Goal: Communication & Community: Answer question/provide support

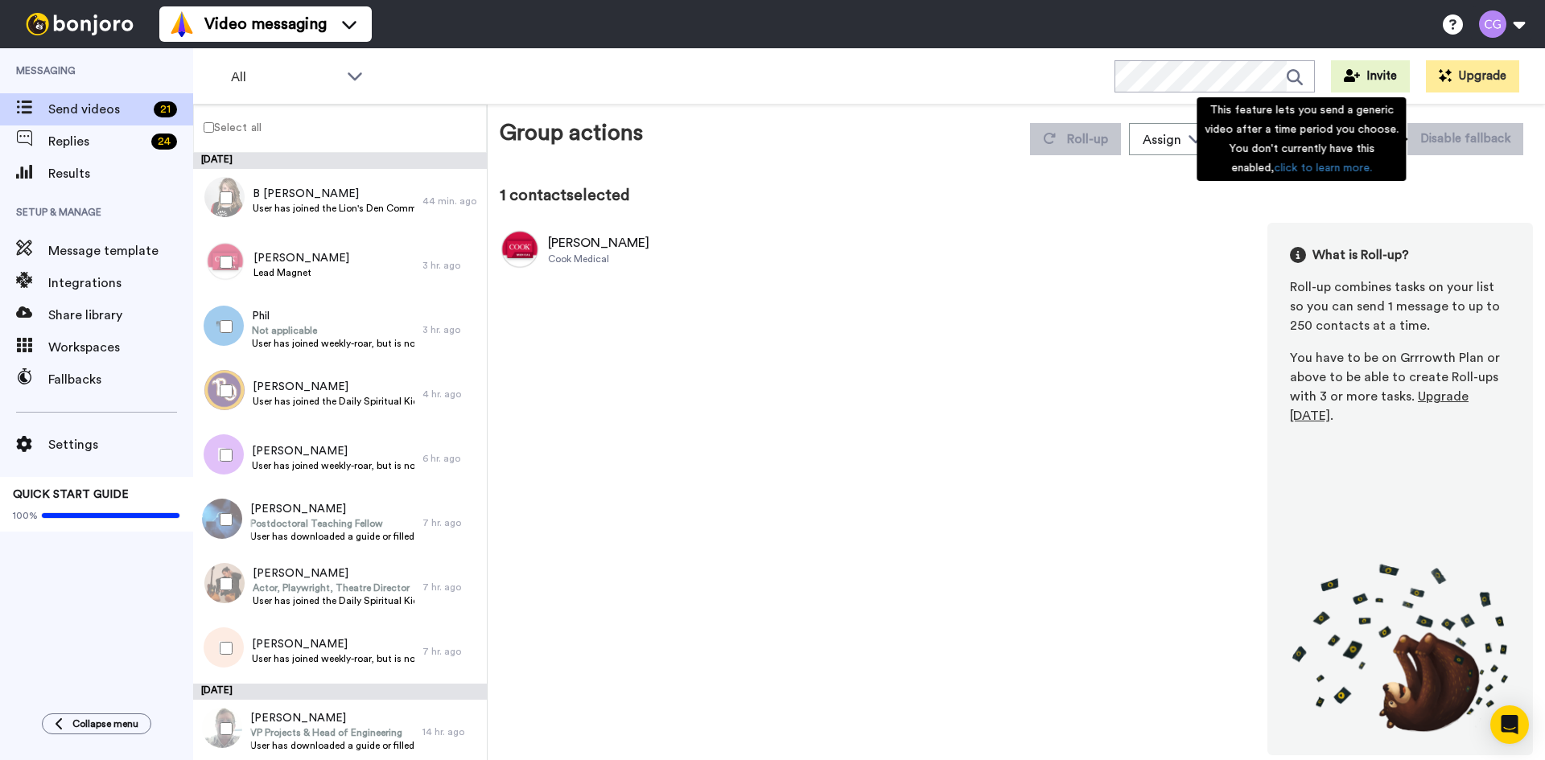
click at [1438, 181] on div "Group actions Roll-up Assign Chris Grainger Move WORKSPACES View all Default Ta…" at bounding box center [1016, 436] width 1033 height 639
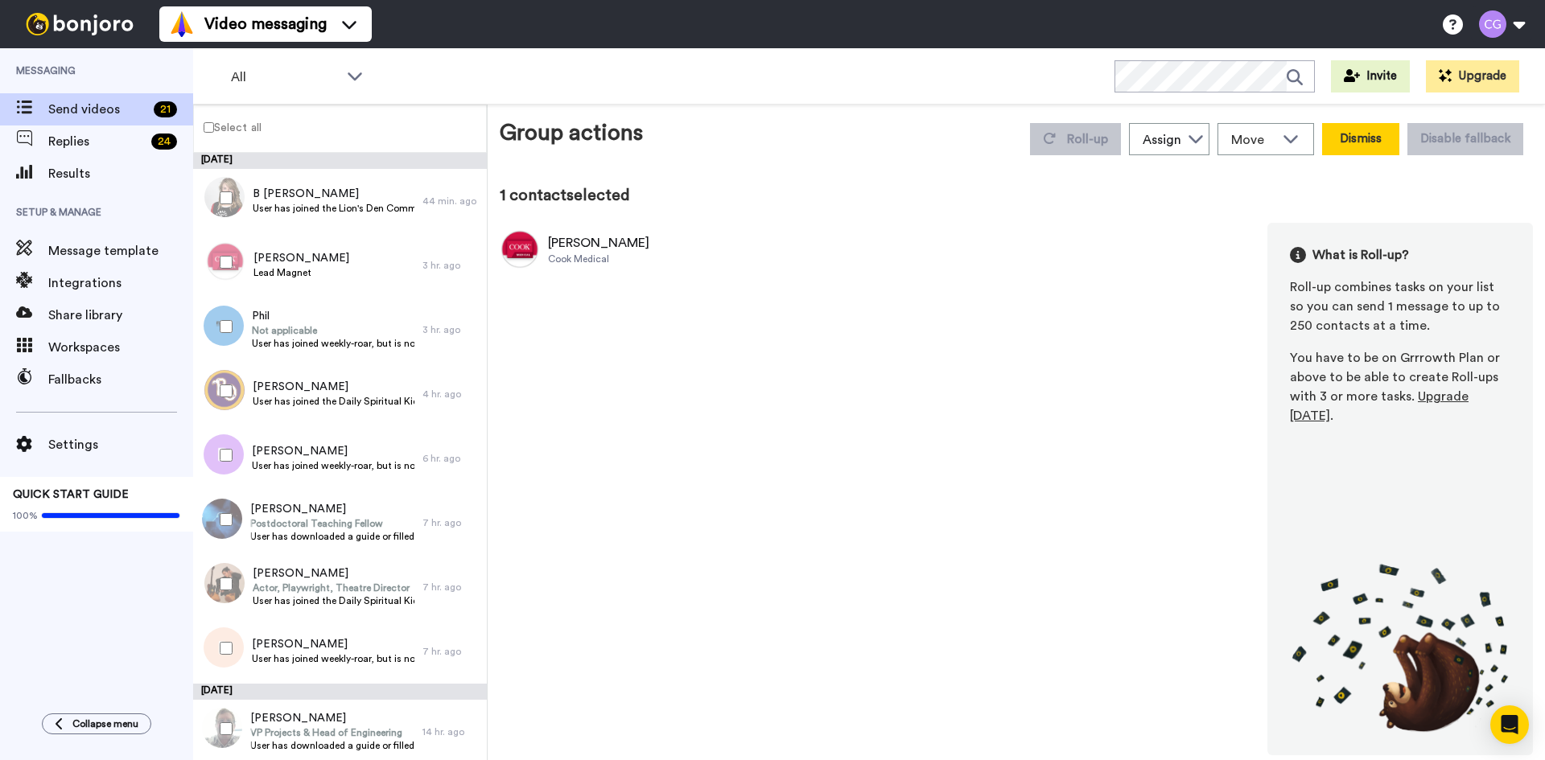
click at [1368, 145] on button "Dismiss" at bounding box center [1360, 139] width 77 height 32
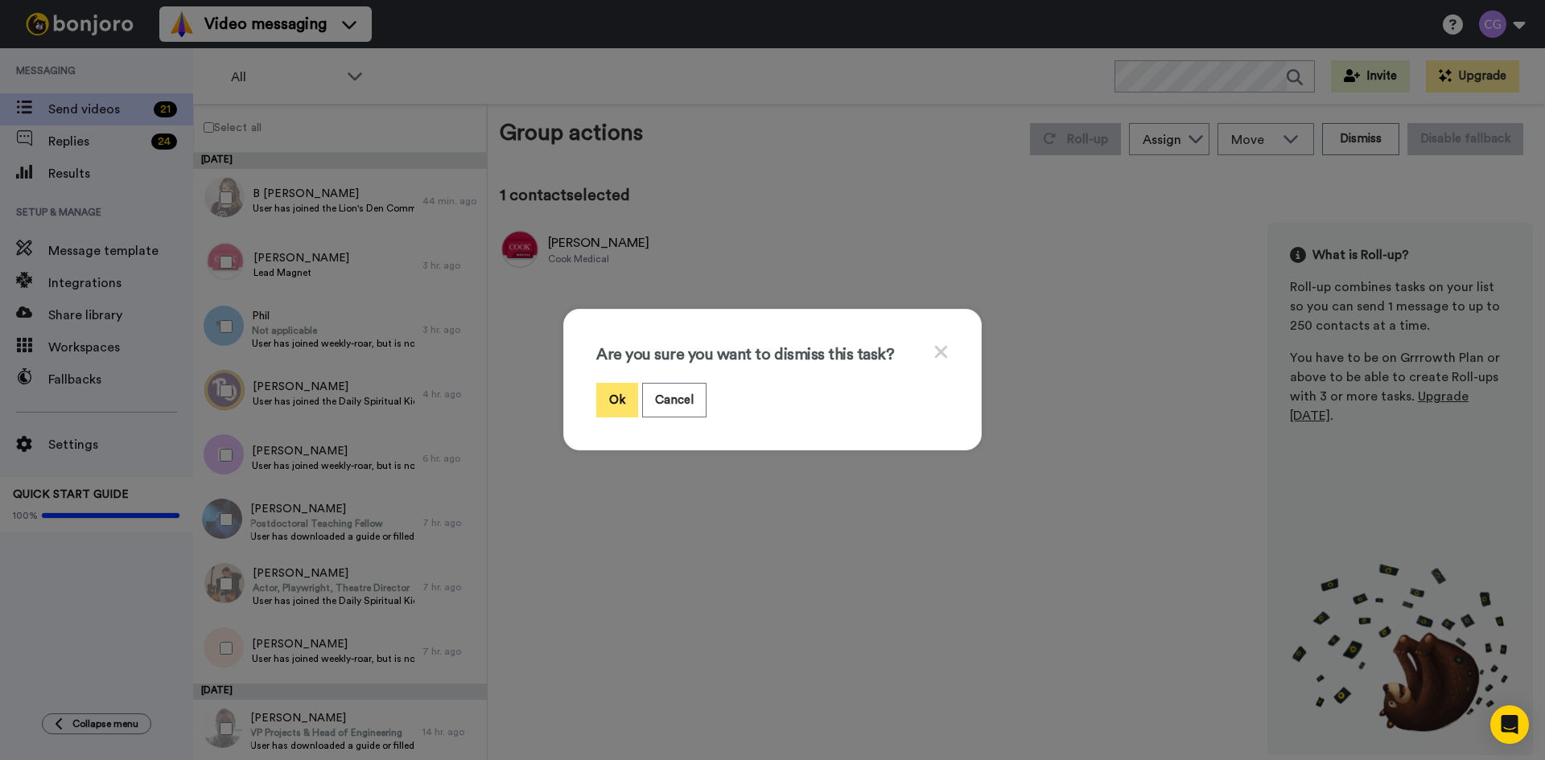
click at [617, 393] on button "Ok" at bounding box center [617, 400] width 42 height 35
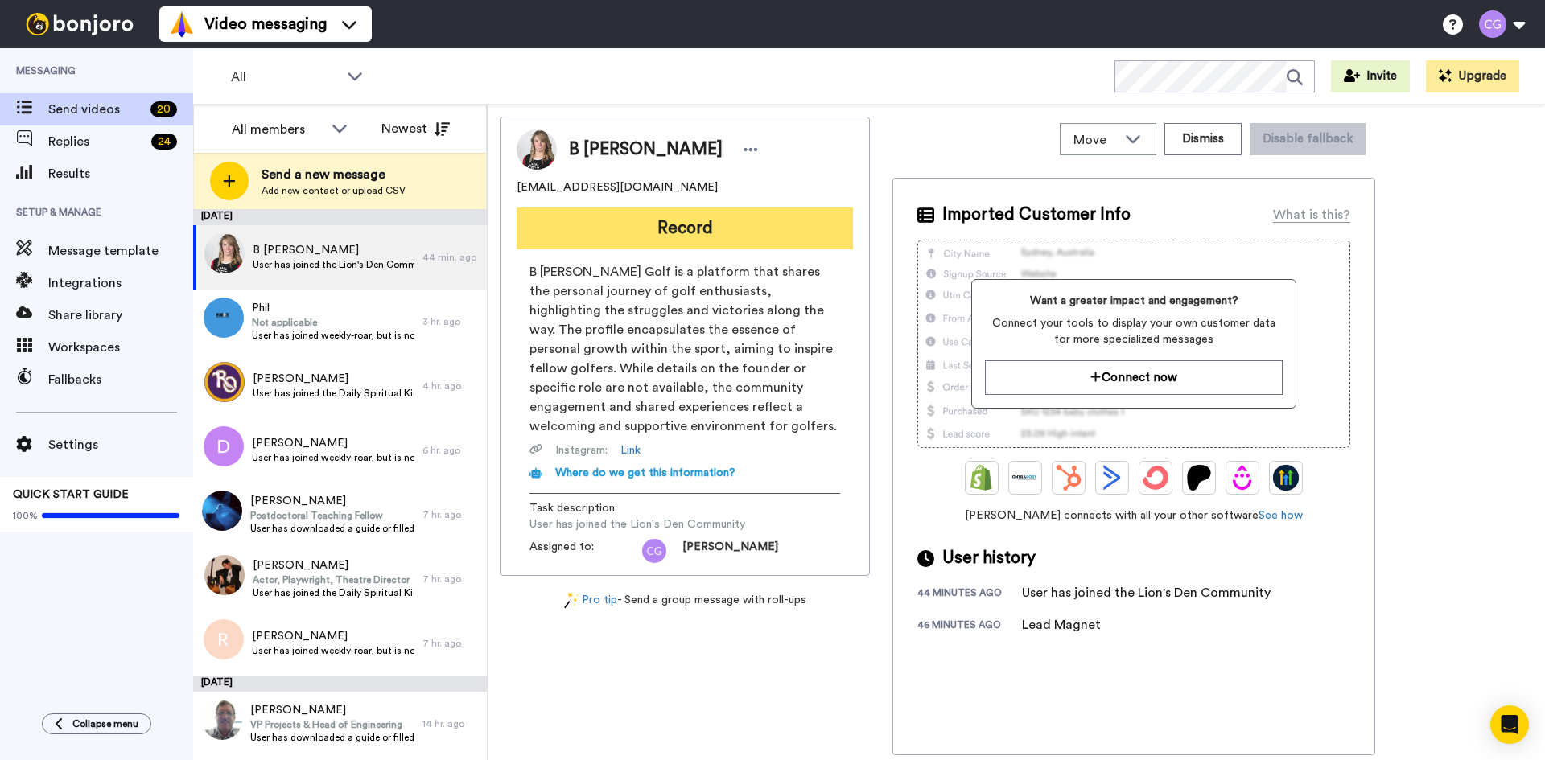
click at [714, 219] on button "Record" at bounding box center [684, 229] width 336 height 42
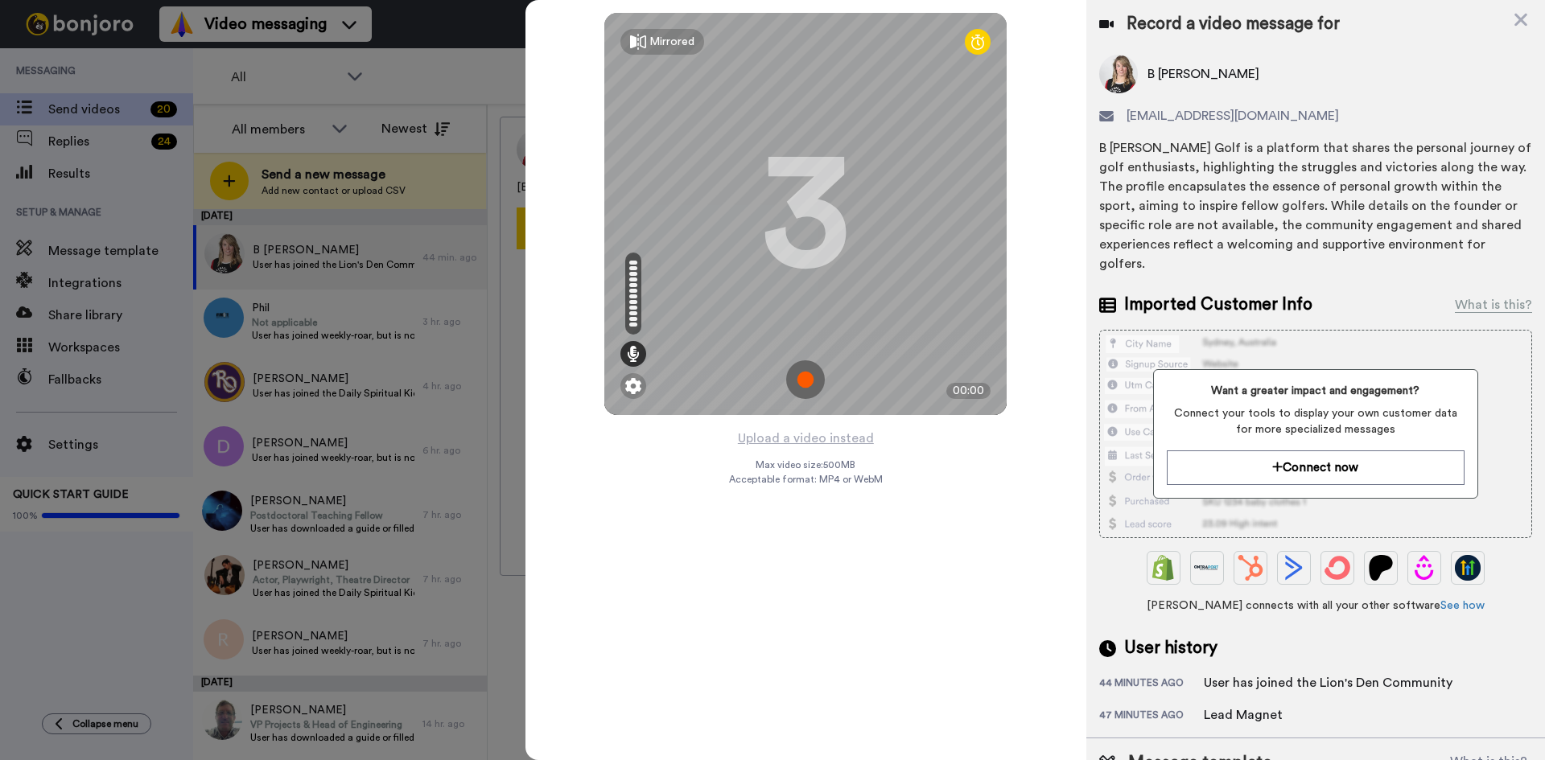
click at [805, 387] on img at bounding box center [805, 379] width 39 height 39
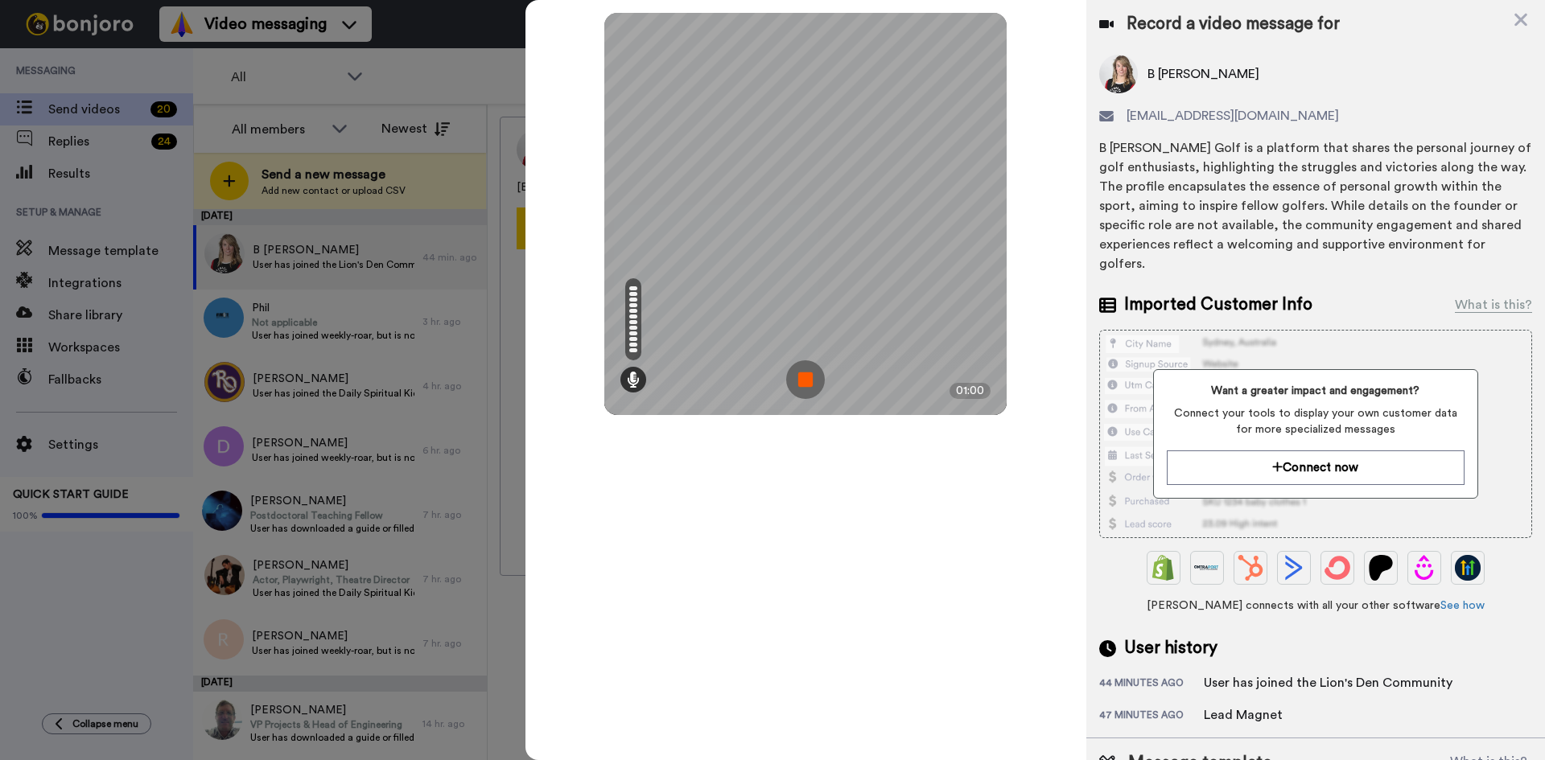
click at [803, 383] on img at bounding box center [805, 379] width 39 height 39
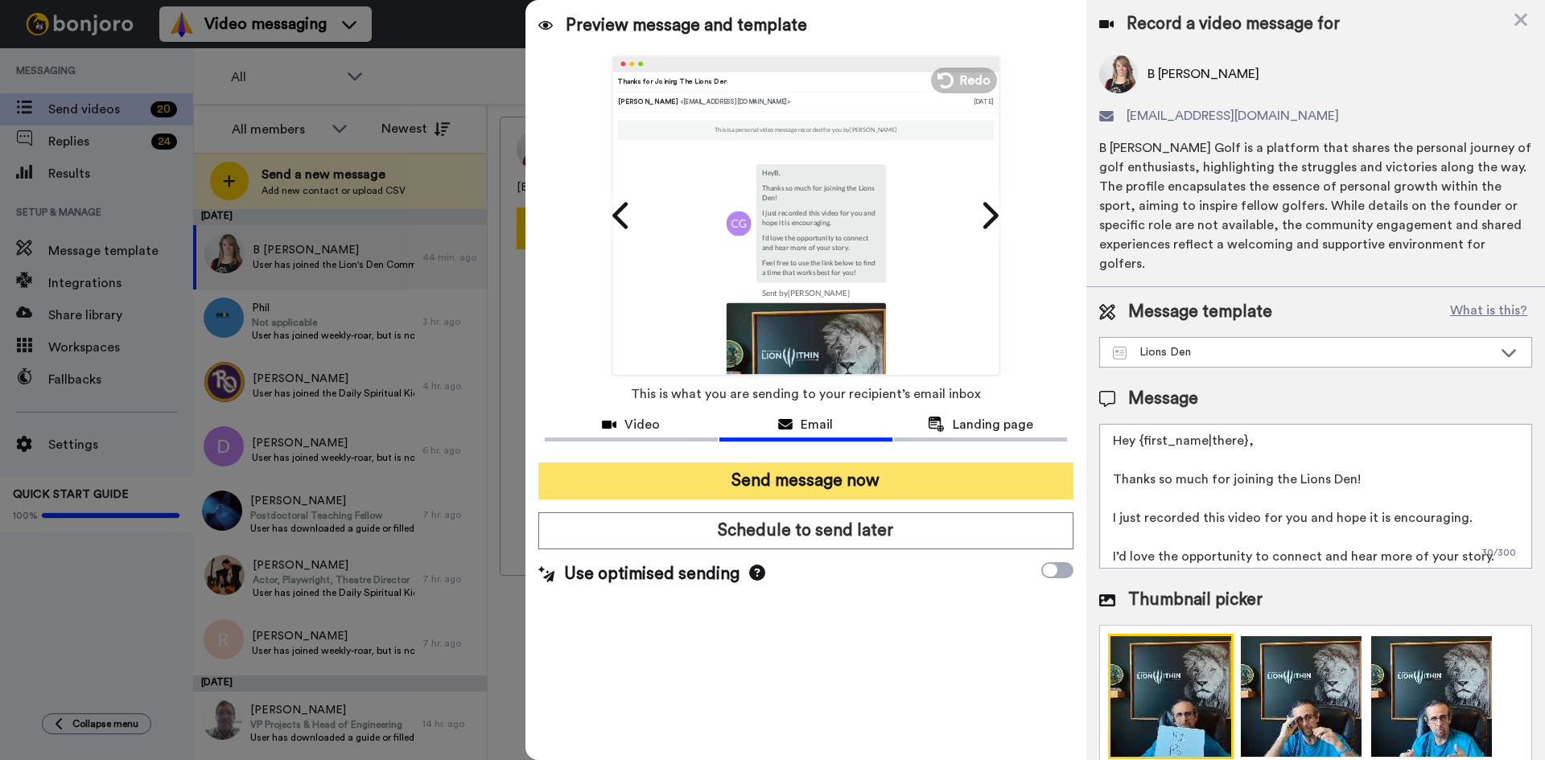
click at [833, 486] on button "Send message now" at bounding box center [805, 481] width 535 height 37
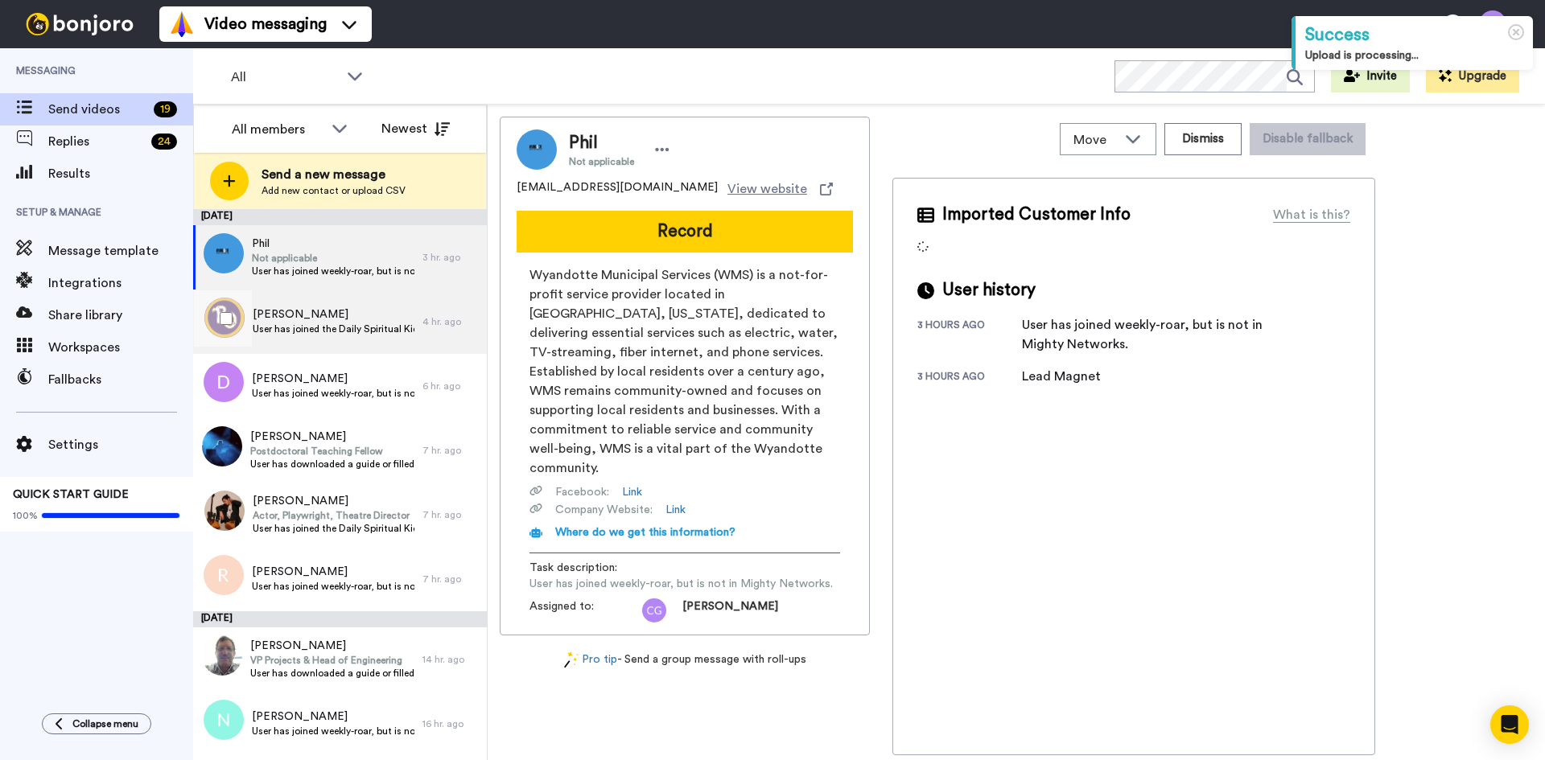
click at [293, 302] on div "Trey Booth User has joined the Daily Spiritual Kick Off" at bounding box center [307, 322] width 229 height 64
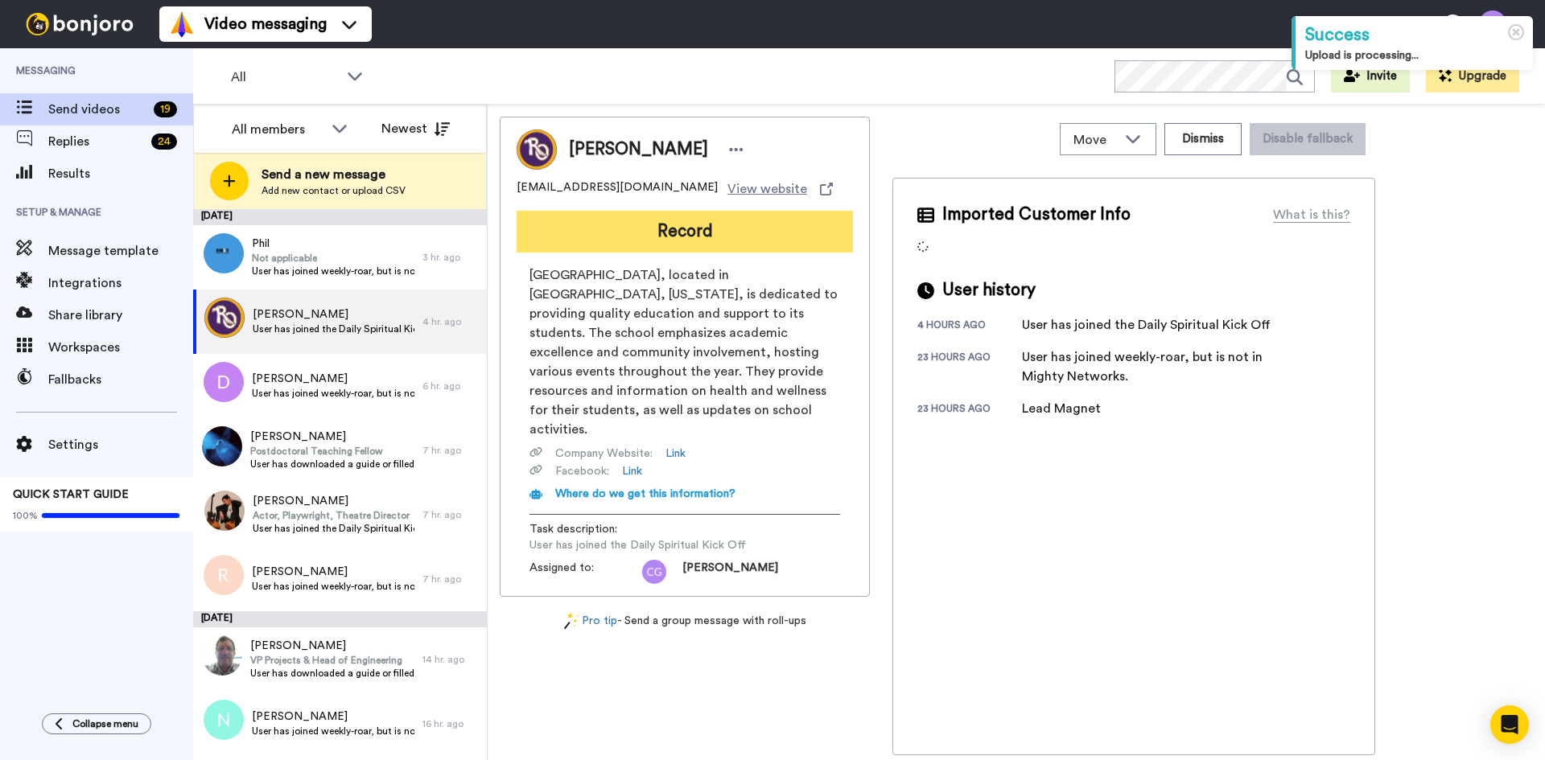
click at [617, 236] on button "Record" at bounding box center [684, 232] width 336 height 42
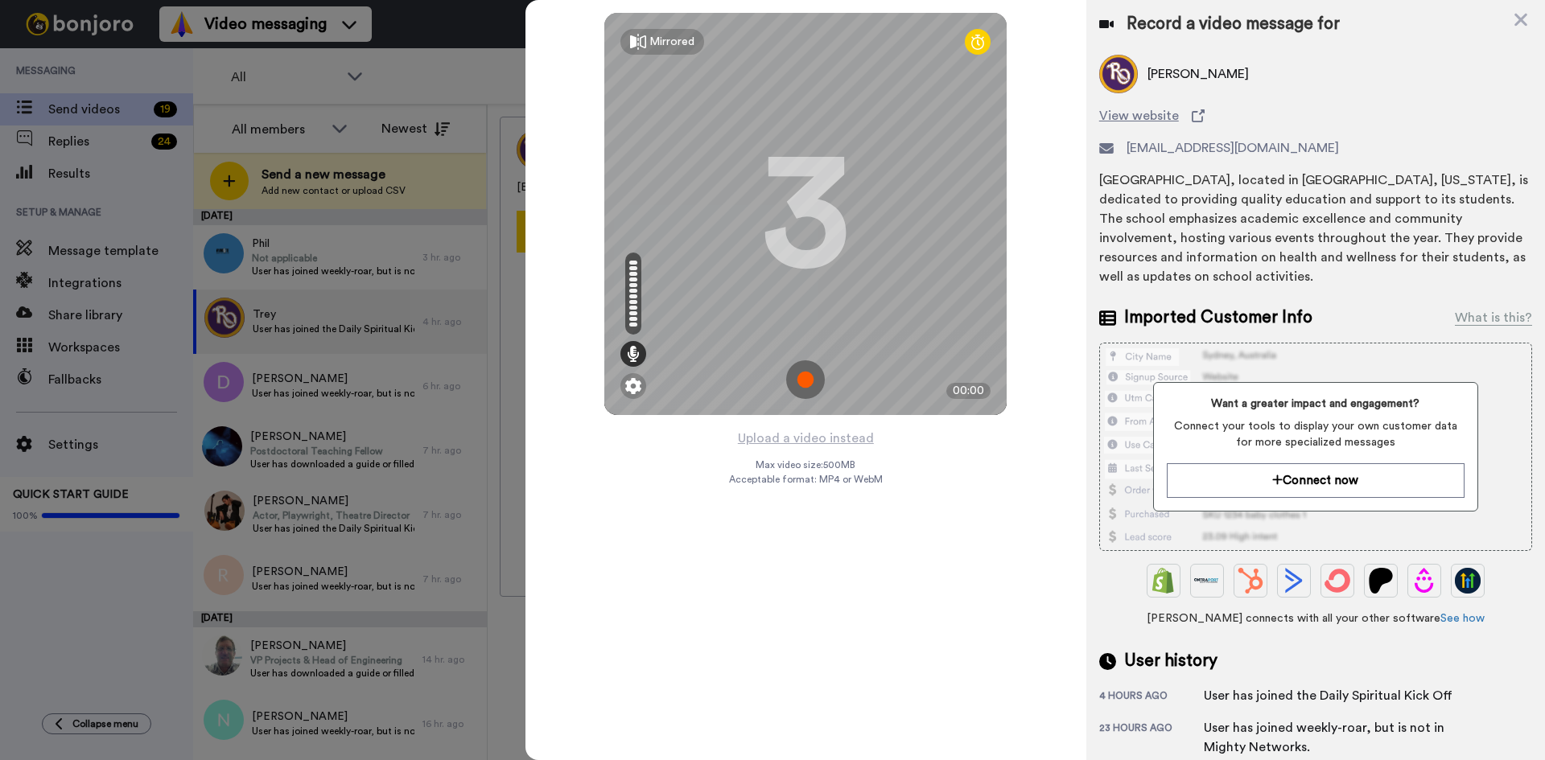
click at [804, 376] on img at bounding box center [805, 379] width 39 height 39
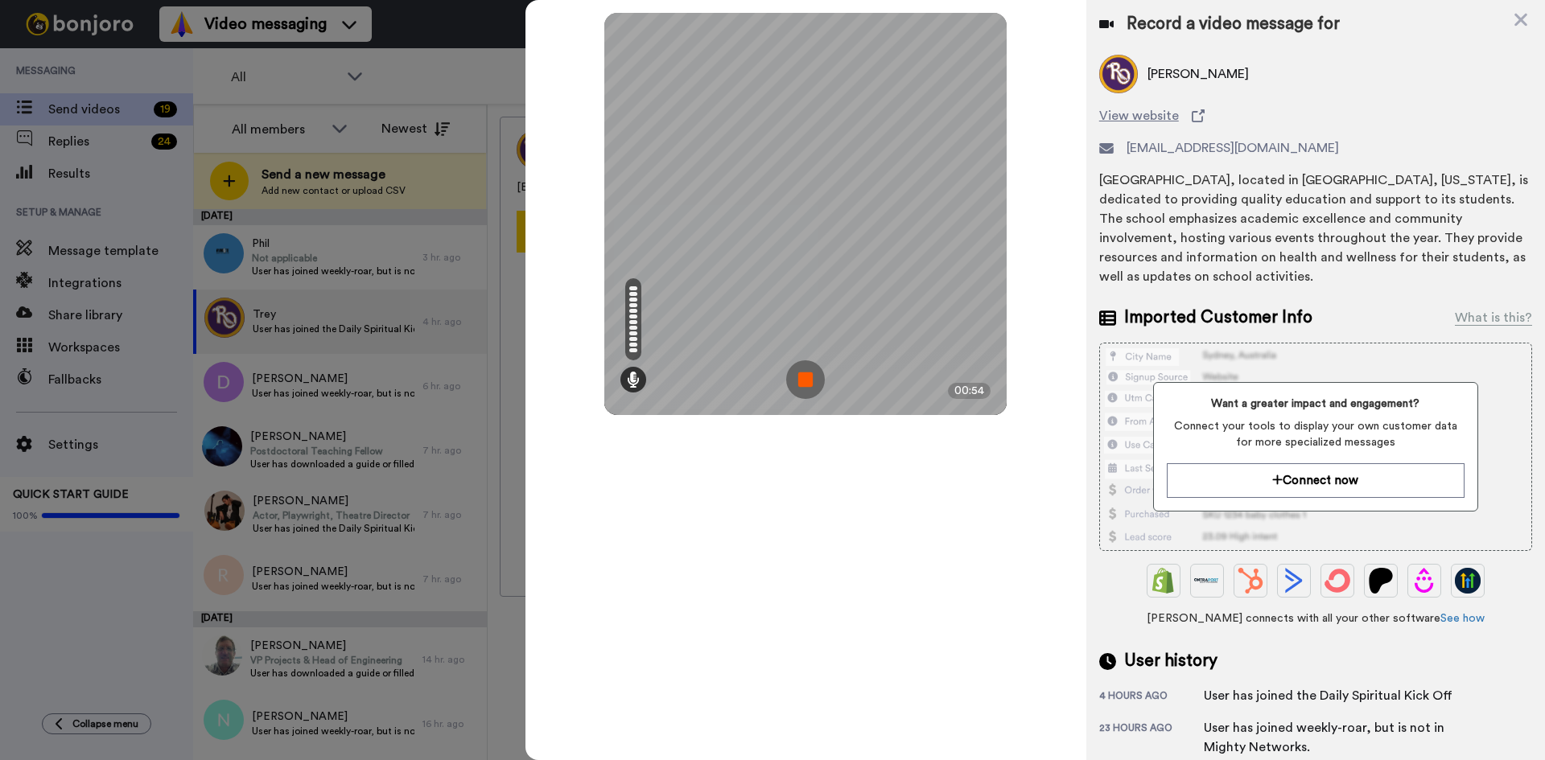
click at [804, 376] on img at bounding box center [805, 379] width 39 height 39
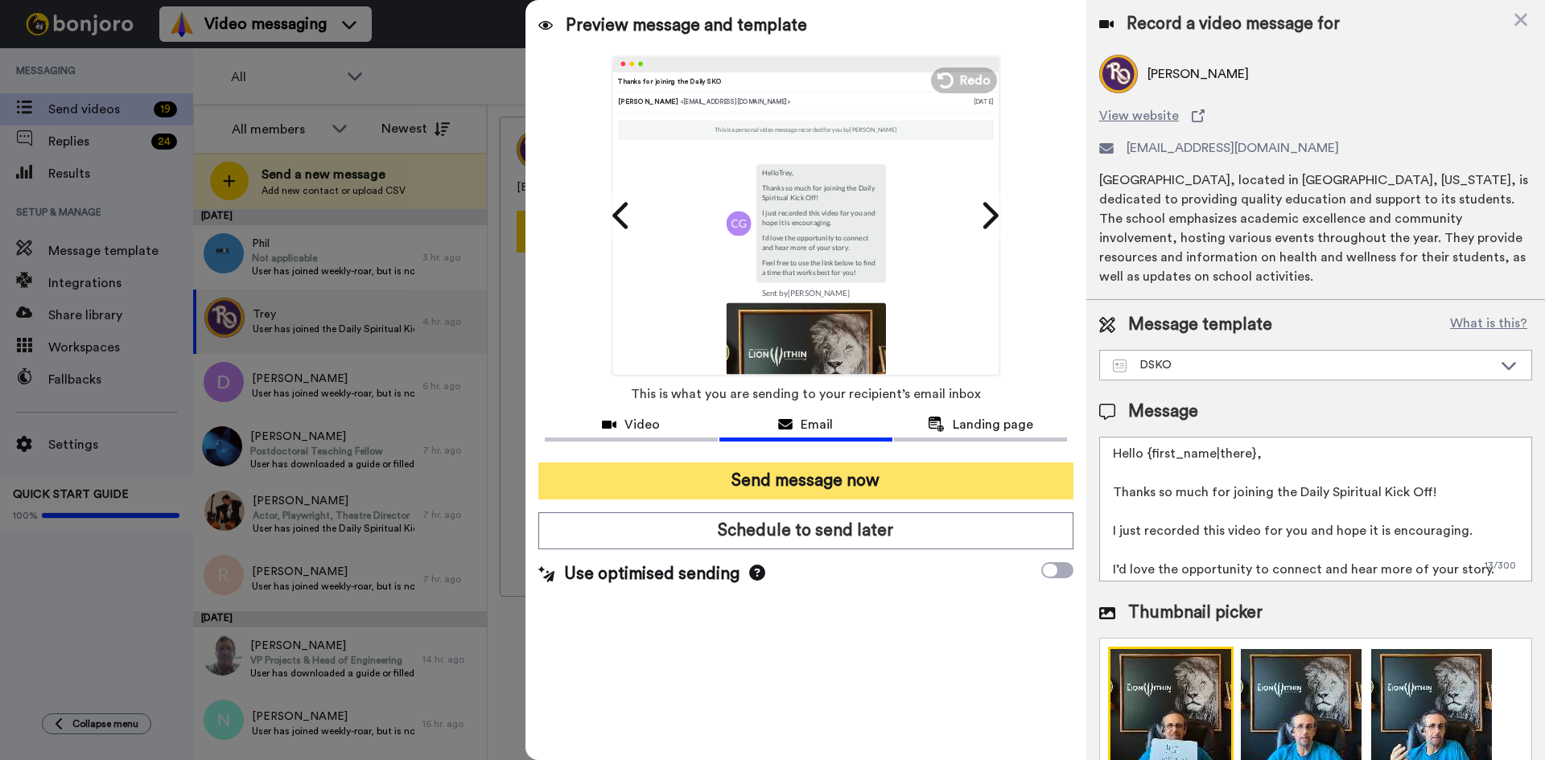
click at [838, 486] on button "Send message now" at bounding box center [805, 481] width 535 height 37
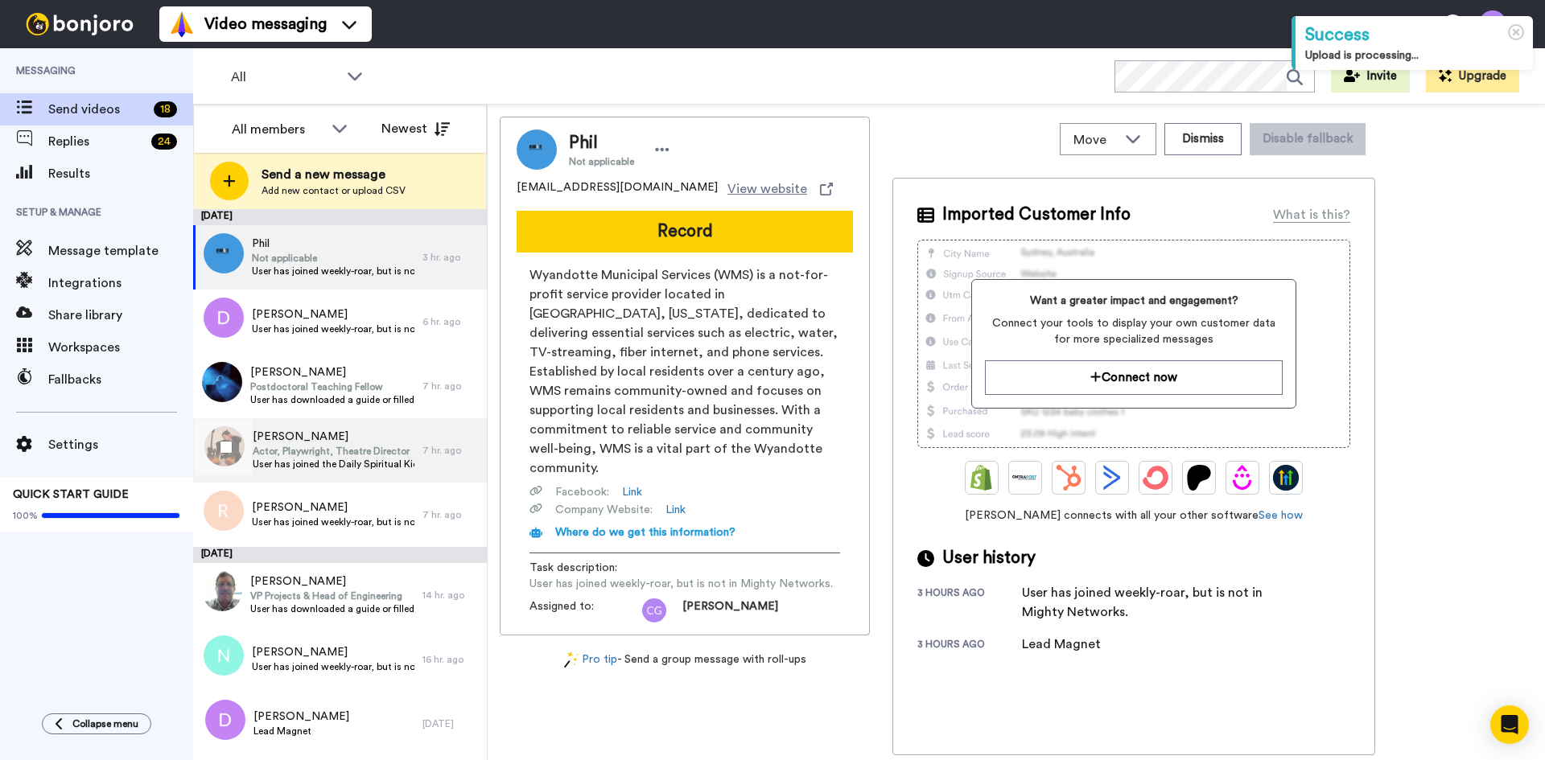
click at [293, 436] on span "Jack Shepherd" at bounding box center [334, 437] width 162 height 16
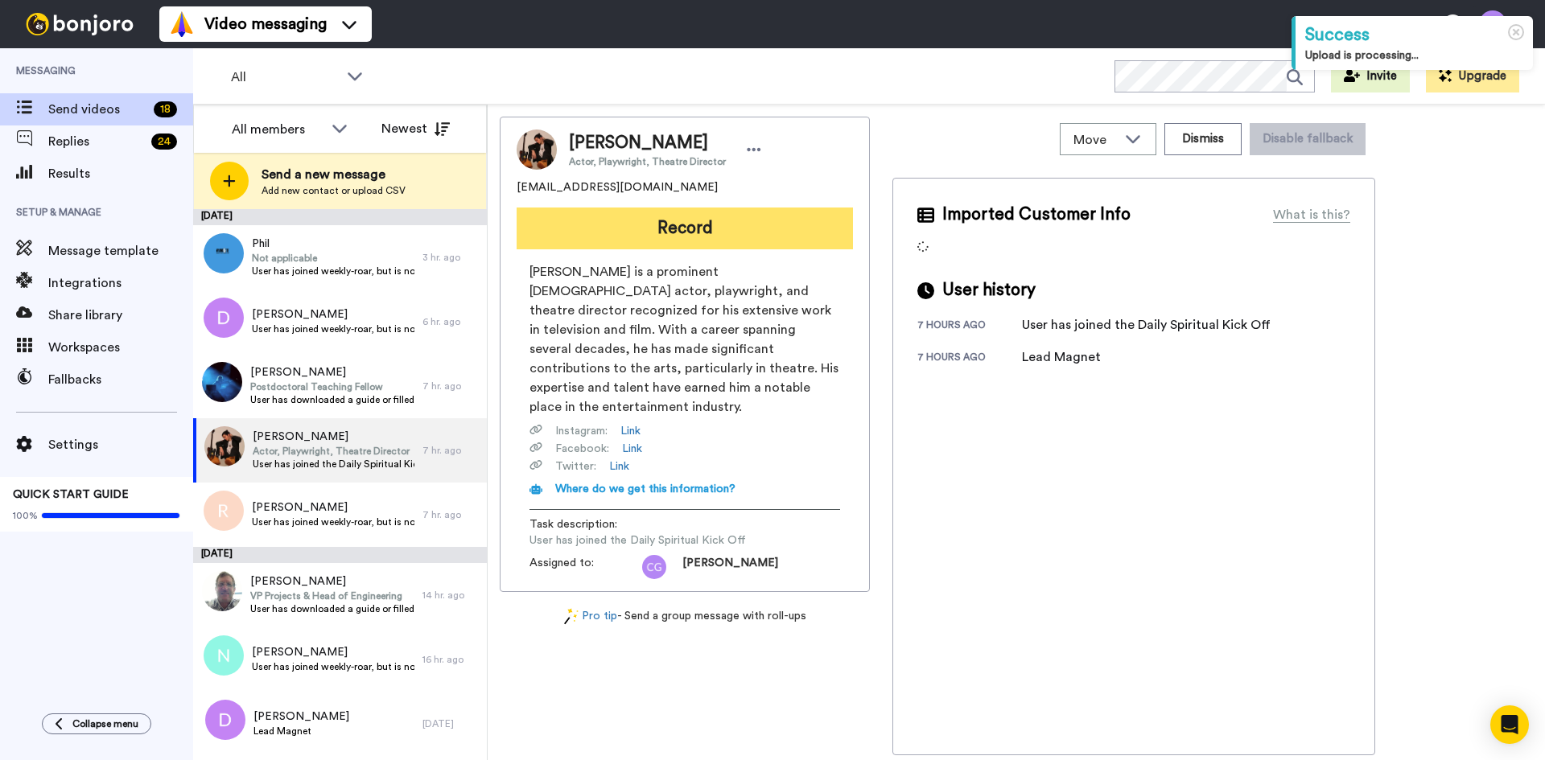
click at [687, 237] on button "Record" at bounding box center [684, 229] width 336 height 42
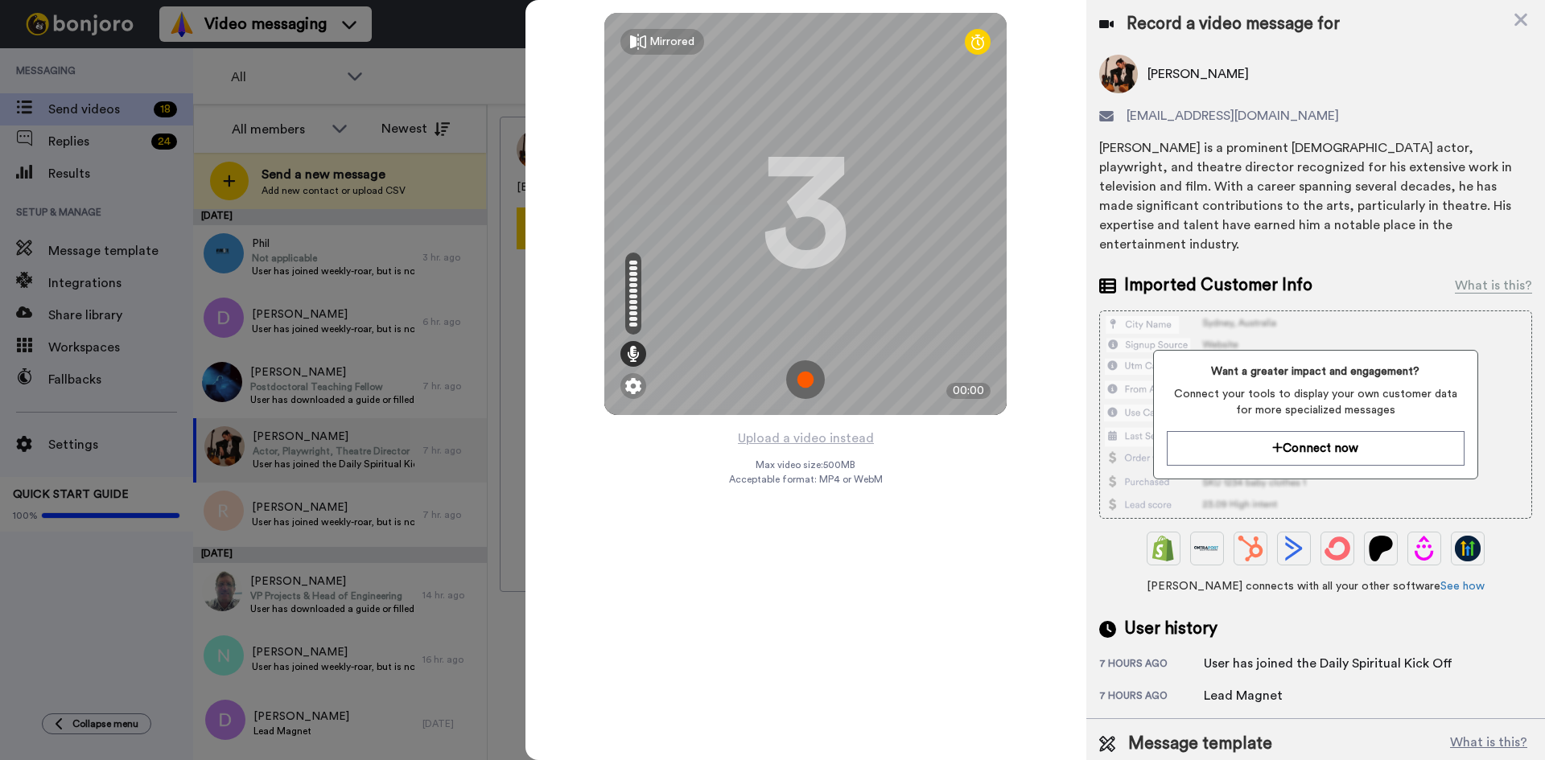
click at [805, 381] on img at bounding box center [805, 379] width 39 height 39
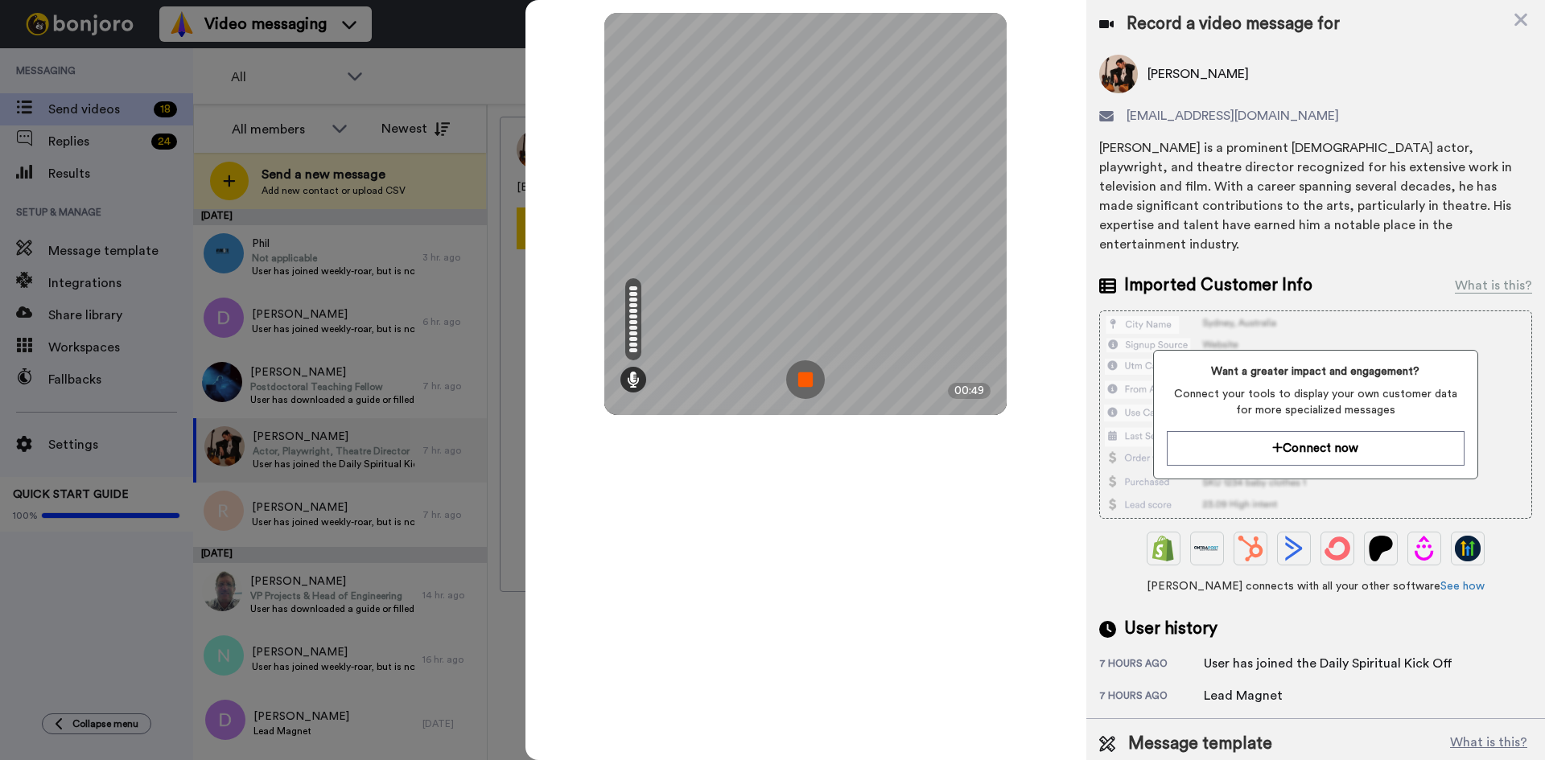
click at [805, 381] on img at bounding box center [805, 379] width 39 height 39
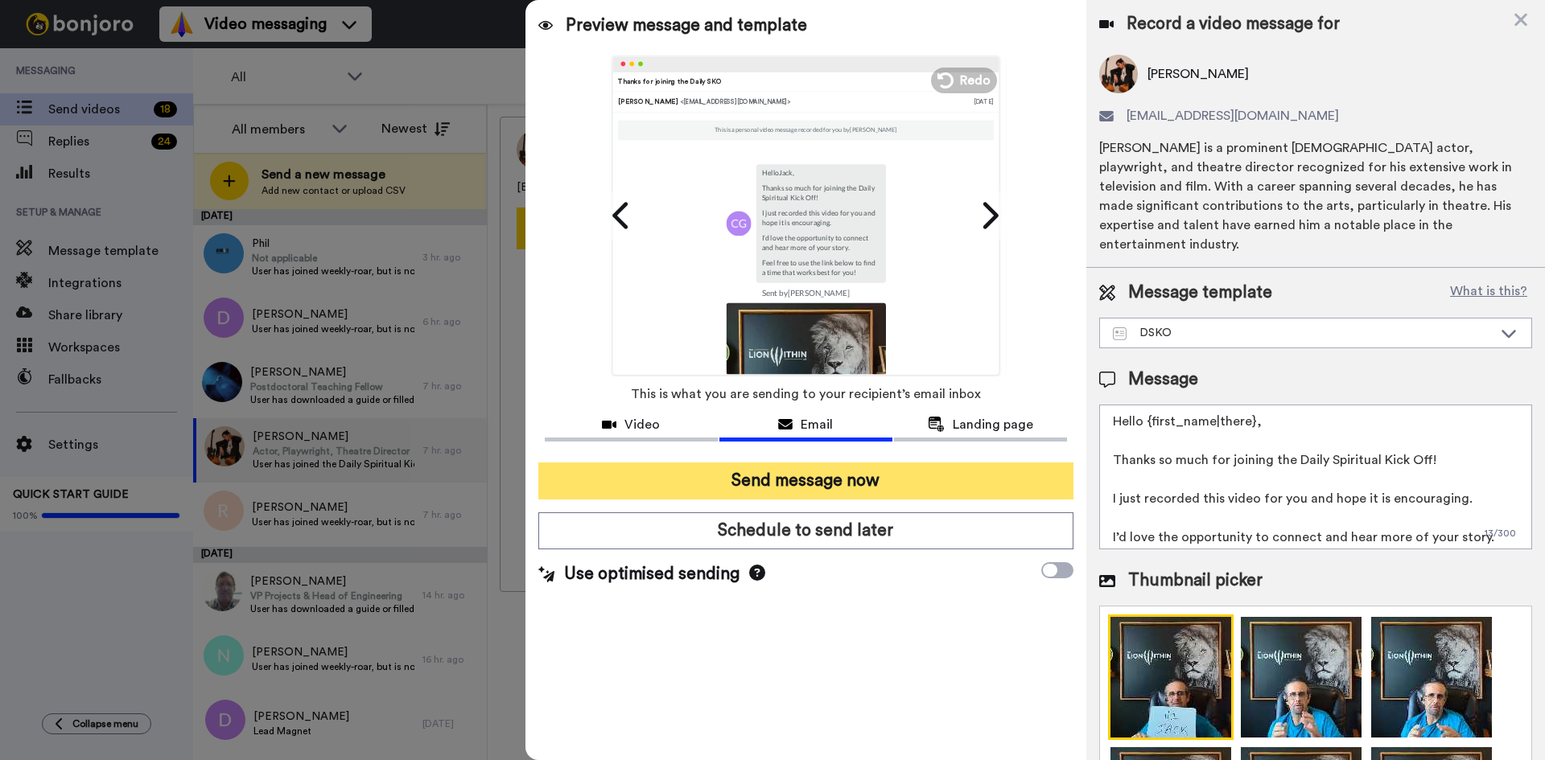
click at [804, 482] on button "Send message now" at bounding box center [805, 481] width 535 height 37
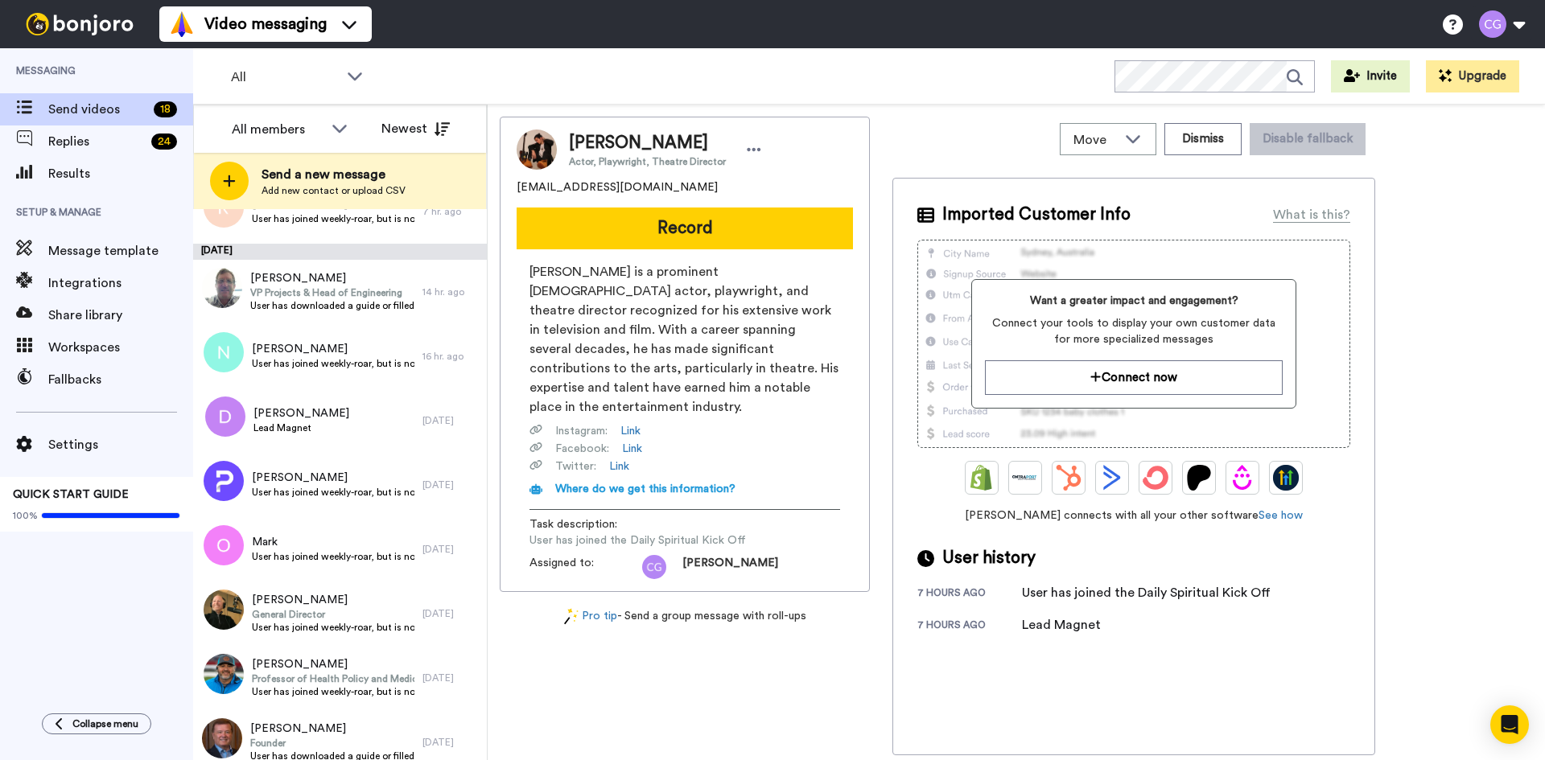
scroll to position [537, 0]
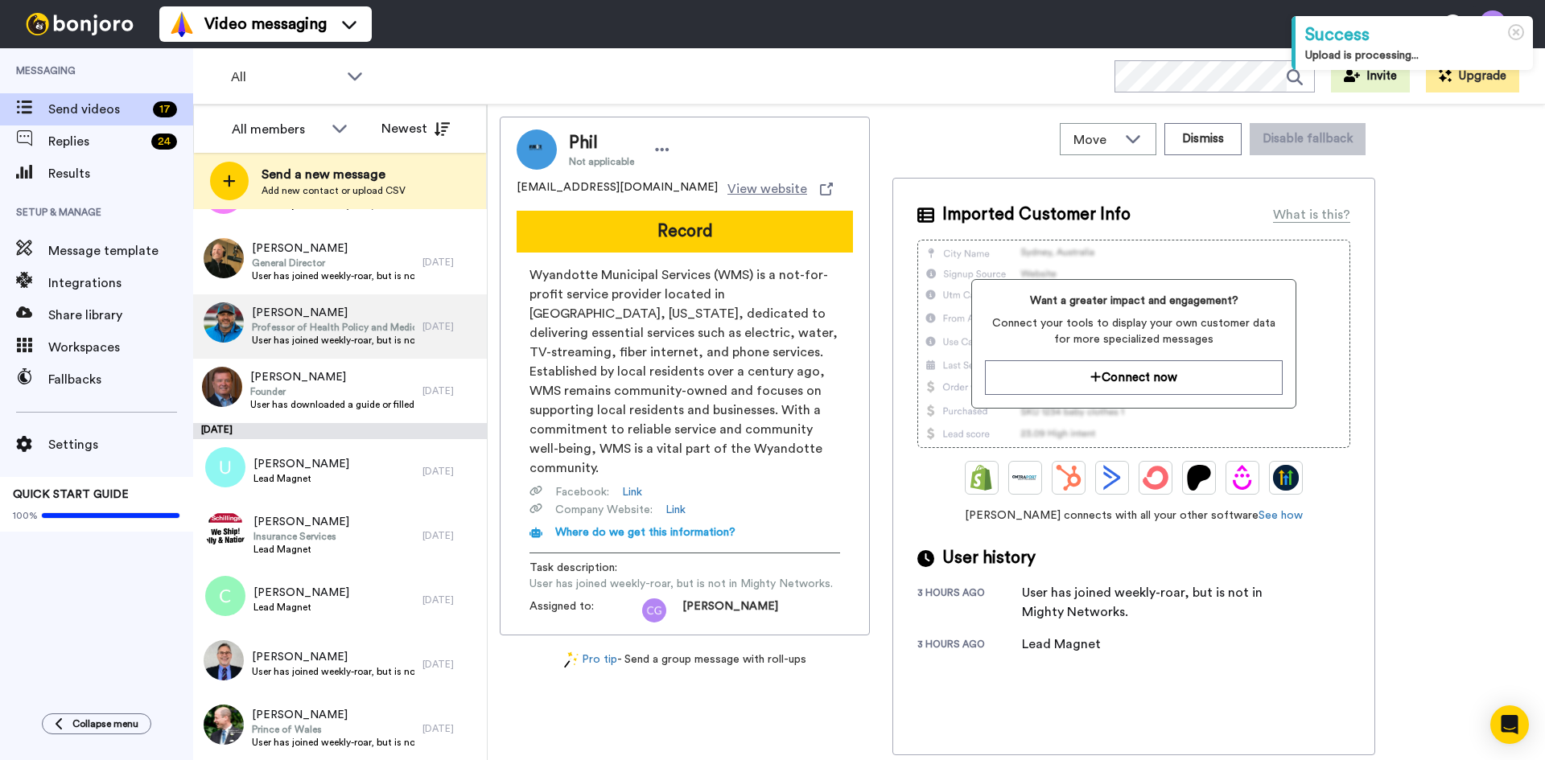
scroll to position [591, 0]
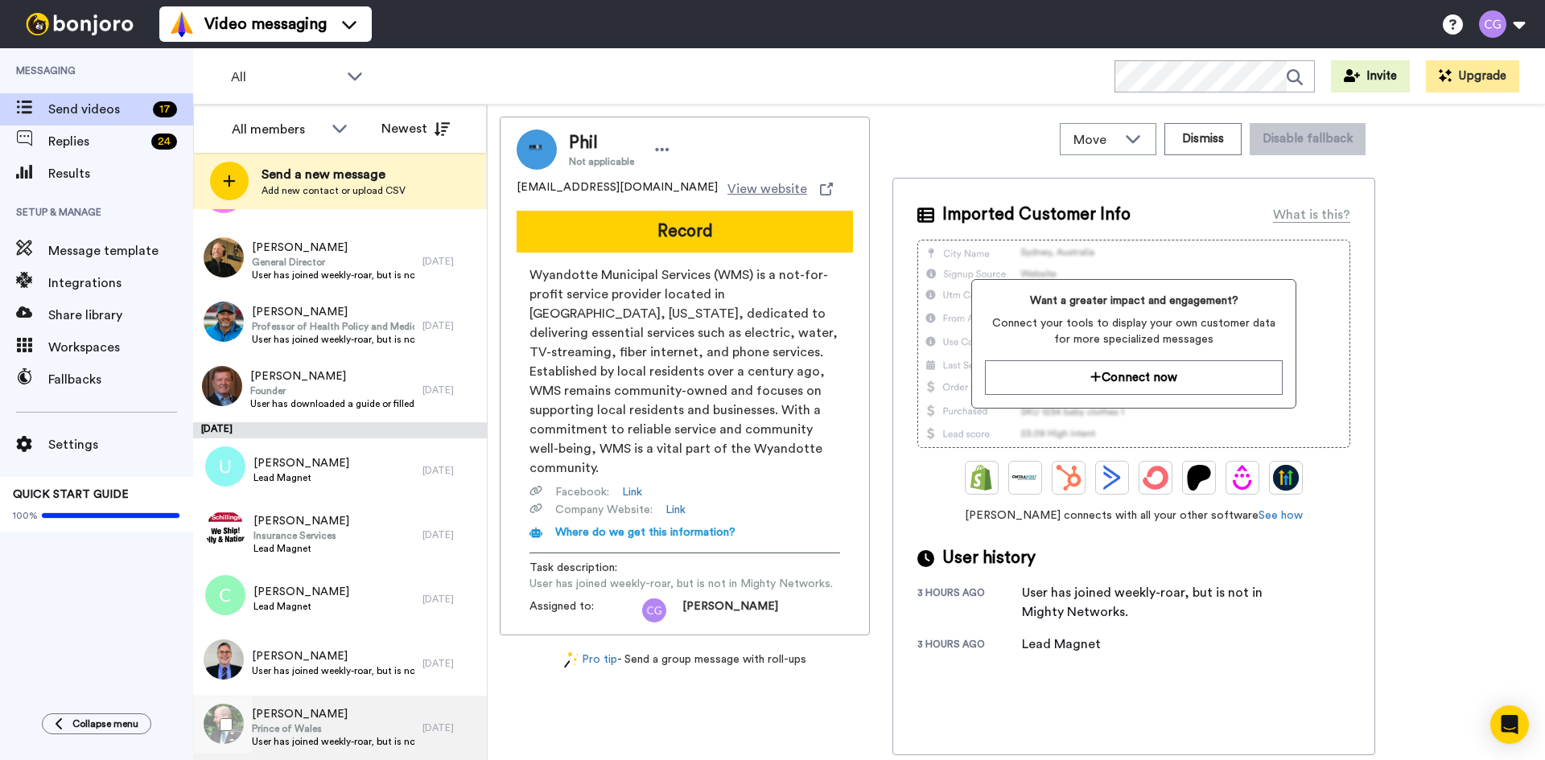
click at [267, 734] on span "Prince of Wales" at bounding box center [333, 728] width 163 height 13
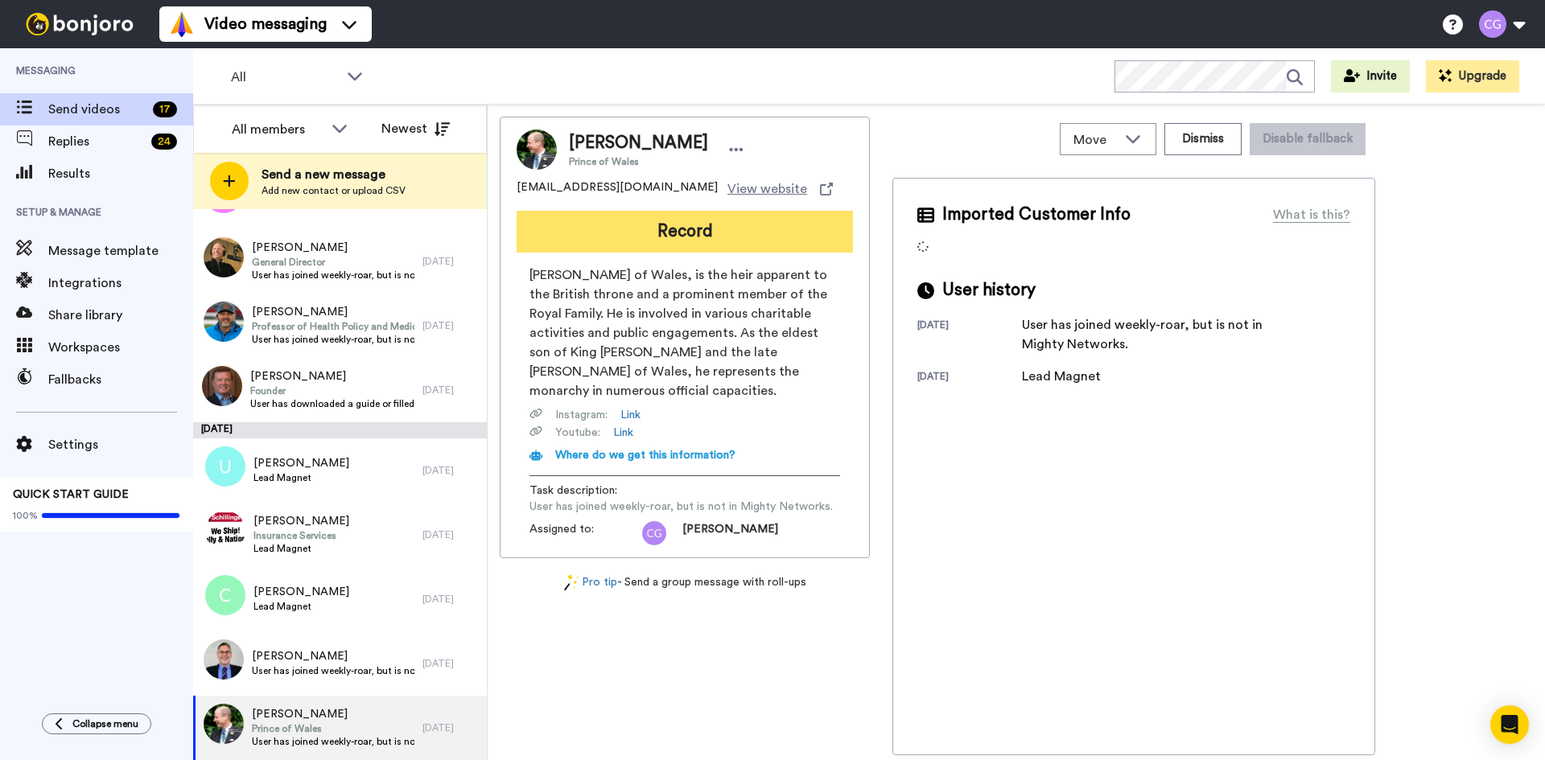
click at [686, 239] on button "Record" at bounding box center [684, 232] width 336 height 42
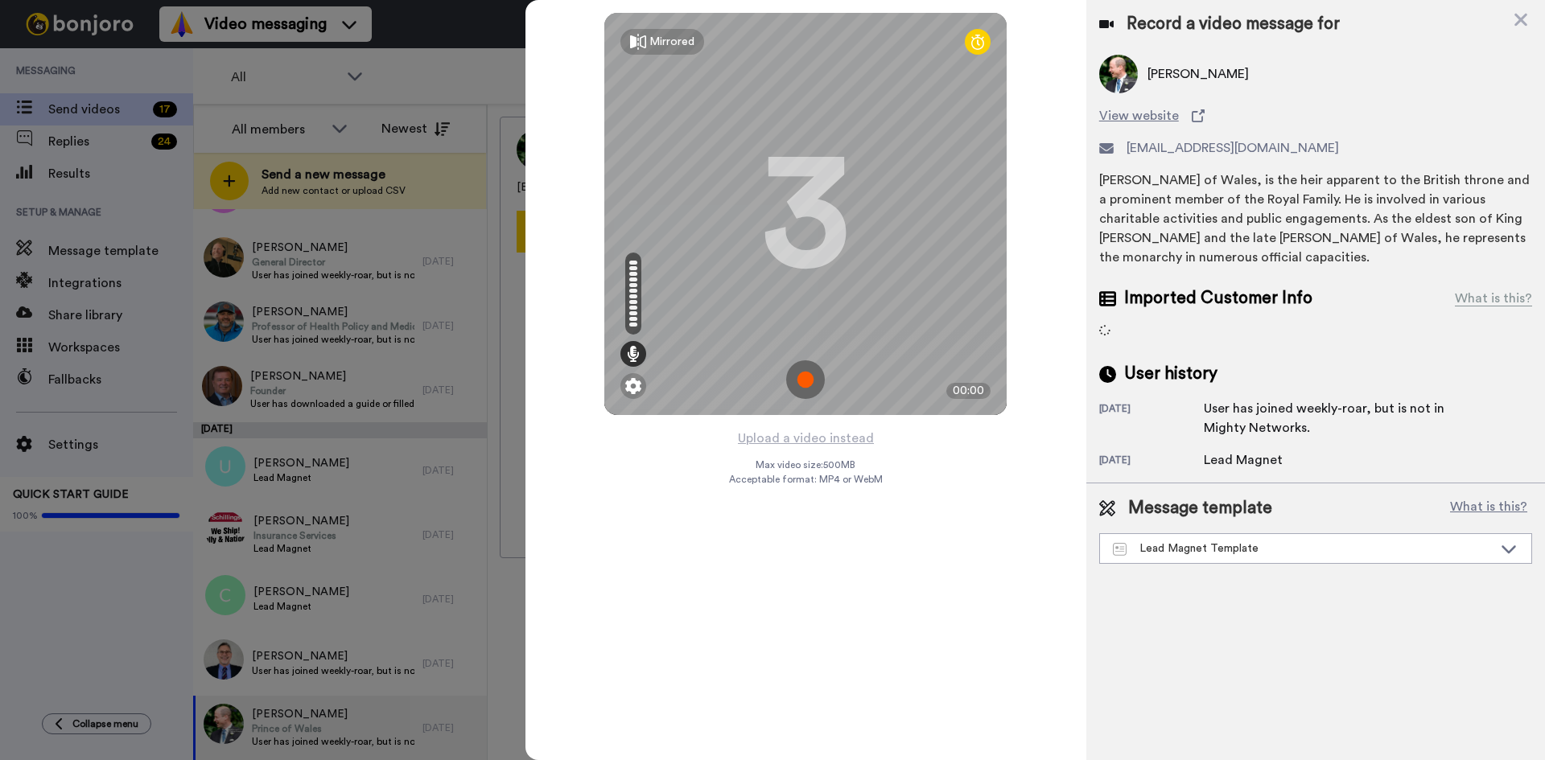
click at [810, 388] on img at bounding box center [805, 379] width 39 height 39
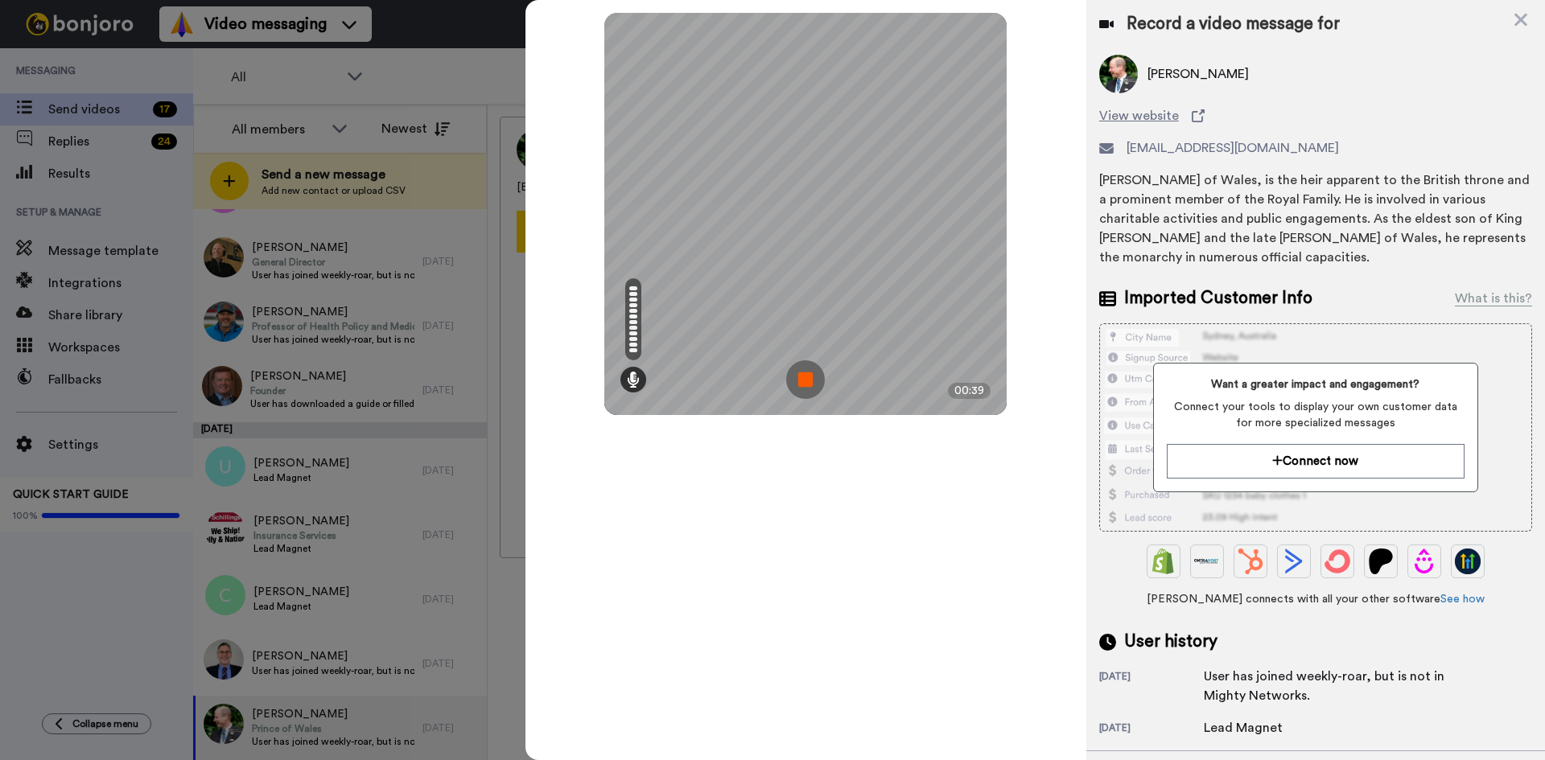
click at [803, 380] on img at bounding box center [805, 379] width 39 height 39
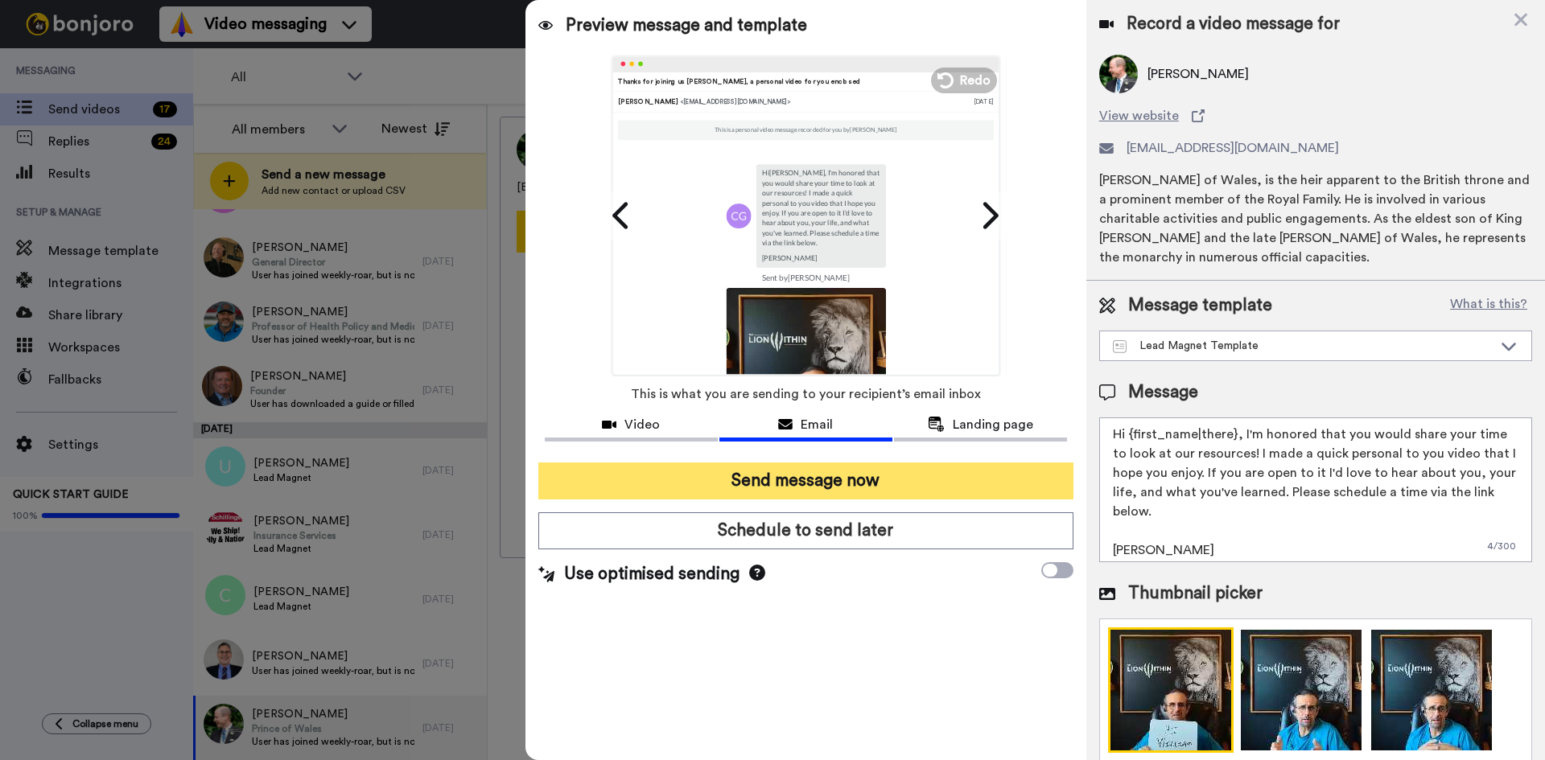
click at [757, 483] on button "Send message now" at bounding box center [805, 481] width 535 height 37
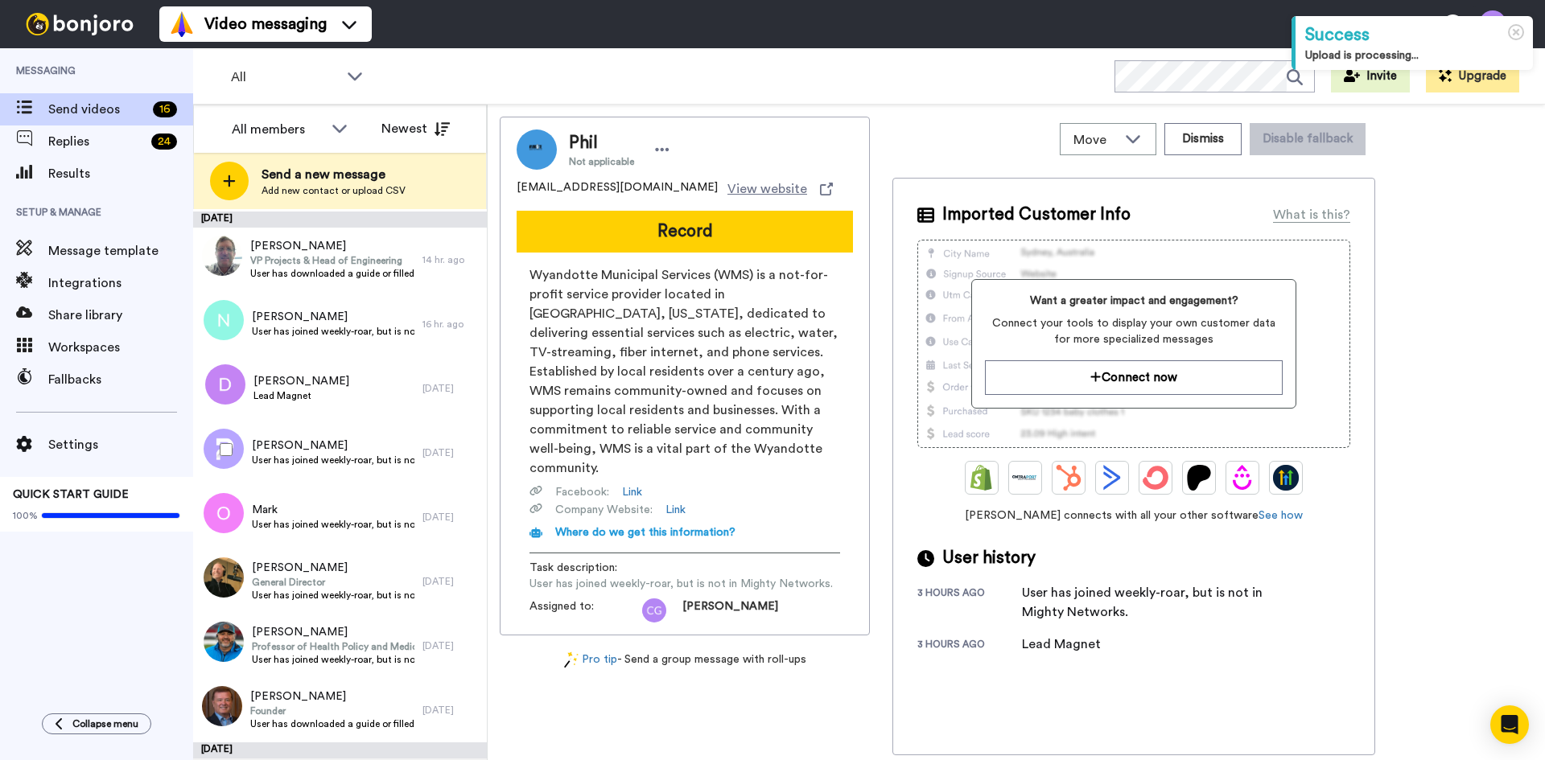
scroll to position [527, 0]
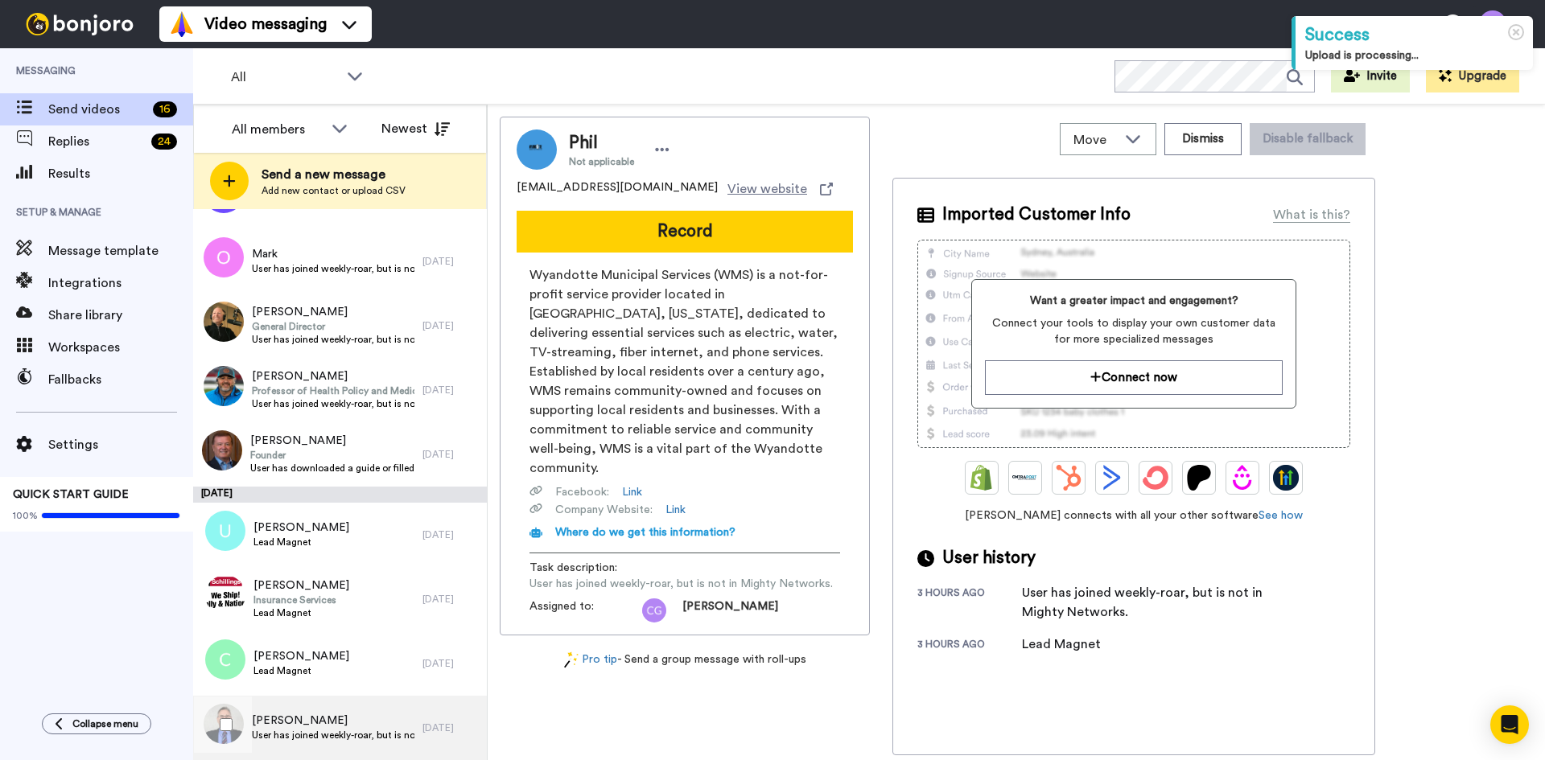
click at [372, 724] on span "[PERSON_NAME]" at bounding box center [333, 721] width 163 height 16
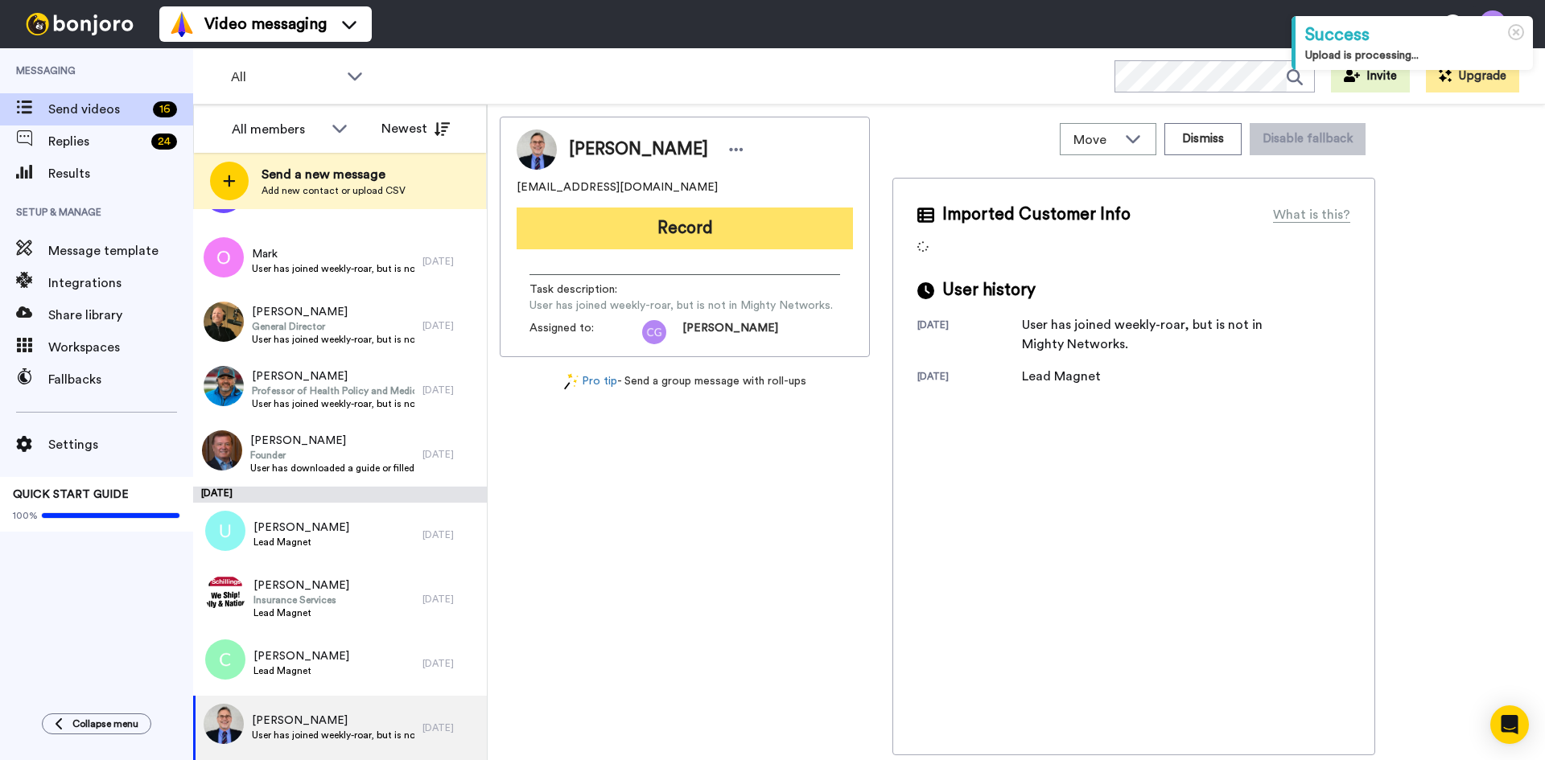
click at [736, 232] on button "Record" at bounding box center [684, 229] width 336 height 42
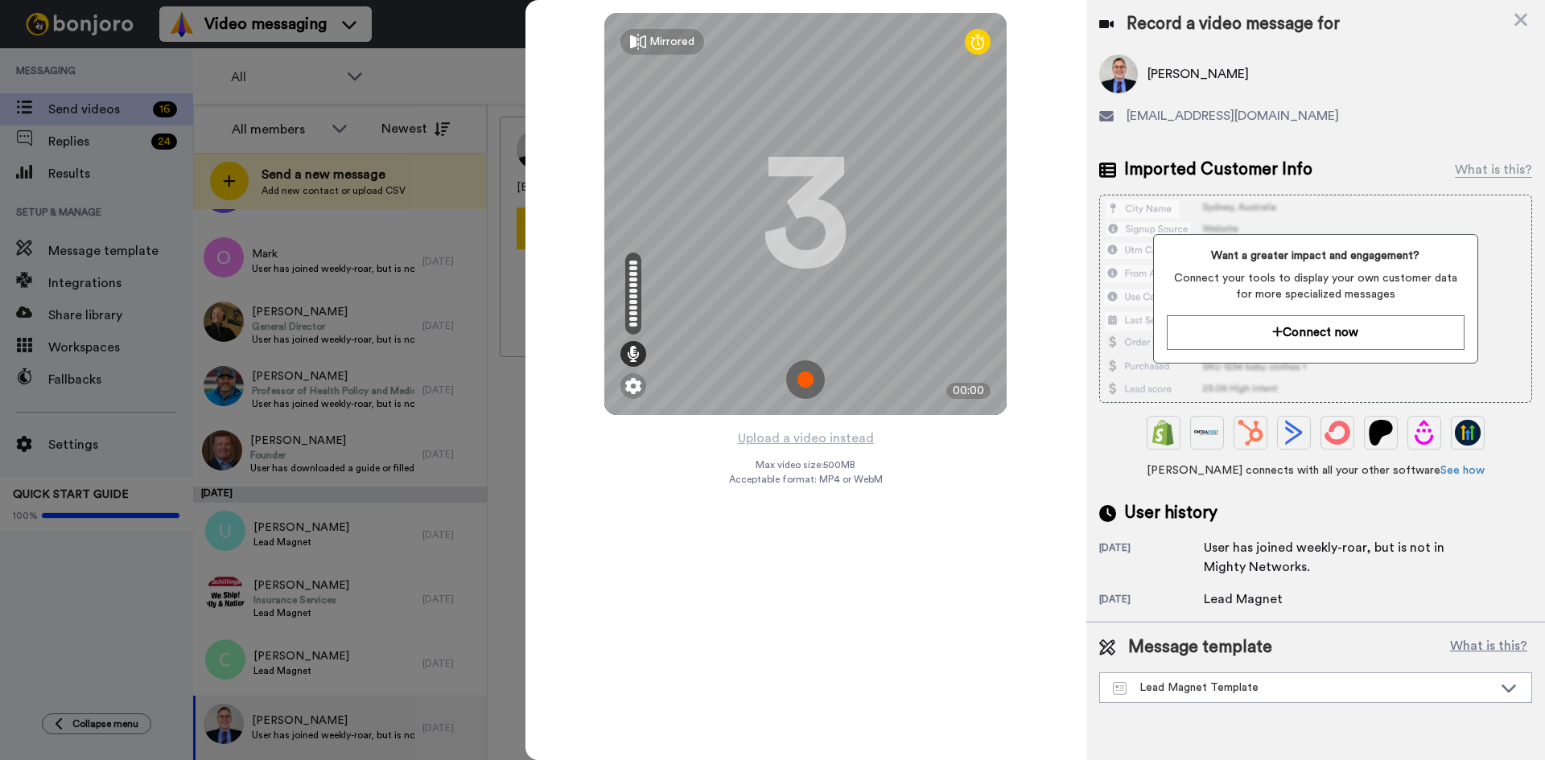
click at [808, 380] on img at bounding box center [805, 379] width 39 height 39
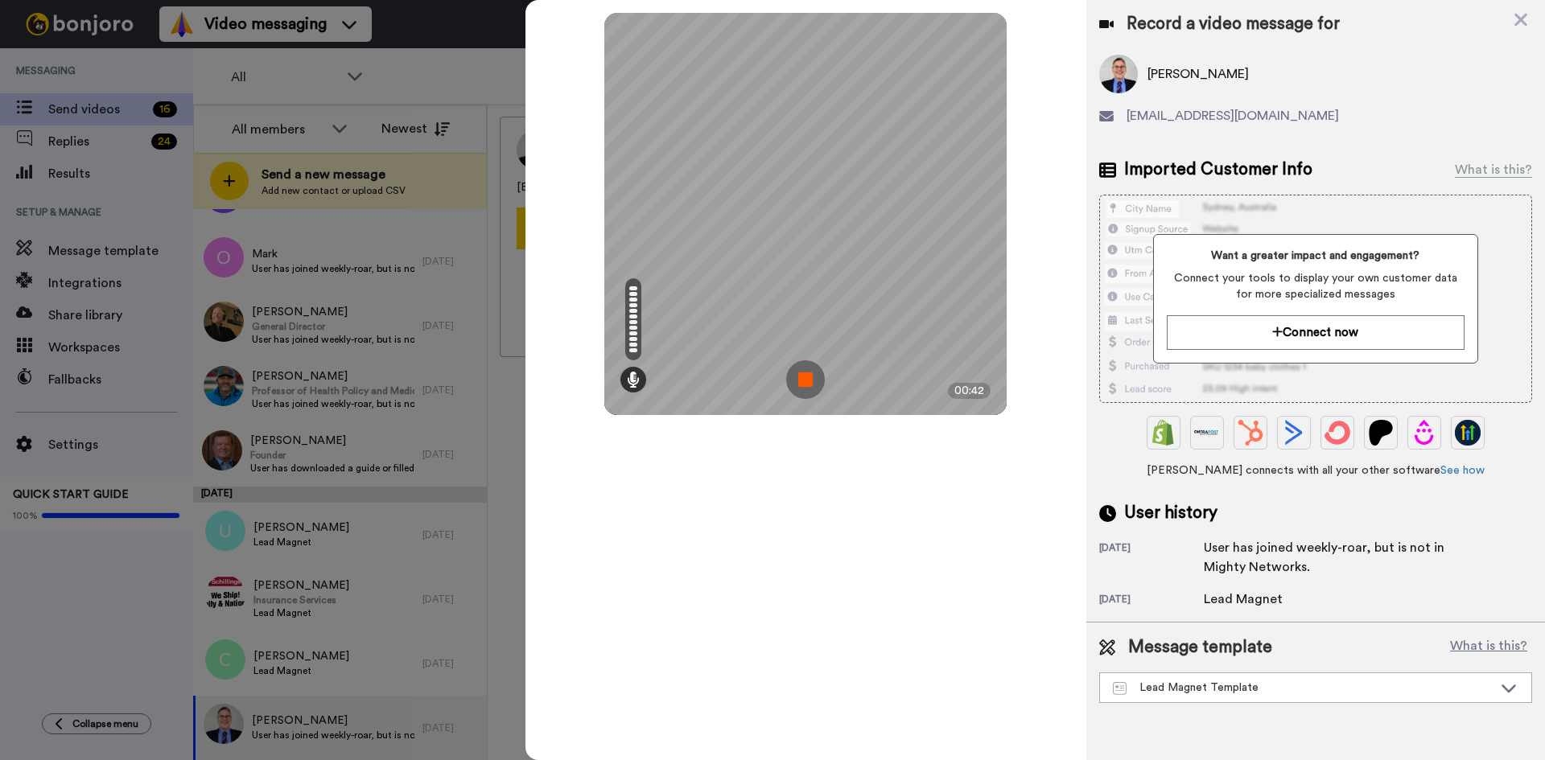
click at [808, 380] on img at bounding box center [805, 379] width 39 height 39
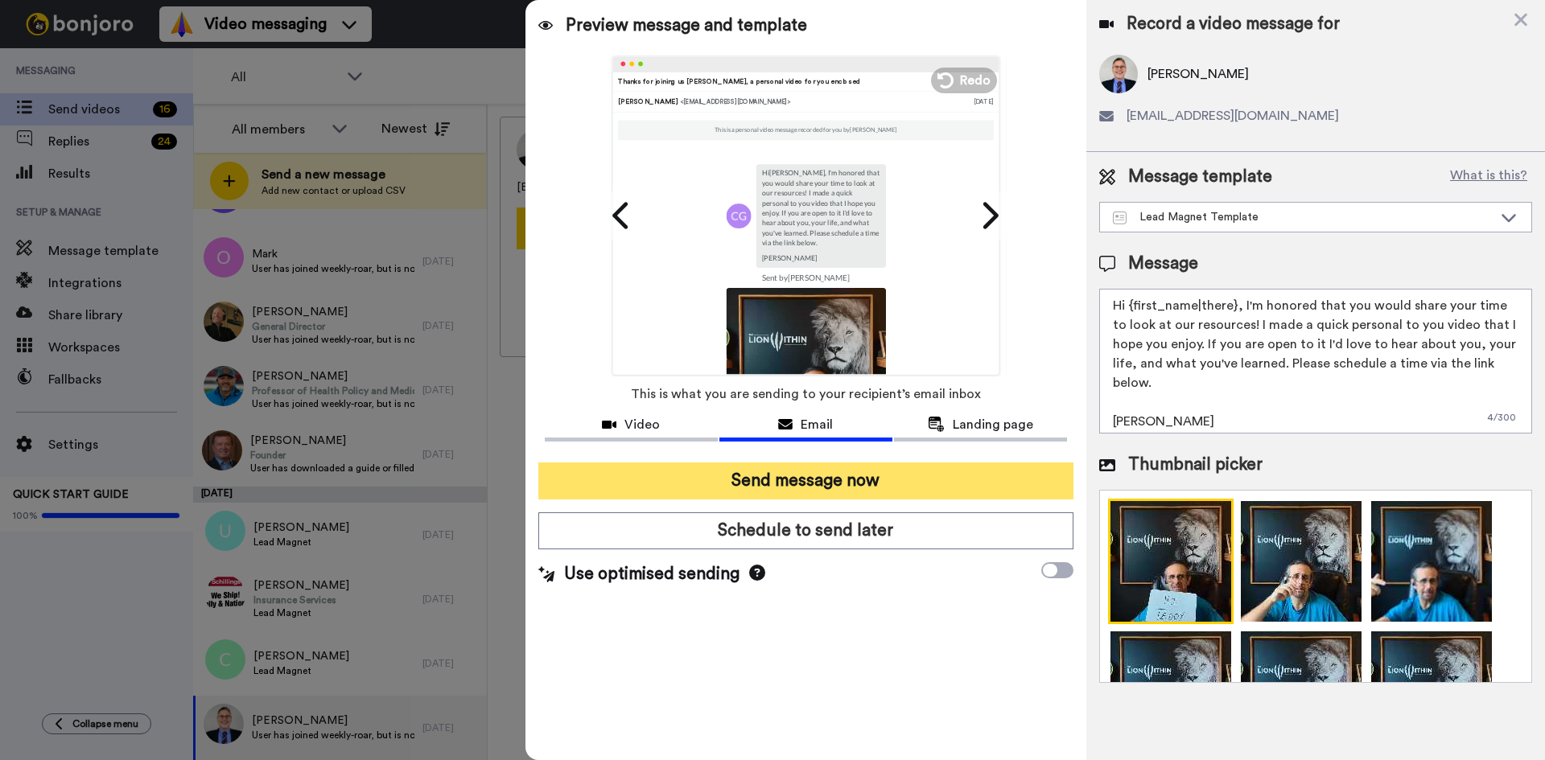
click at [789, 467] on button "Send message now" at bounding box center [805, 481] width 535 height 37
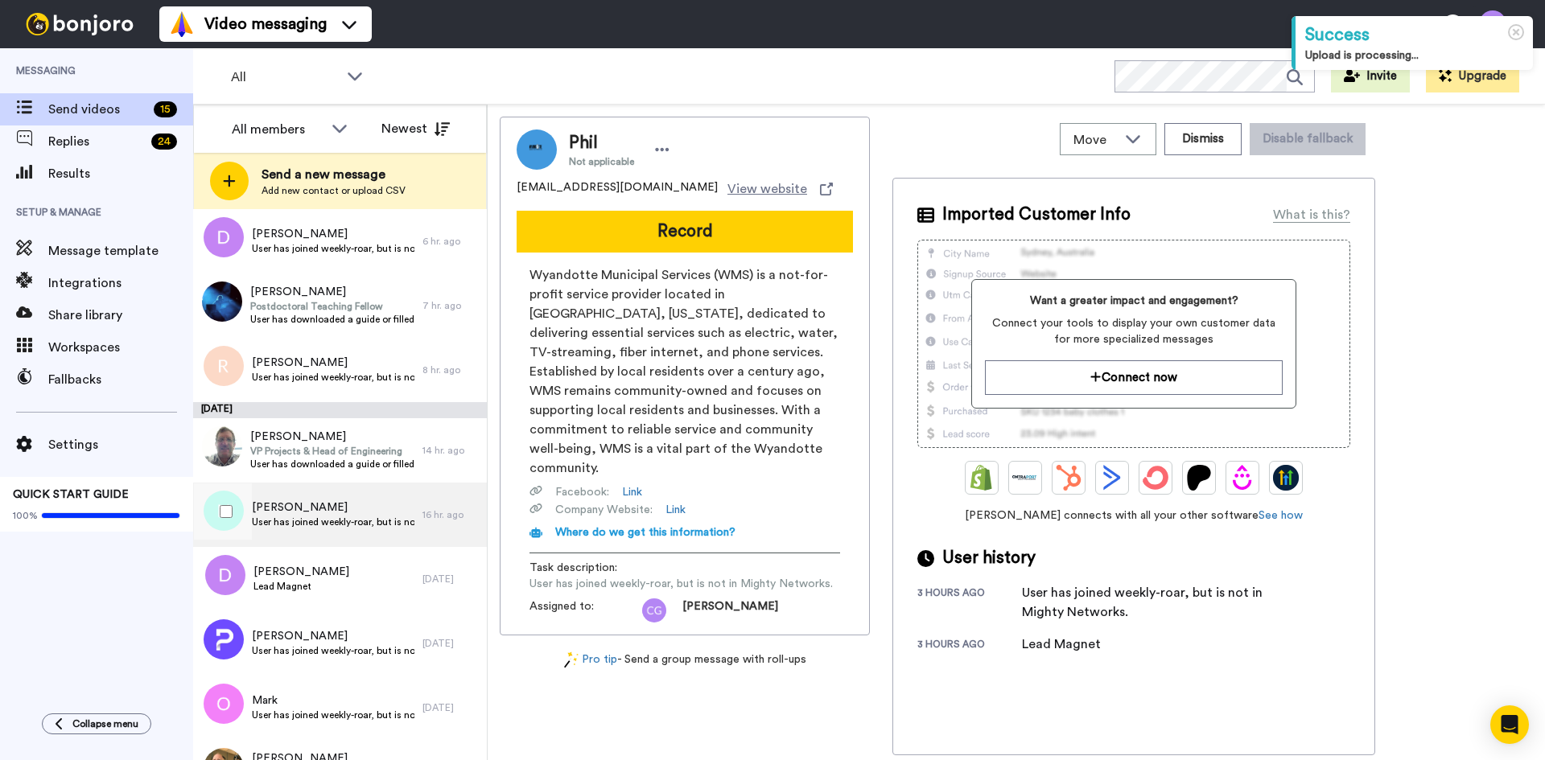
scroll to position [161, 0]
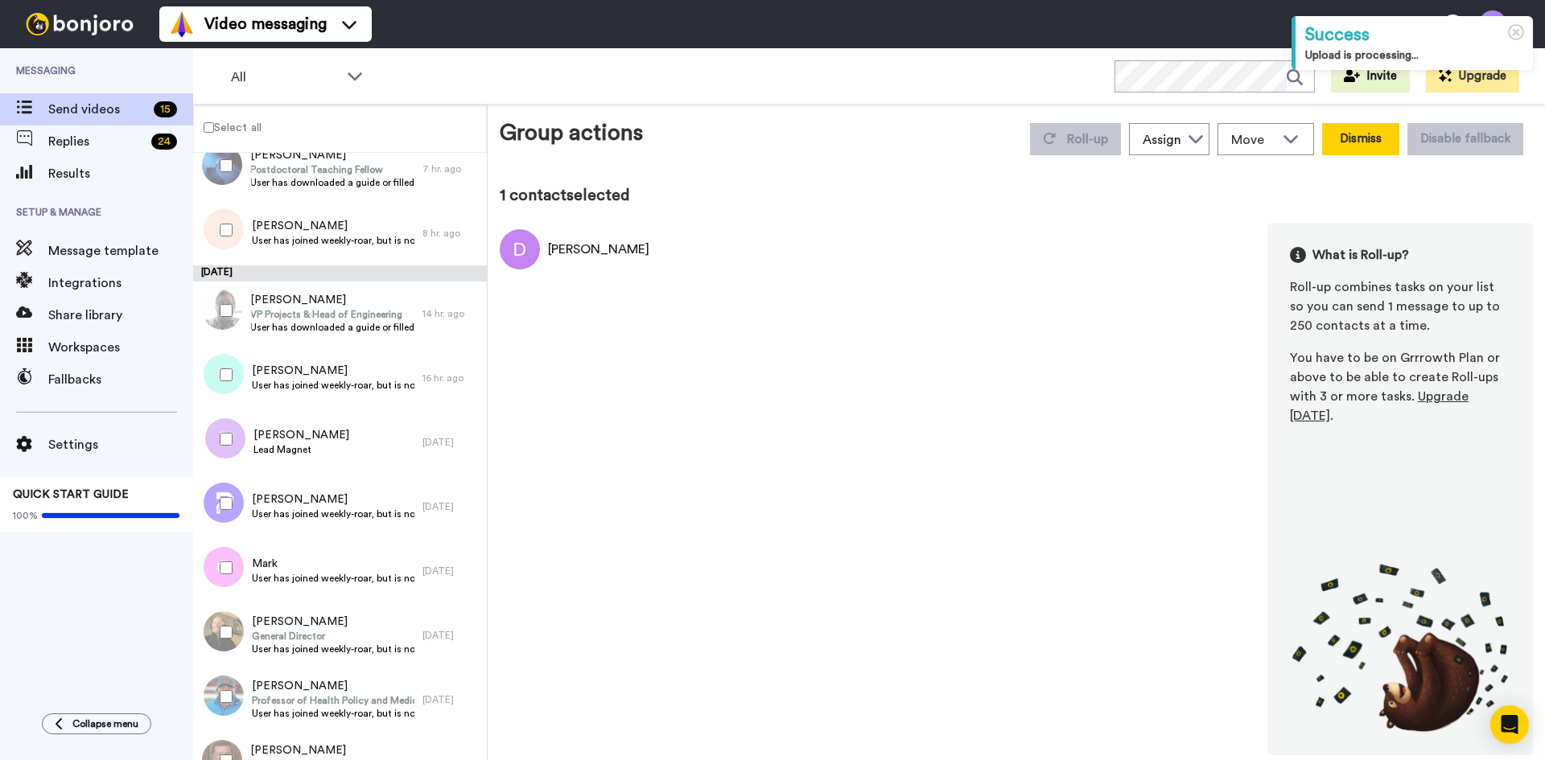
click at [1365, 146] on button "Dismiss" at bounding box center [1360, 139] width 77 height 32
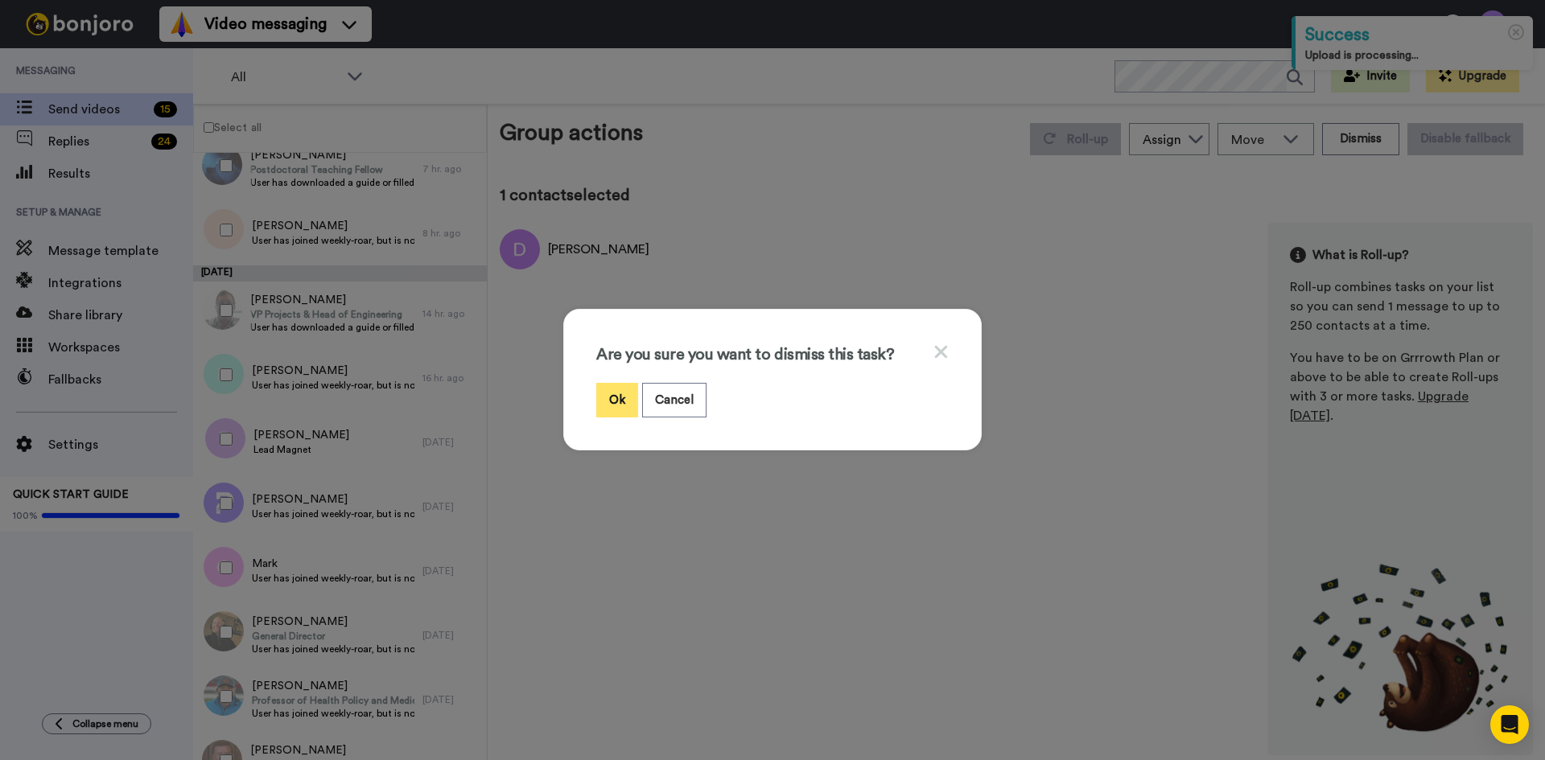
click at [623, 396] on button "Ok" at bounding box center [617, 400] width 42 height 35
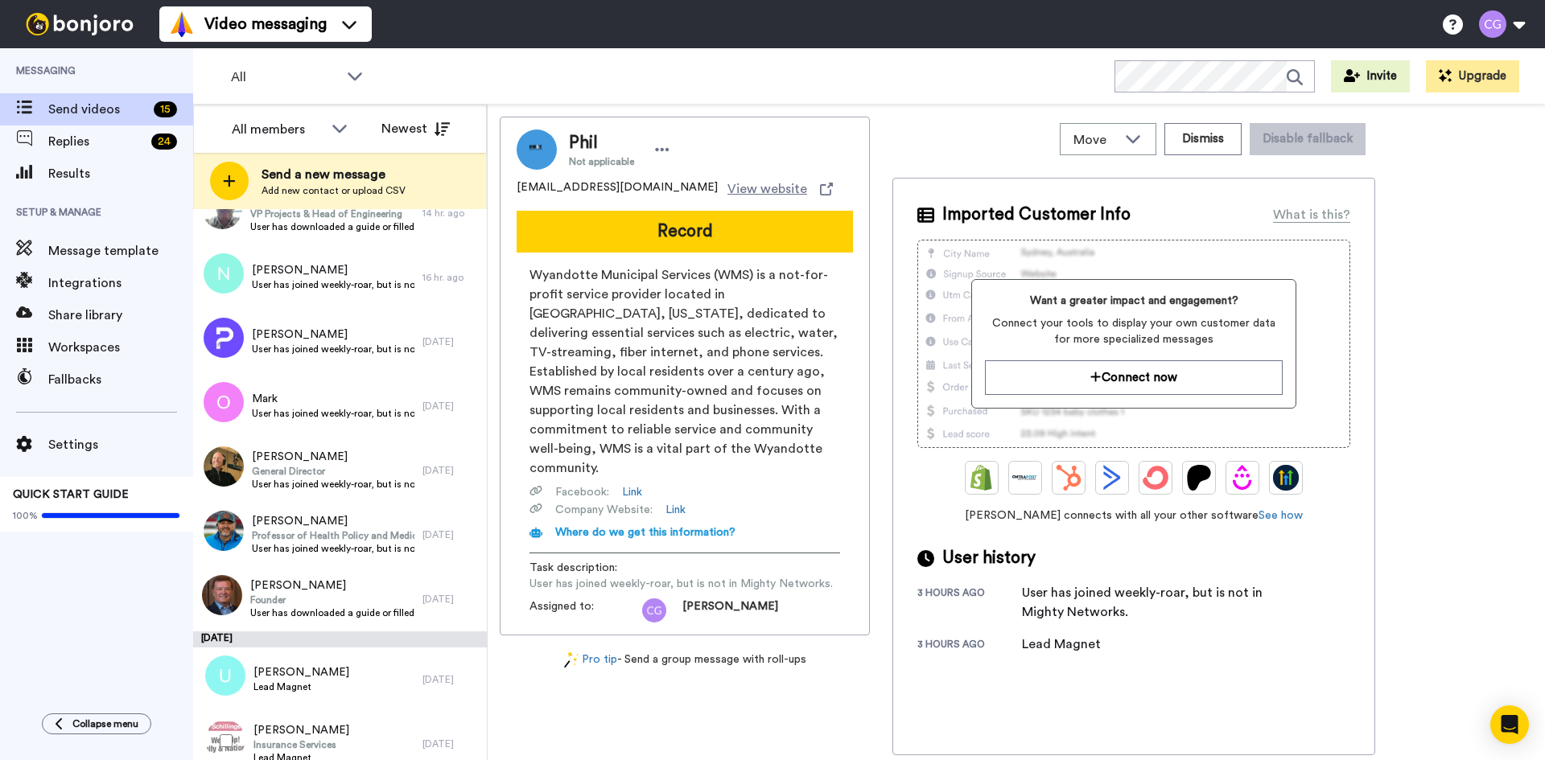
scroll to position [398, 0]
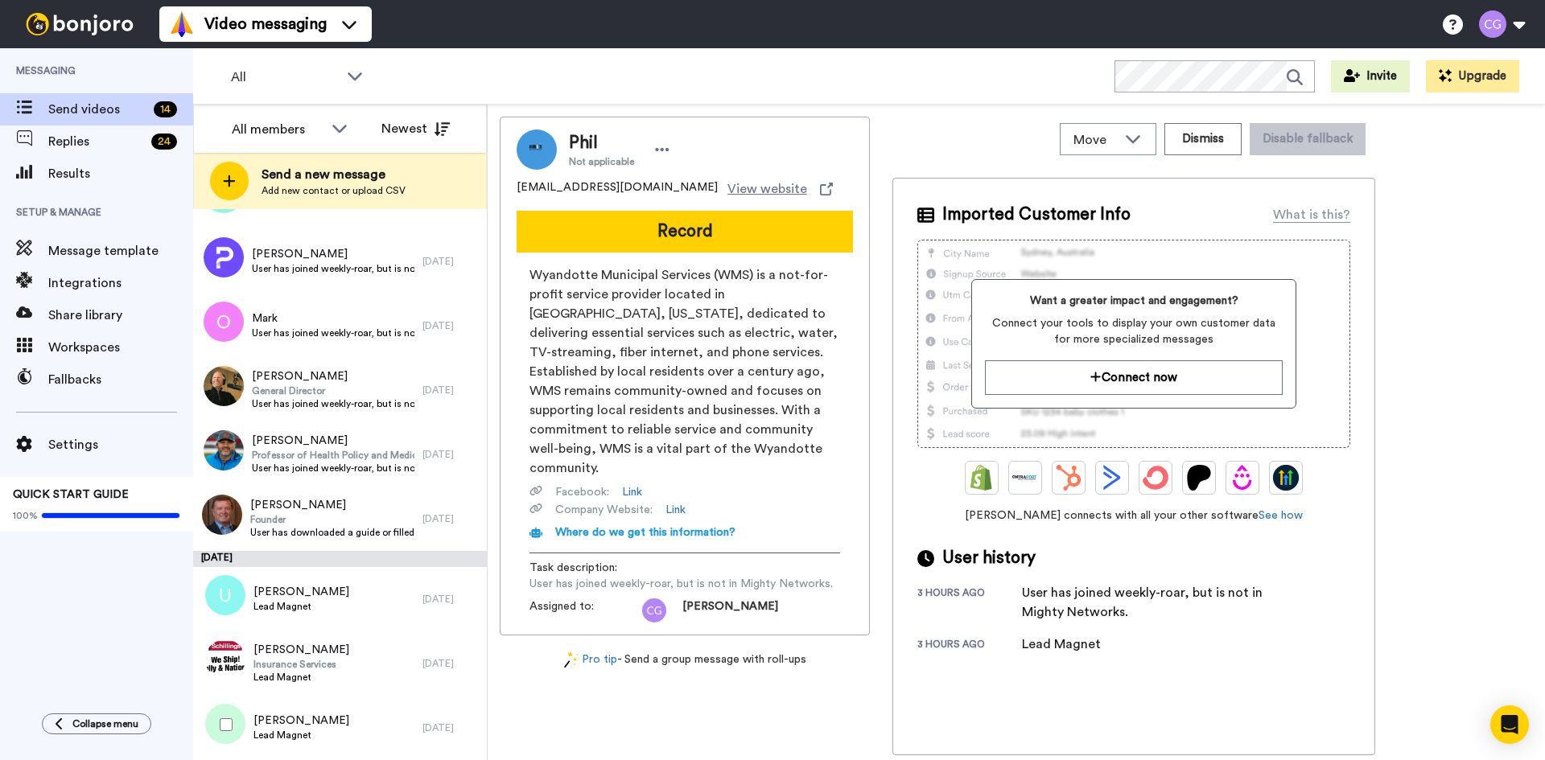
click at [232, 726] on div at bounding box center [223, 725] width 58 height 56
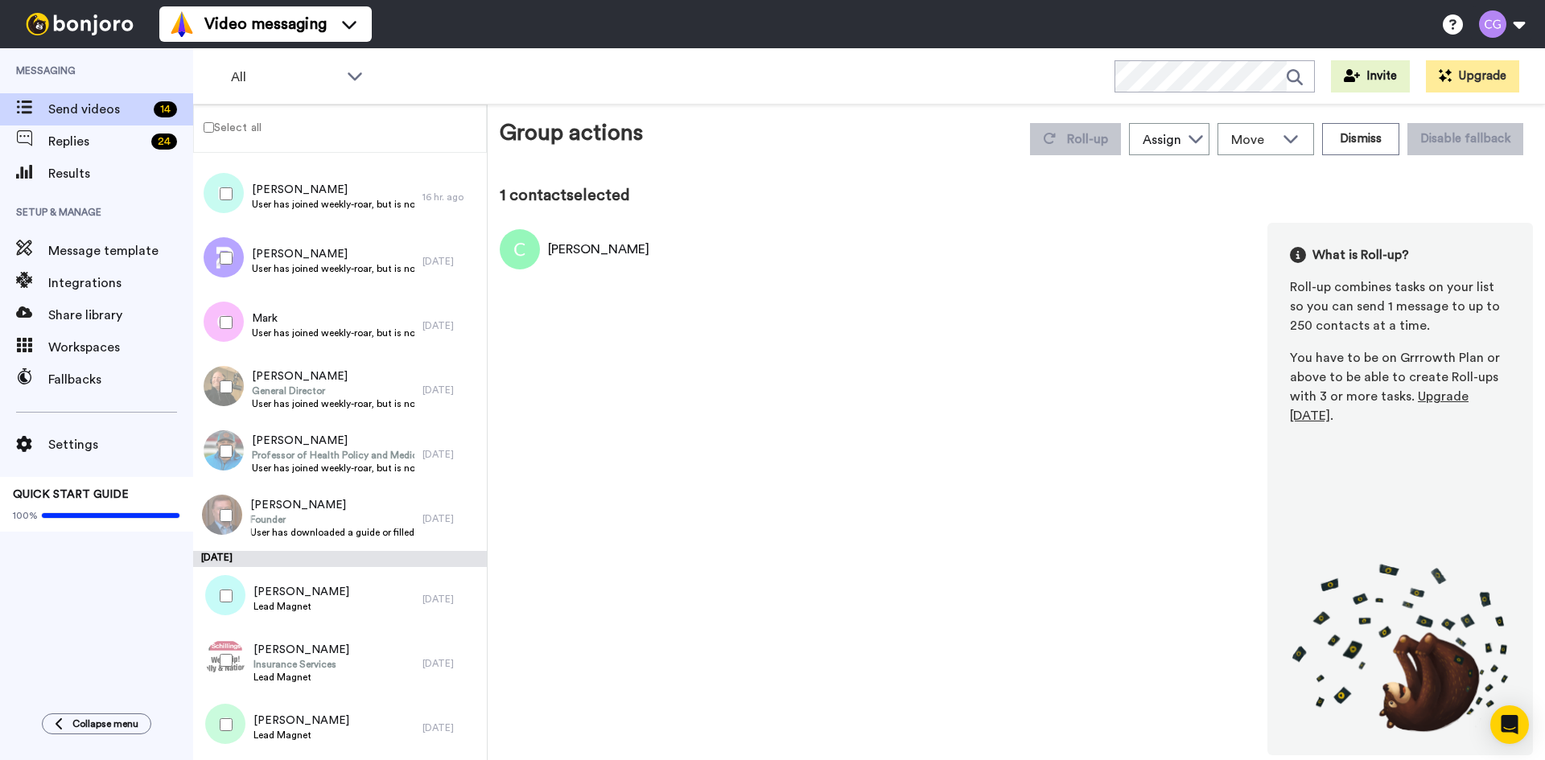
click at [228, 681] on div at bounding box center [223, 660] width 58 height 56
click at [227, 589] on div at bounding box center [223, 596] width 58 height 56
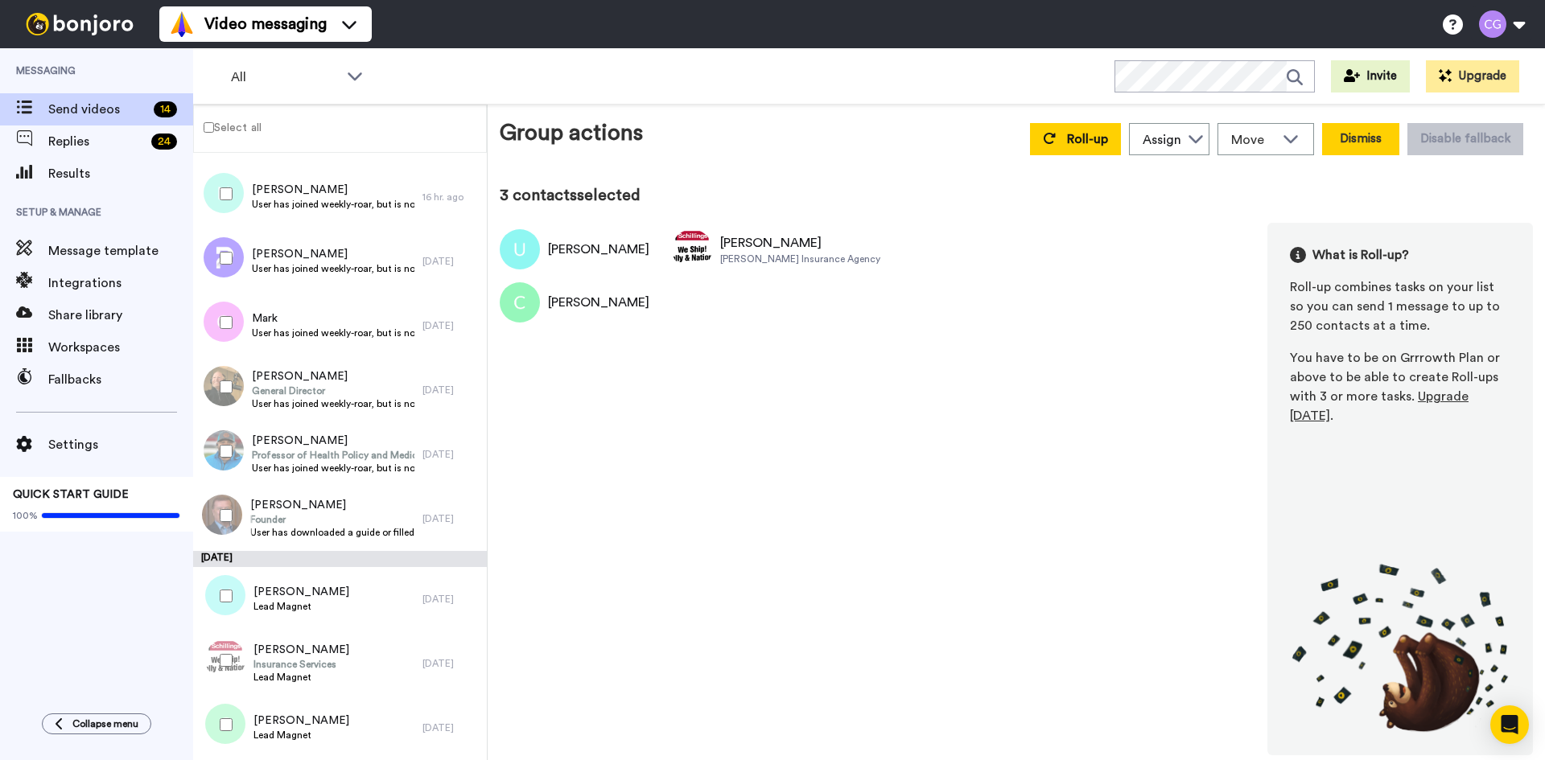
click at [1349, 148] on button "Dismiss" at bounding box center [1360, 139] width 77 height 32
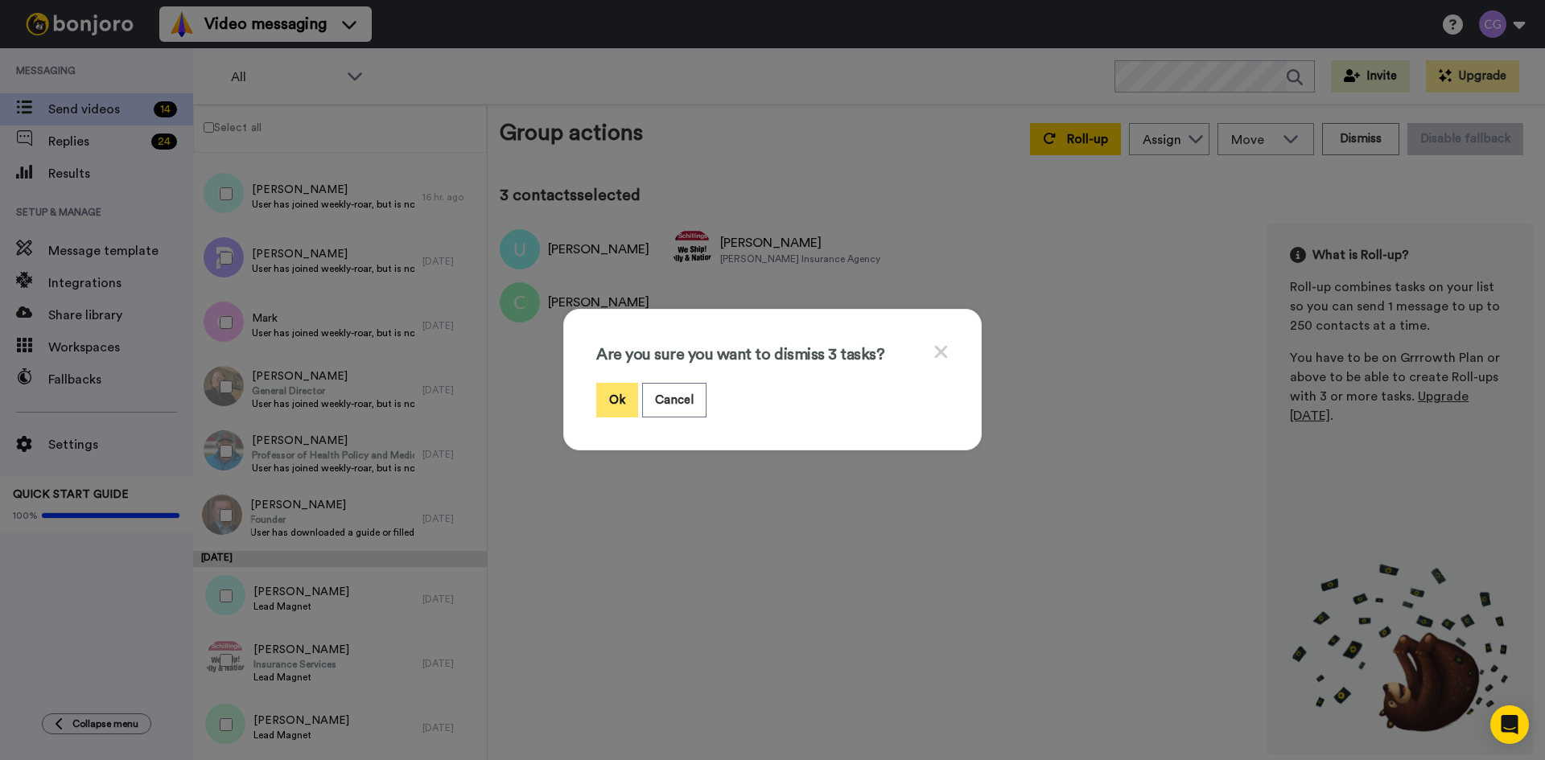
click at [611, 408] on button "Ok" at bounding box center [617, 400] width 42 height 35
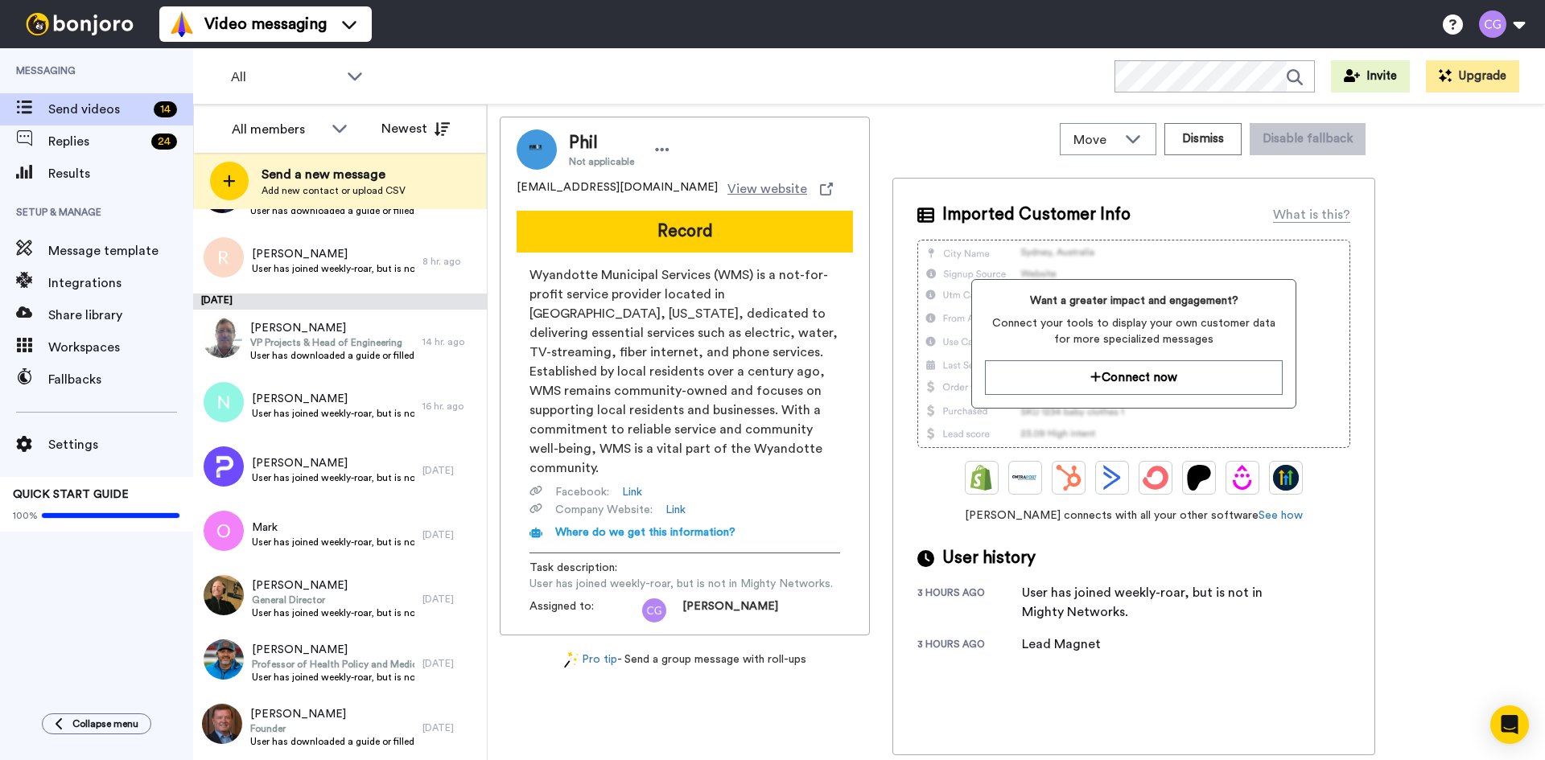
scroll to position [189, 0]
click at [310, 733] on span "Founder" at bounding box center [332, 728] width 164 height 13
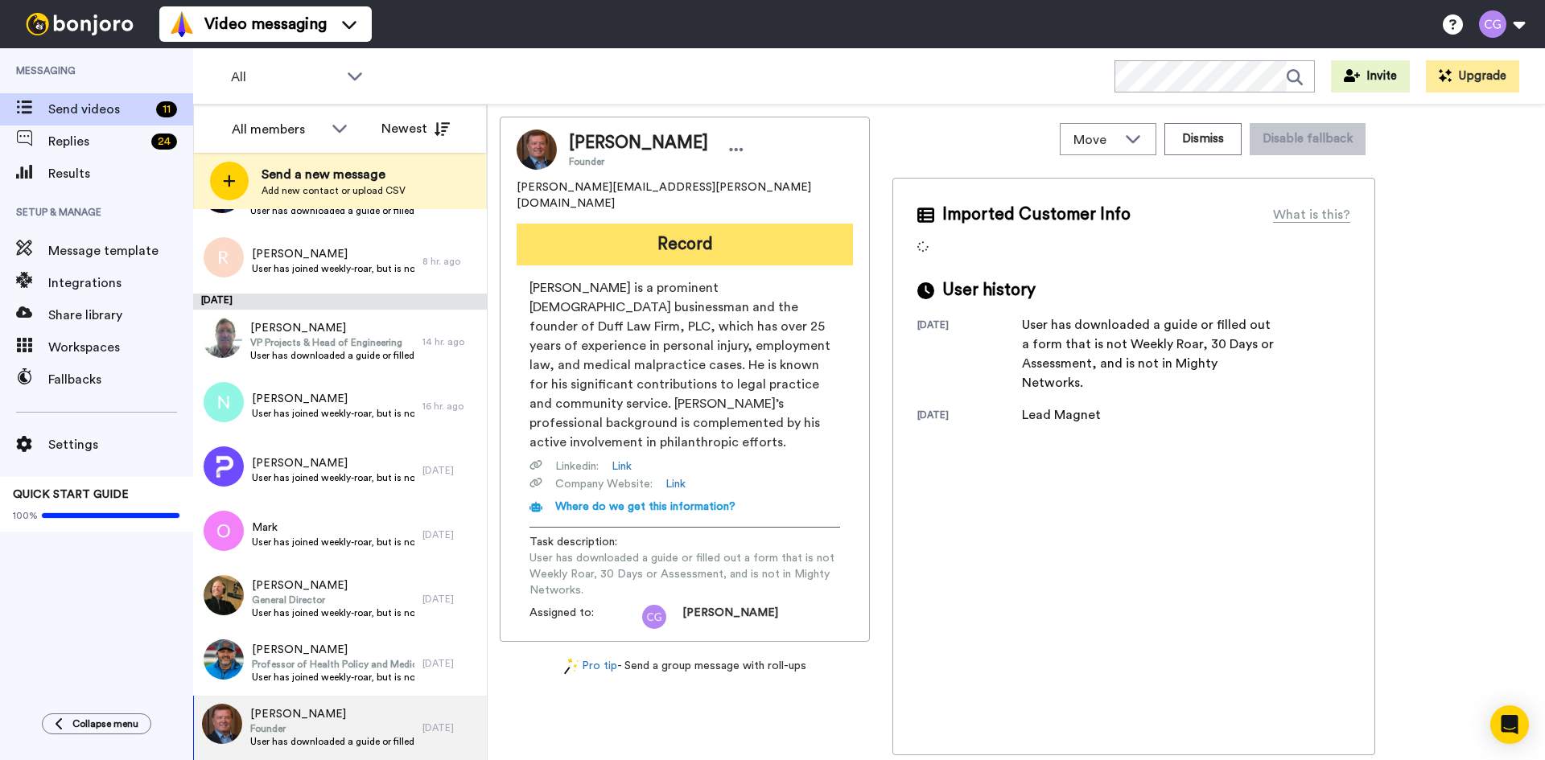
click at [663, 232] on button "Record" at bounding box center [684, 245] width 336 height 42
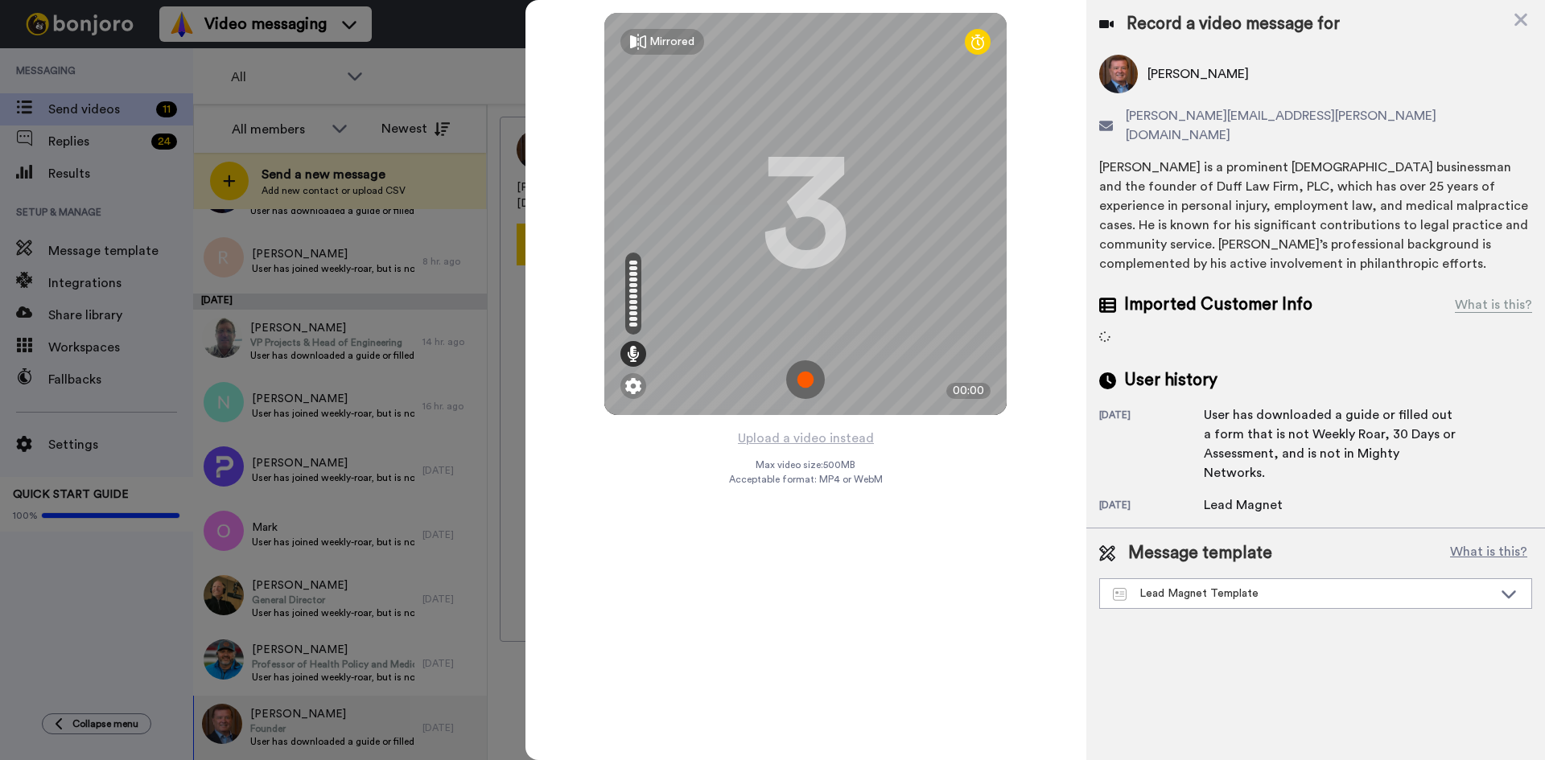
click at [819, 381] on img at bounding box center [805, 379] width 39 height 39
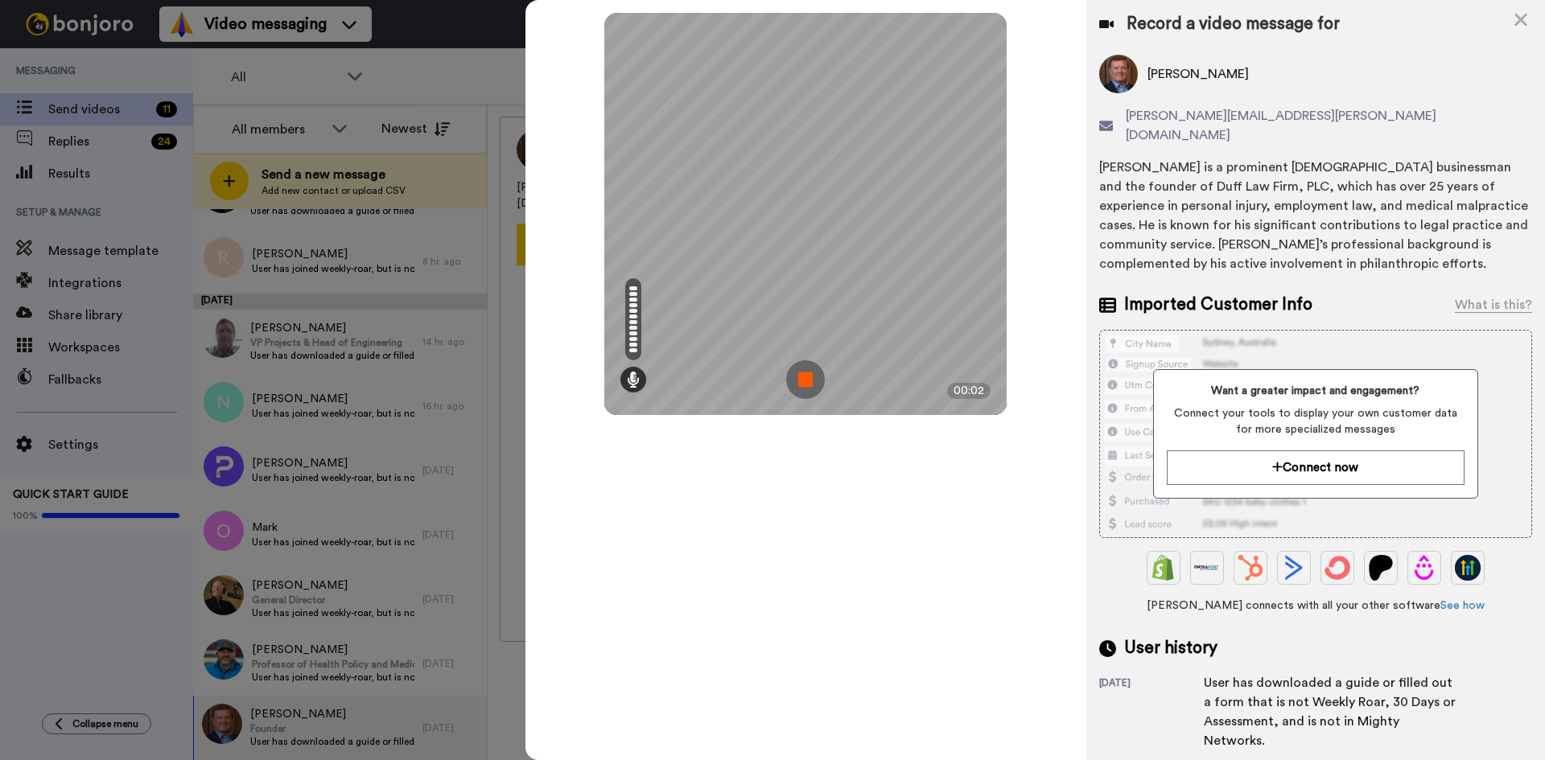
click at [810, 376] on img at bounding box center [805, 379] width 39 height 39
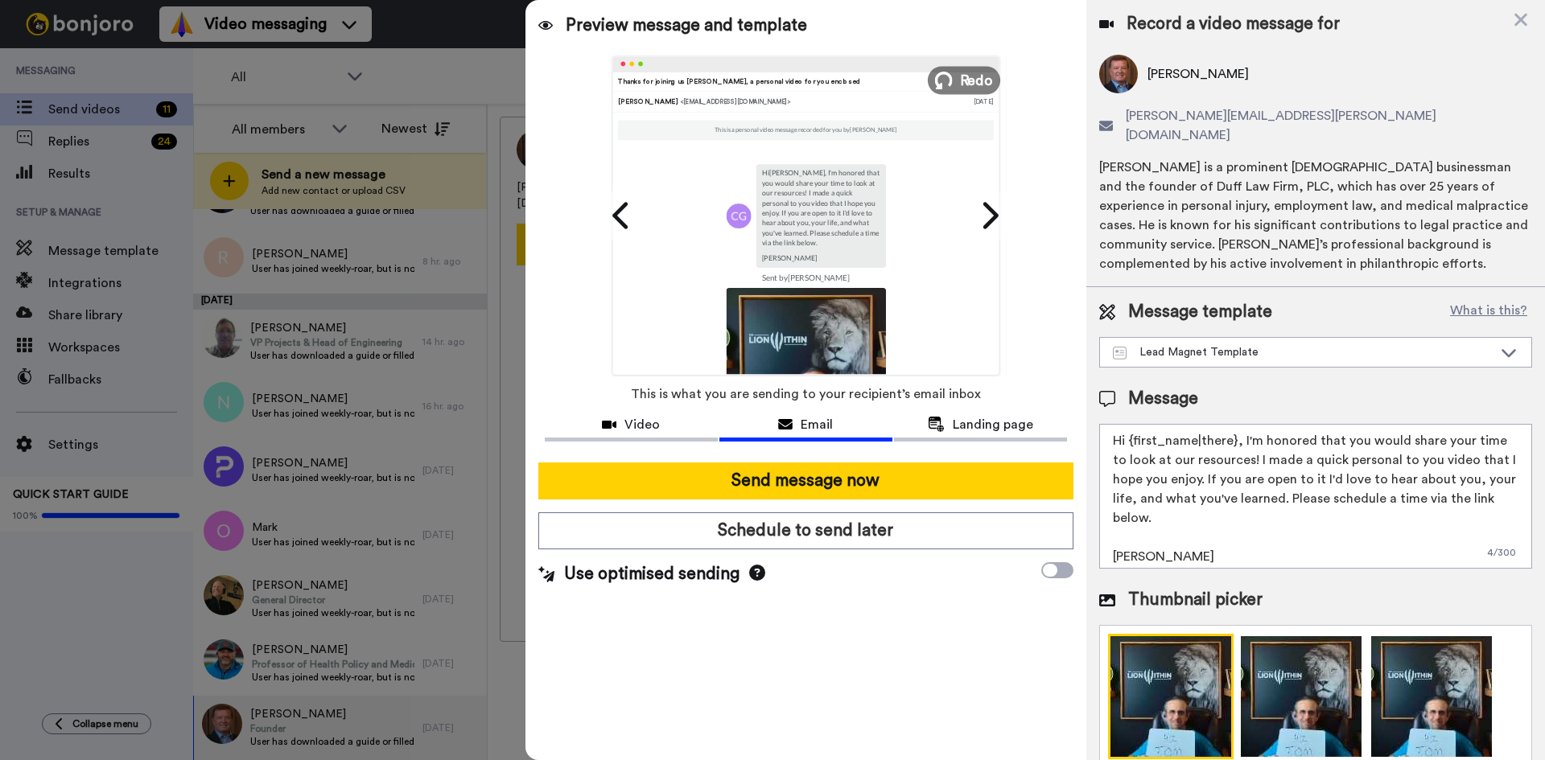
click at [963, 80] on span "Redo" at bounding box center [977, 79] width 34 height 21
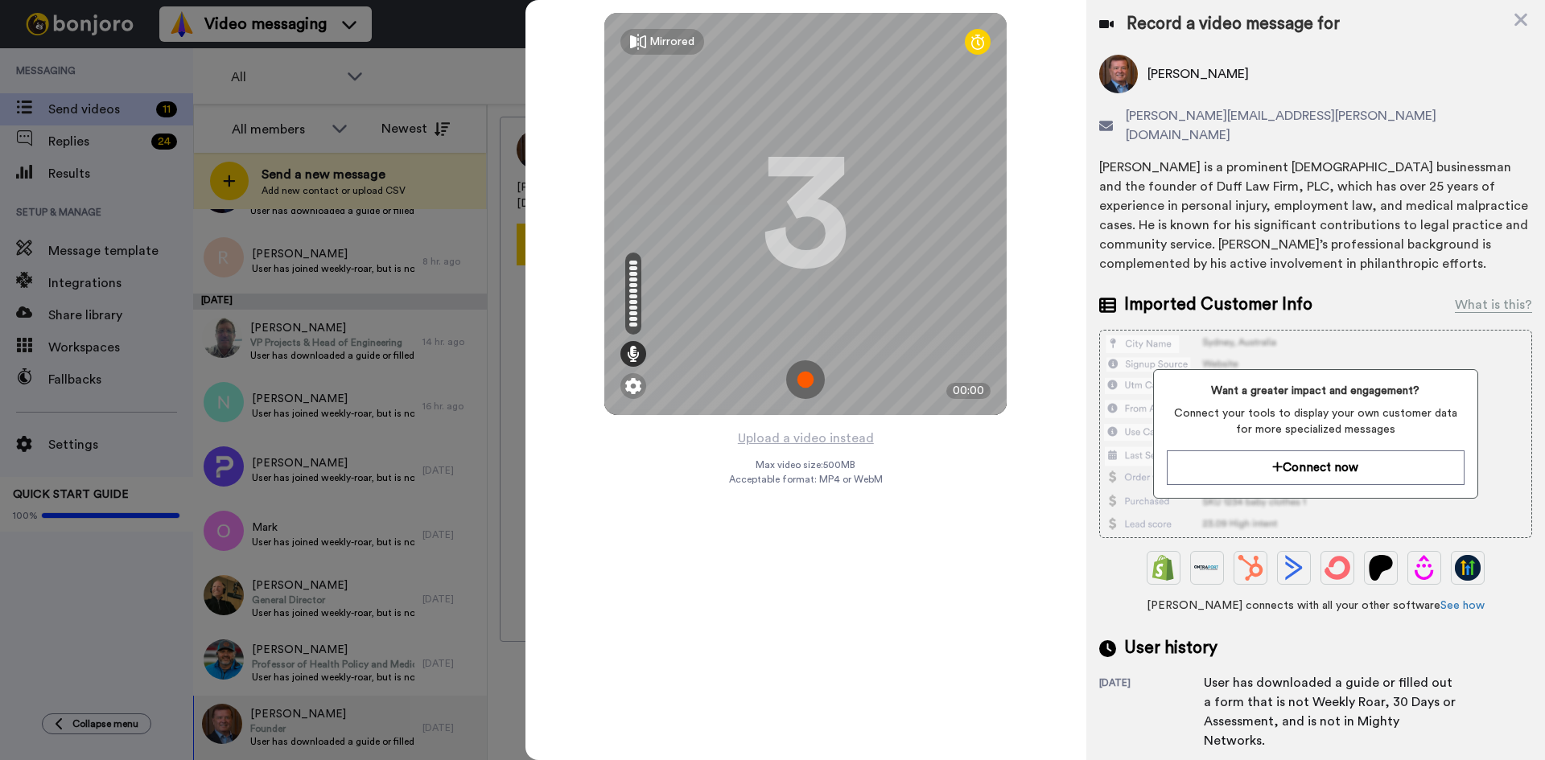
click at [812, 377] on img at bounding box center [805, 379] width 39 height 39
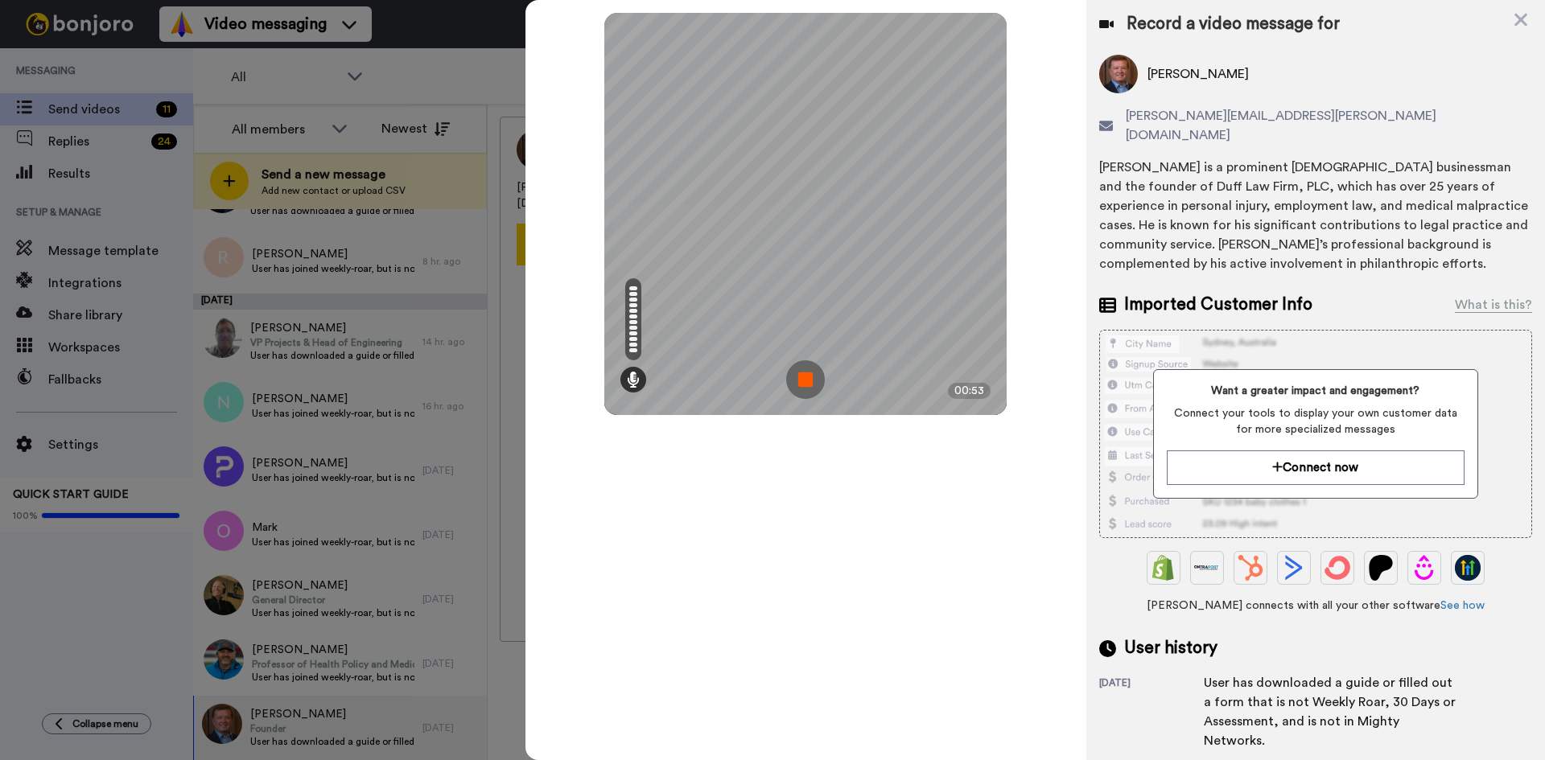
click at [812, 377] on img at bounding box center [805, 379] width 39 height 39
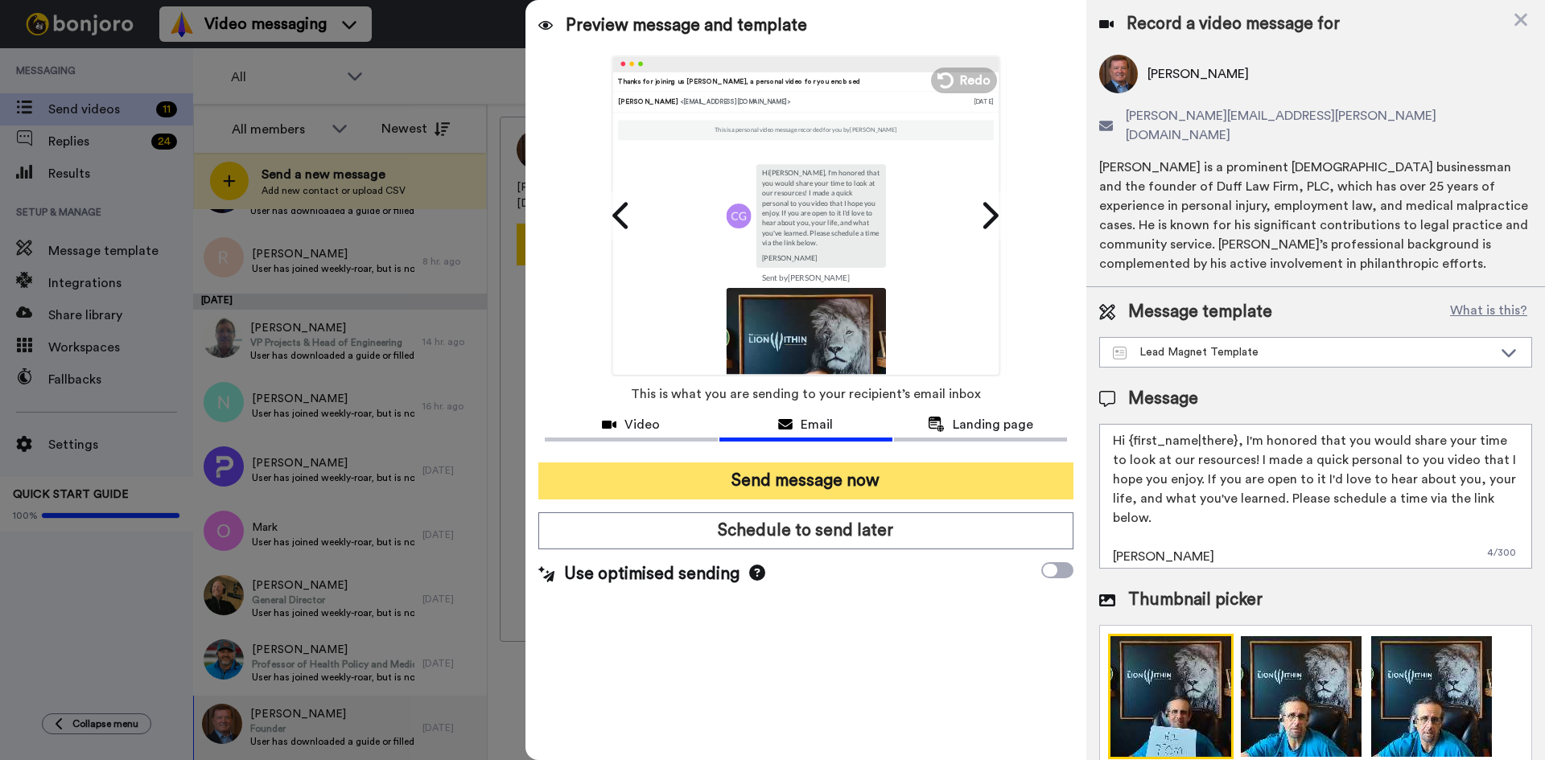
click at [757, 478] on button "Send message now" at bounding box center [805, 481] width 535 height 37
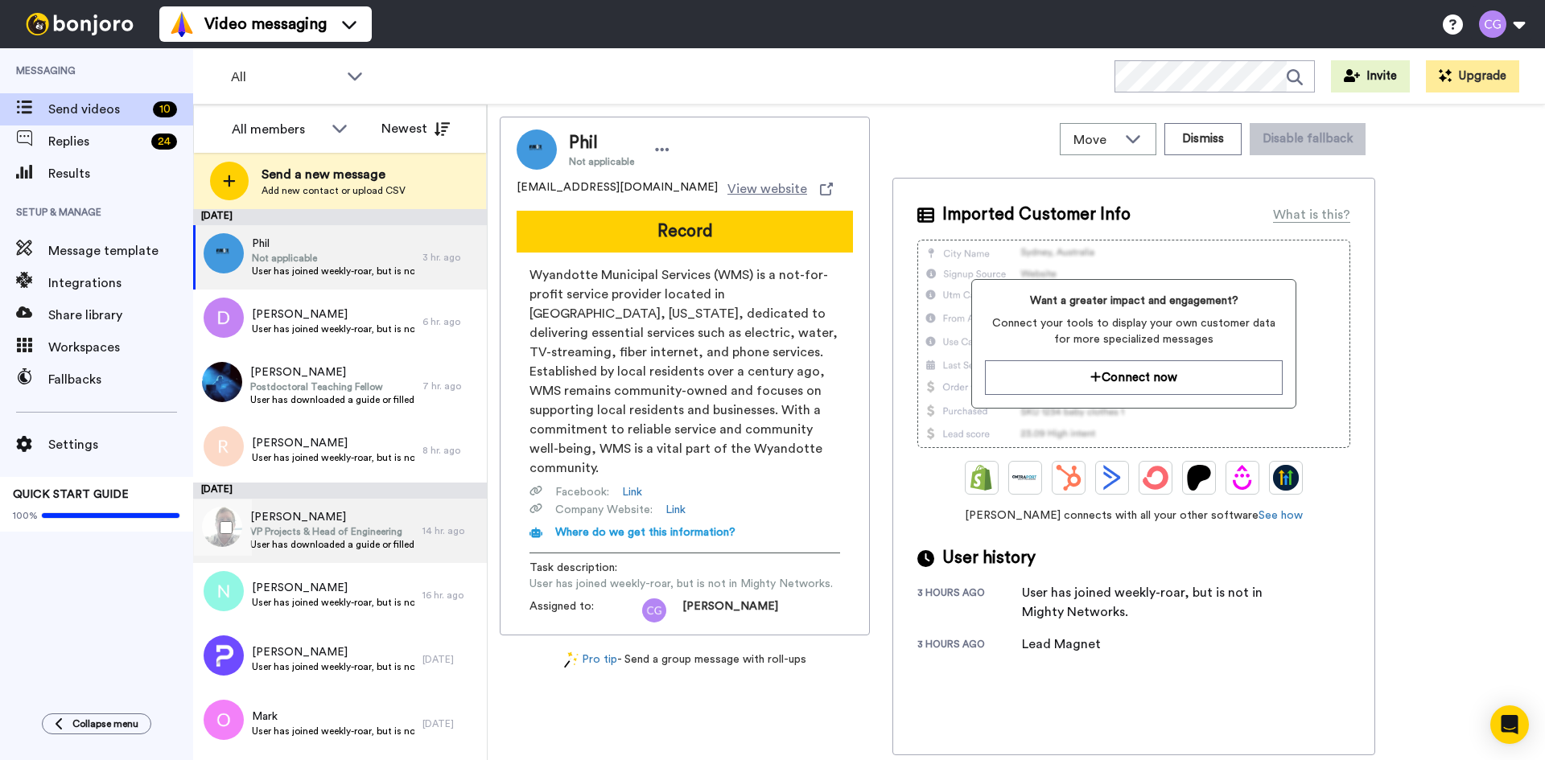
click at [363, 542] on span "User has downloaded a guide or filled out a form that is not Weekly Roar, 30 Da…" at bounding box center [332, 544] width 164 height 13
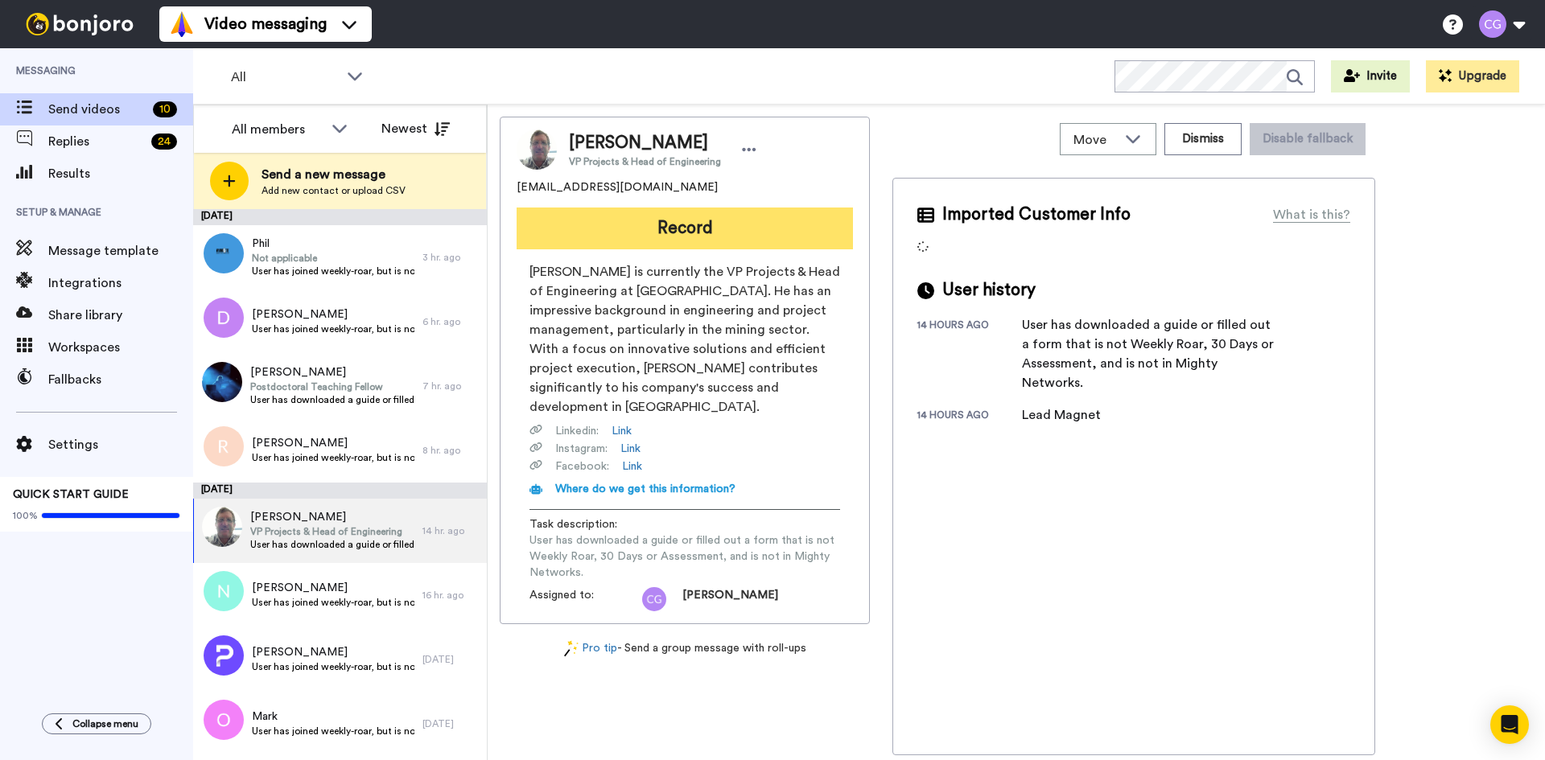
click at [679, 224] on button "Record" at bounding box center [684, 229] width 336 height 42
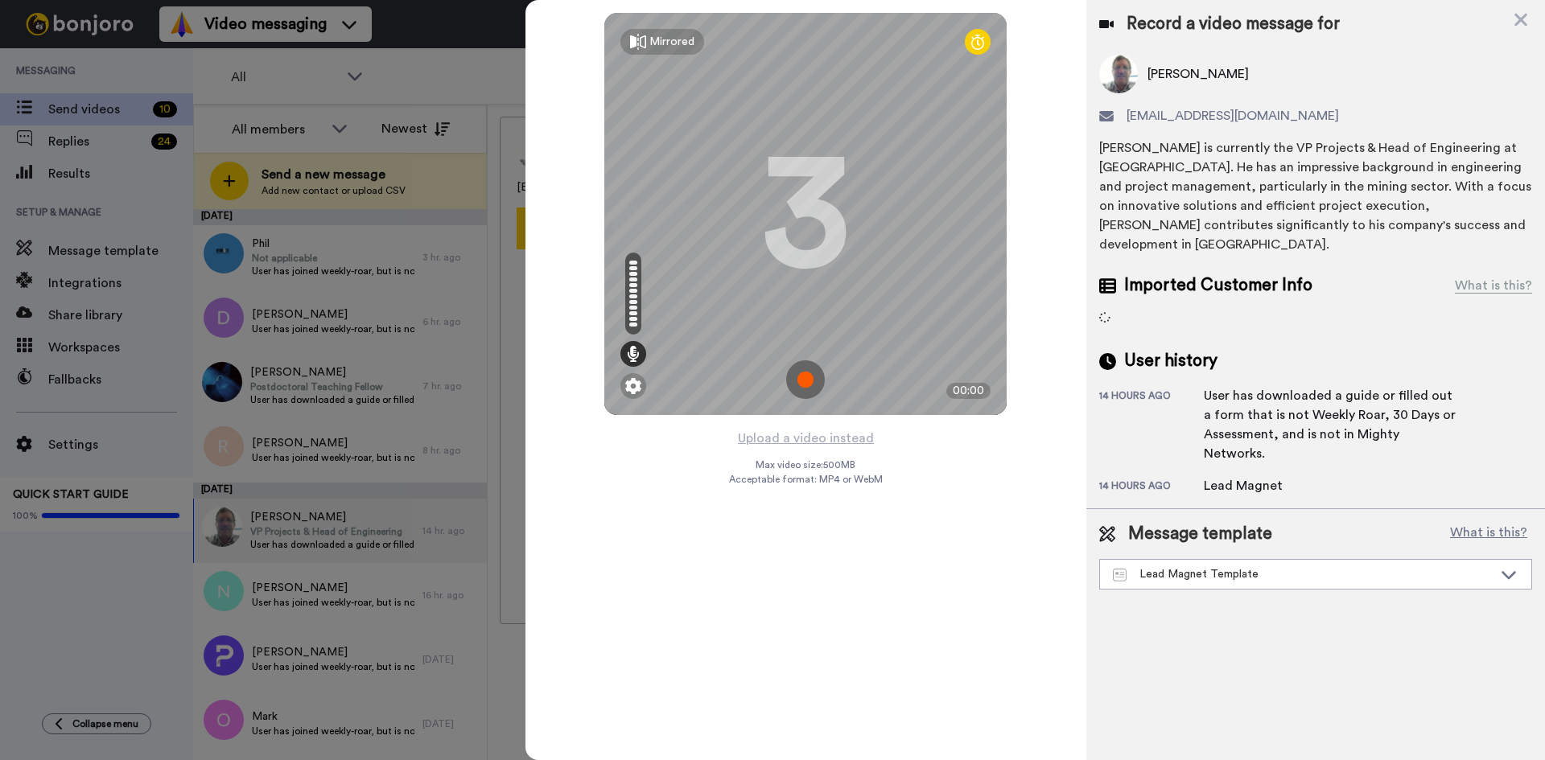
click at [807, 381] on img at bounding box center [805, 379] width 39 height 39
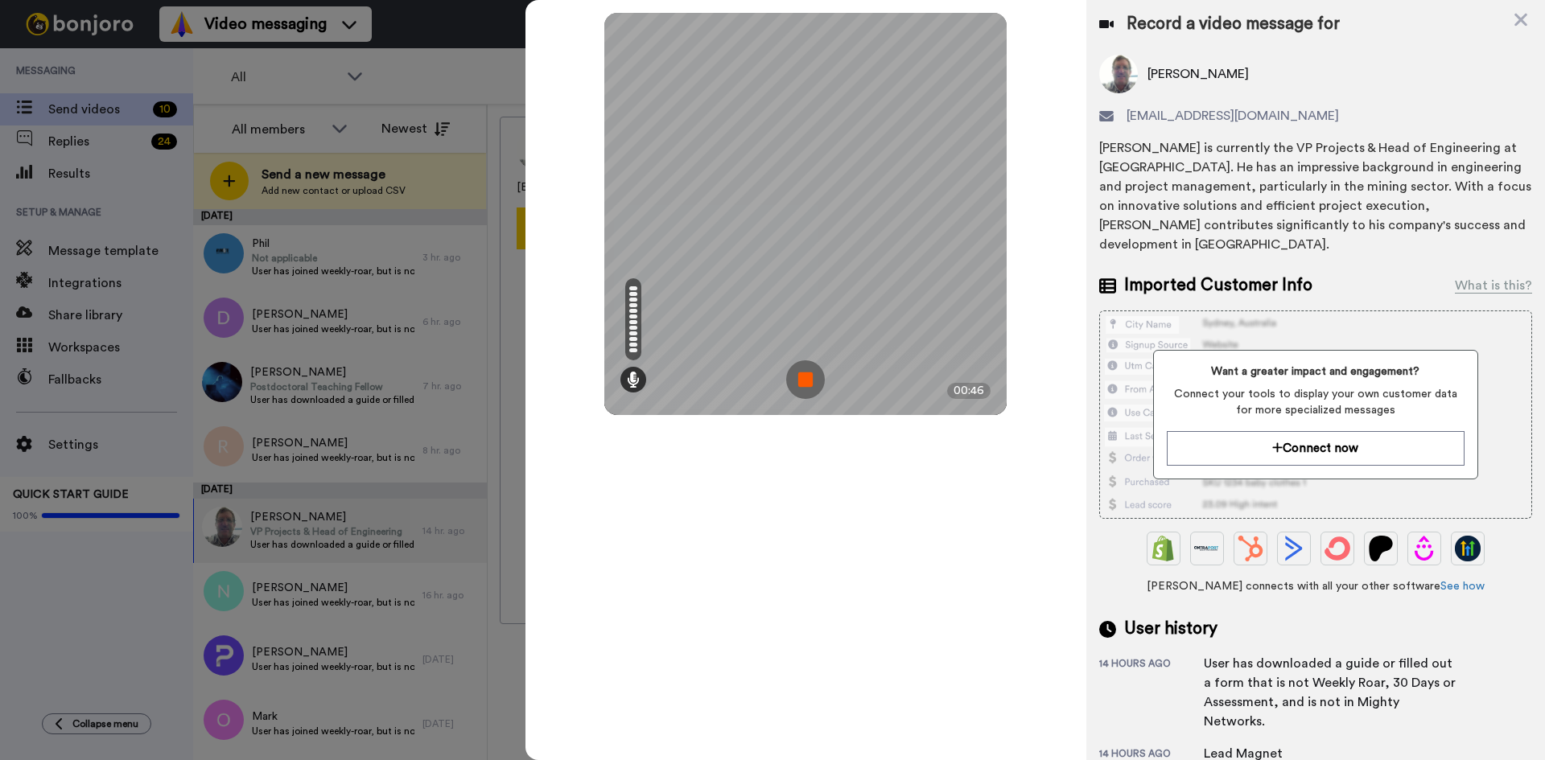
click at [809, 383] on img at bounding box center [805, 379] width 39 height 39
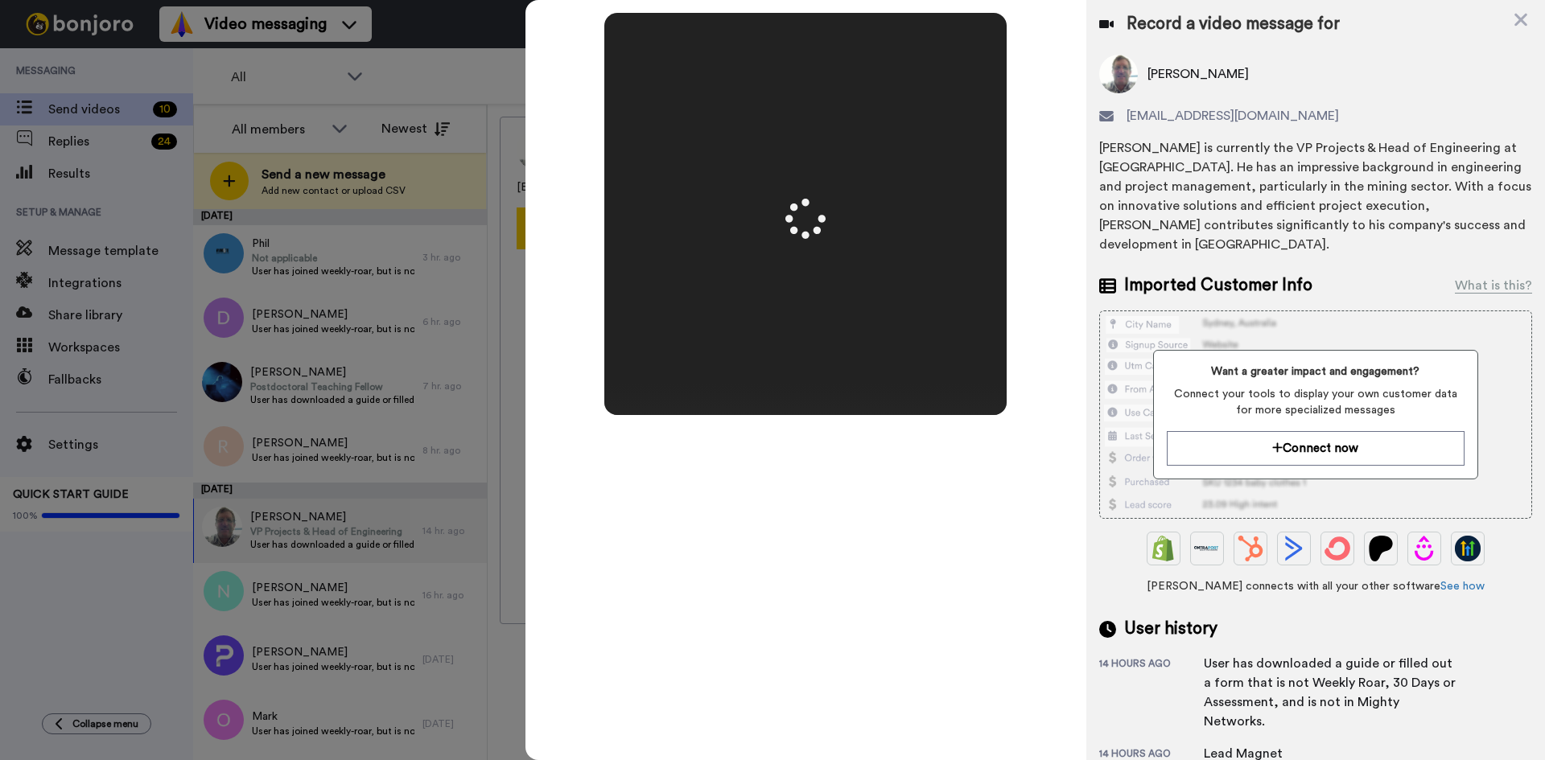
click at [809, 384] on video at bounding box center [805, 214] width 804 height 402
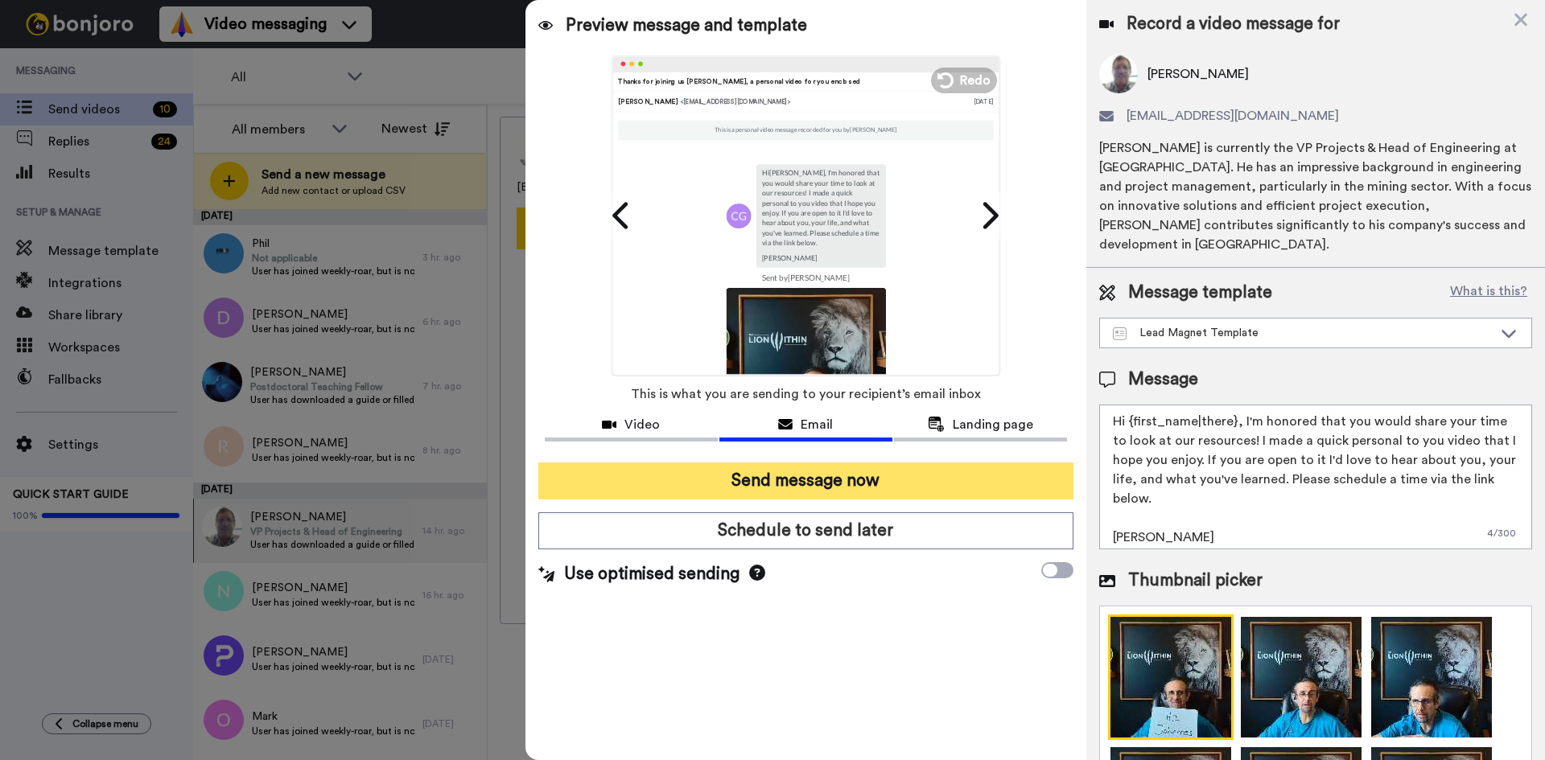
click at [825, 493] on button "Send message now" at bounding box center [805, 481] width 535 height 37
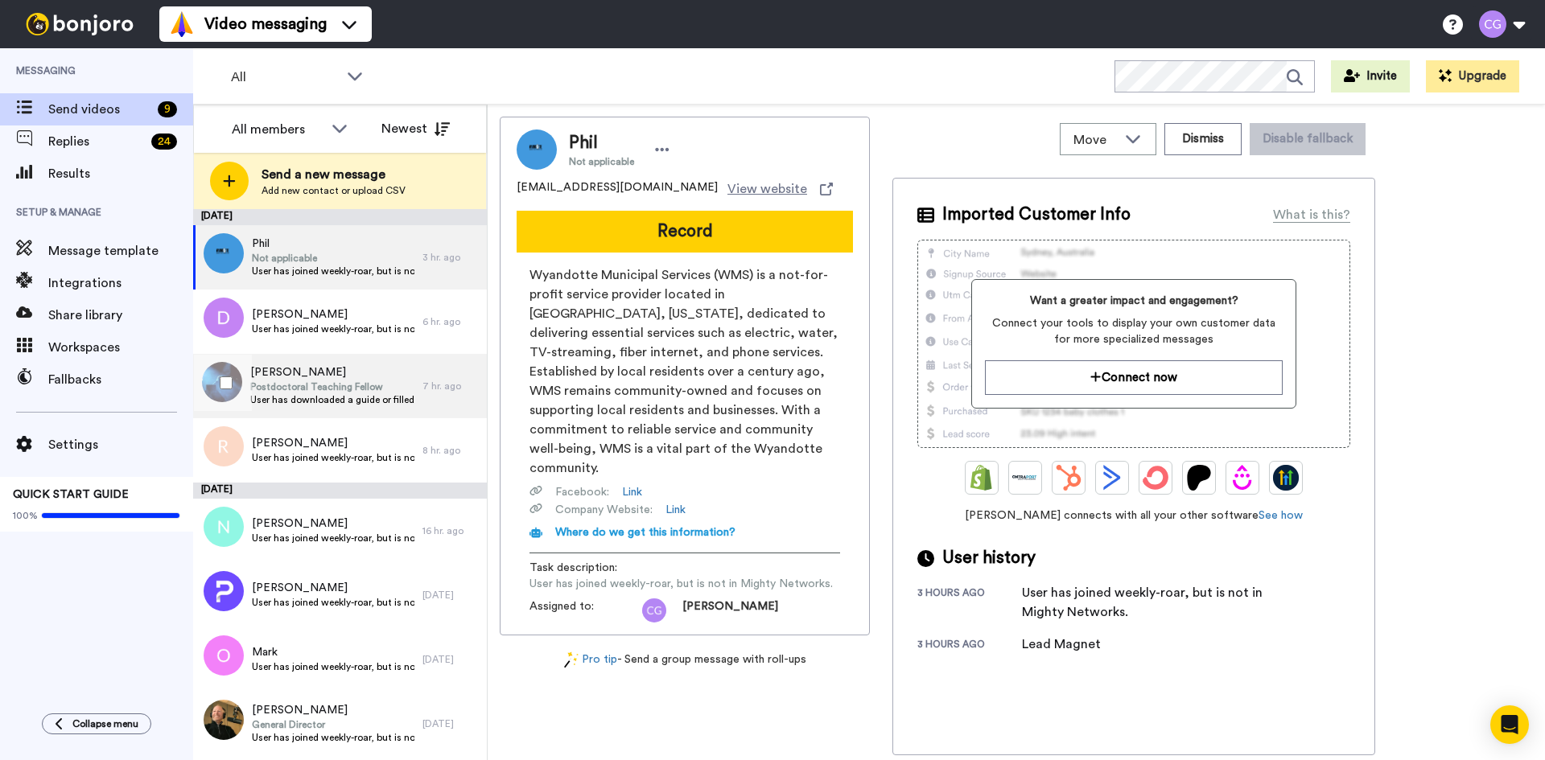
click at [286, 377] on span "[PERSON_NAME]" at bounding box center [332, 372] width 164 height 16
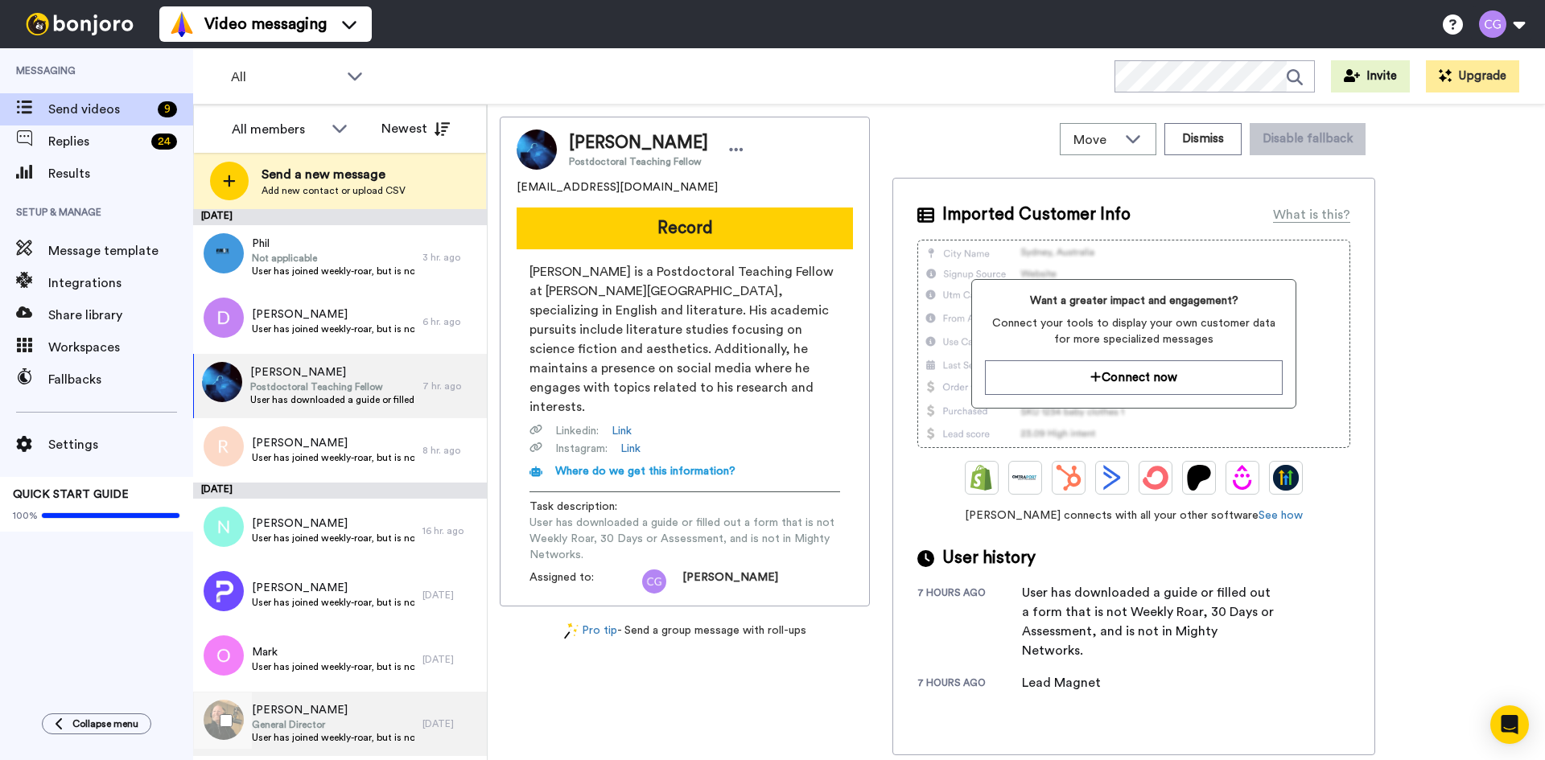
click at [286, 714] on span "Jim Lyon" at bounding box center [333, 710] width 163 height 16
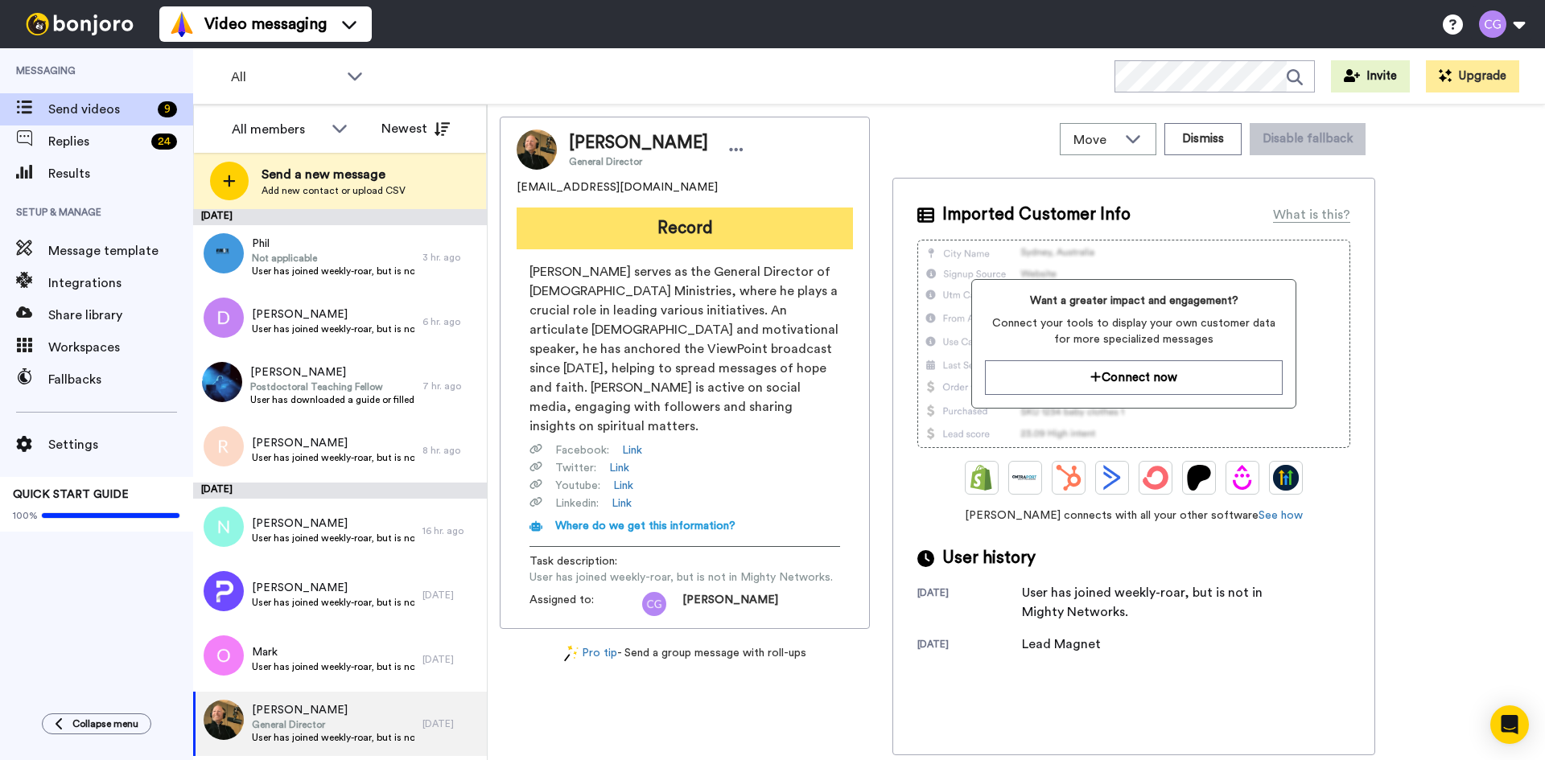
click at [623, 228] on button "Record" at bounding box center [684, 229] width 336 height 42
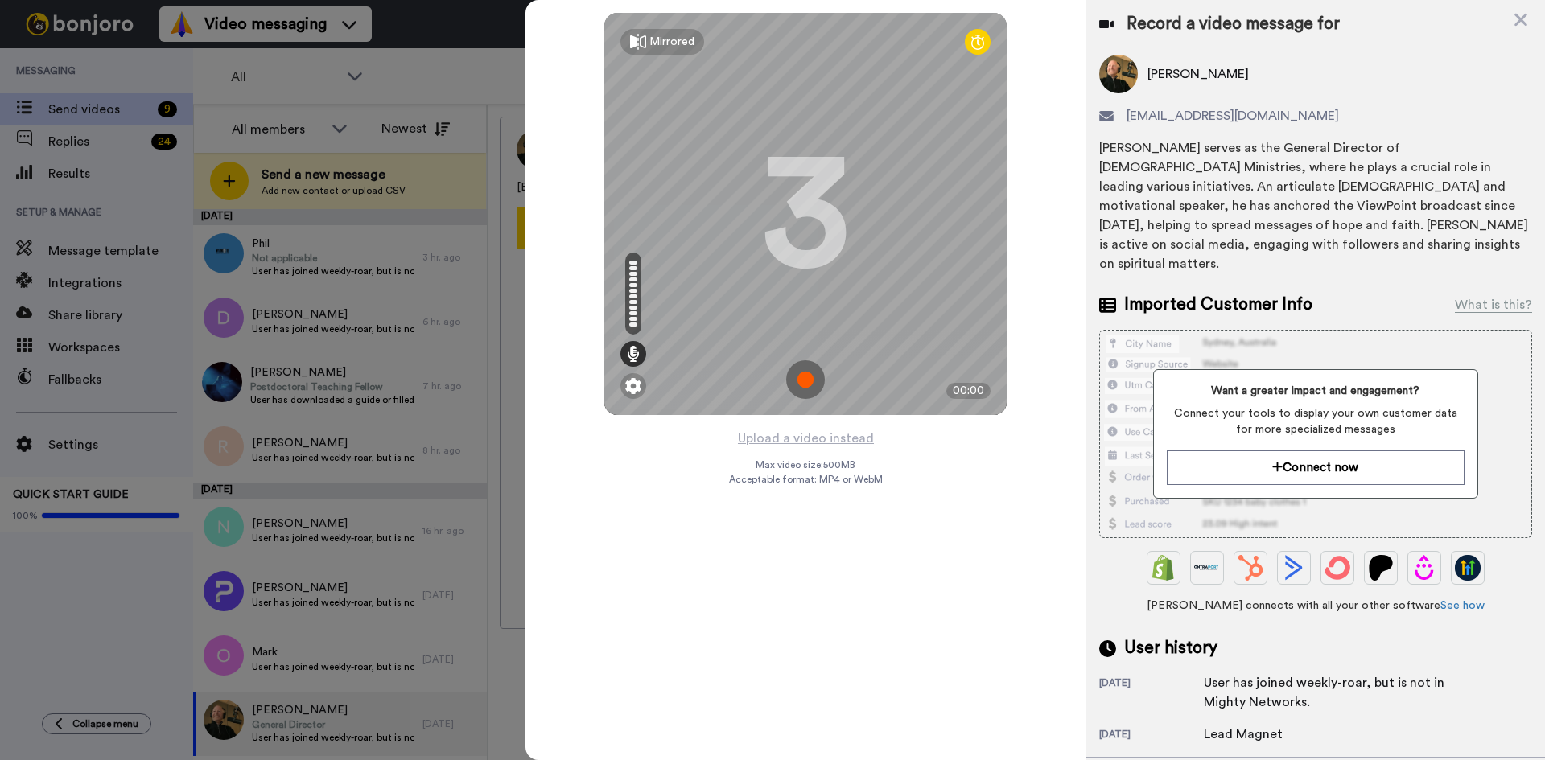
click at [809, 377] on img at bounding box center [805, 379] width 39 height 39
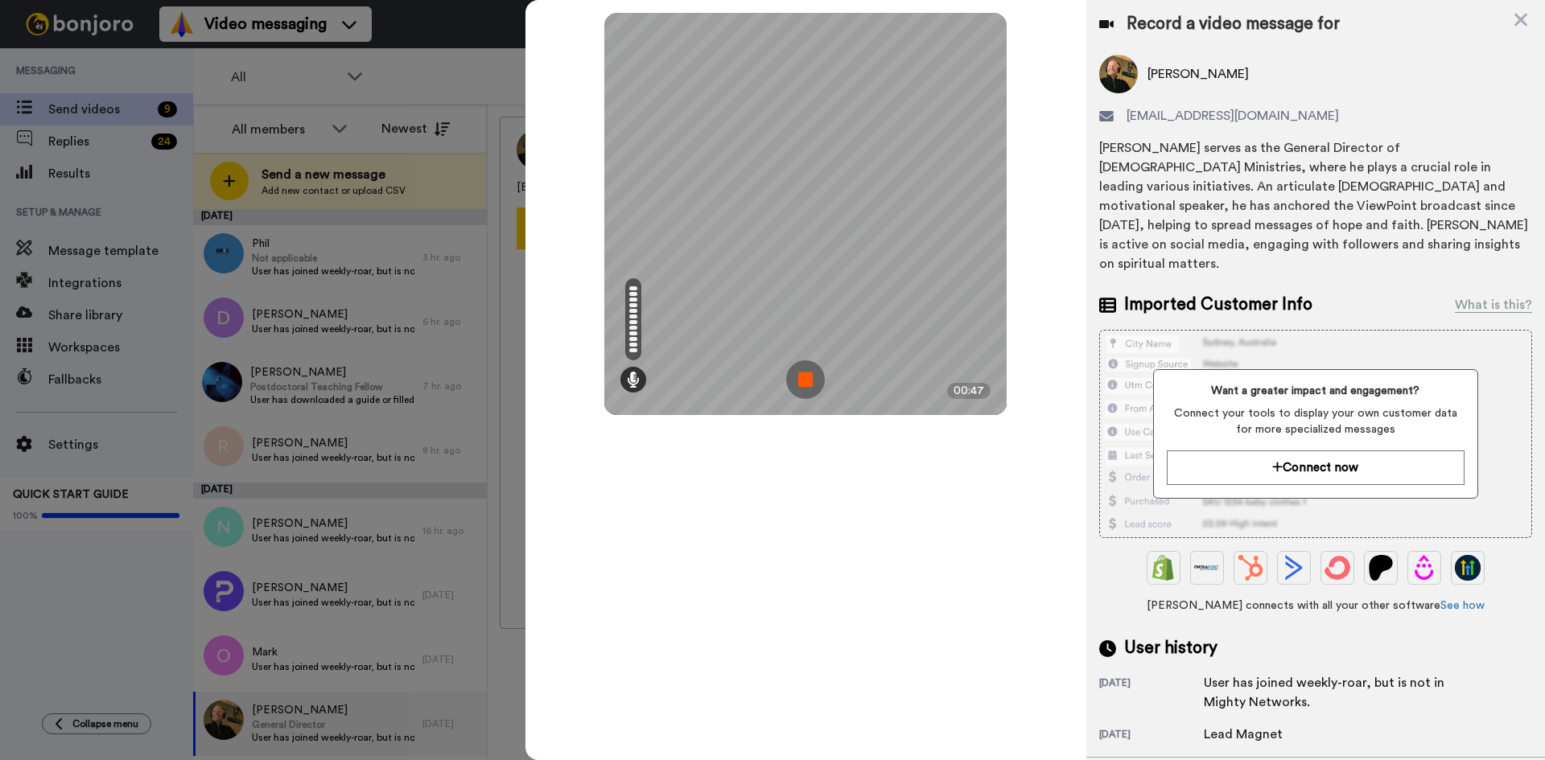
click at [804, 381] on img at bounding box center [805, 379] width 39 height 39
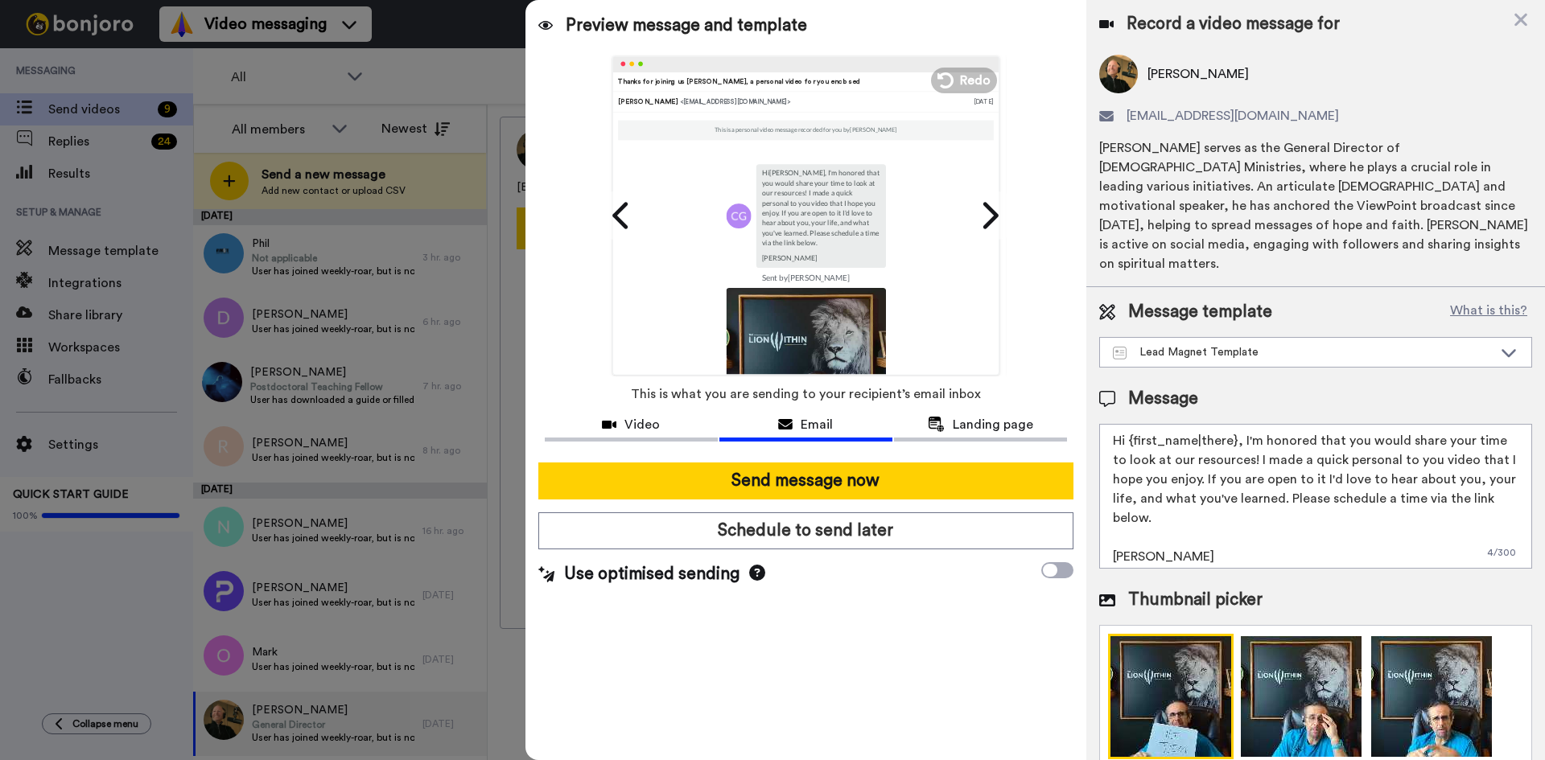
click at [1126, 424] on textarea "Hi {first_name|there}, I'm honored that you would share your time to look at ou…" at bounding box center [1315, 496] width 433 height 145
drag, startPoint x: 1130, startPoint y: 419, endPoint x: 1233, endPoint y: 427, distance: 103.3
click at [1233, 427] on textarea "Hi {first_name|there}, I'm honored that you would share your time to look at ou…" at bounding box center [1315, 496] width 433 height 145
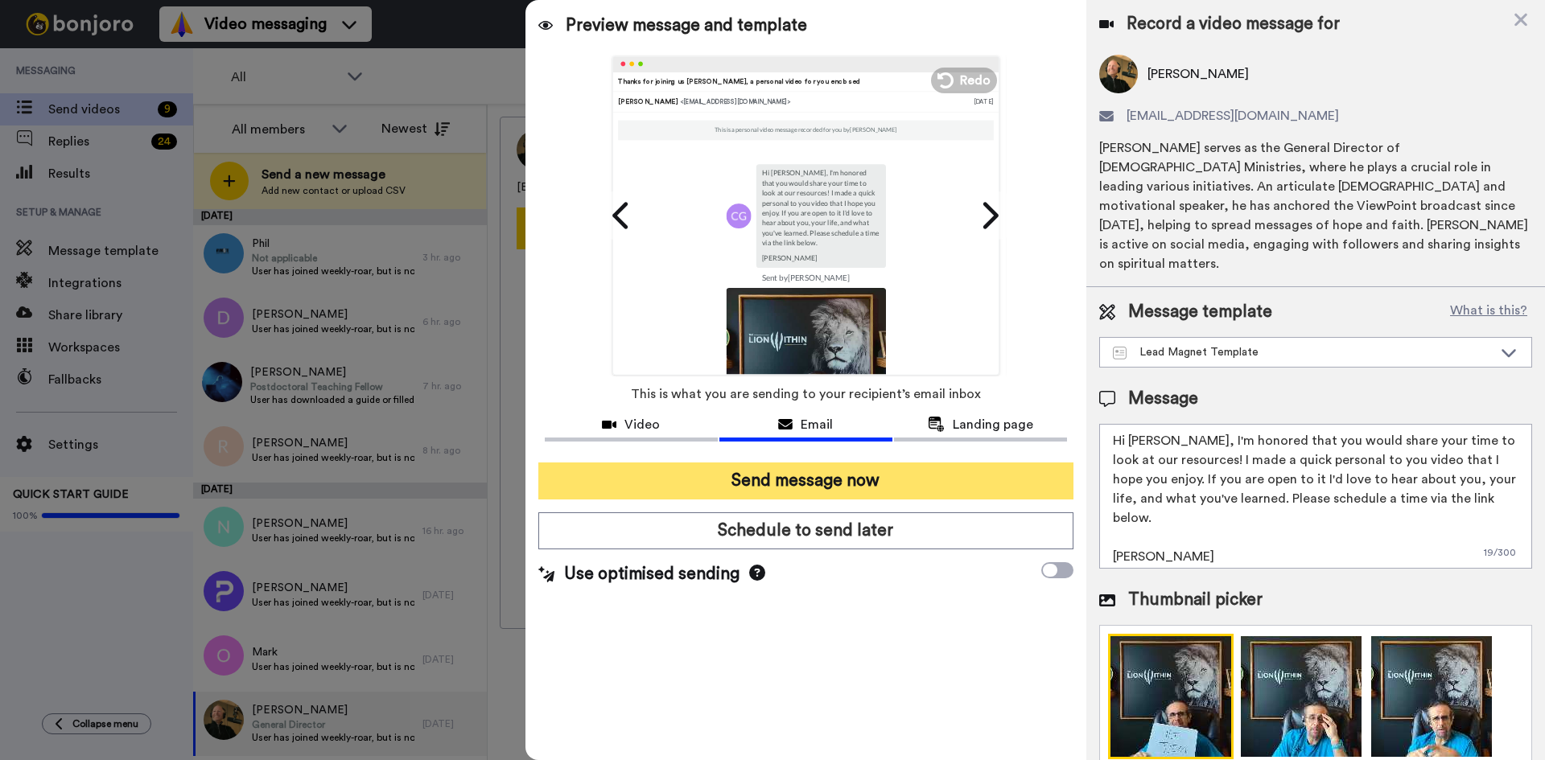
type textarea "Hi Jim, I'm honored that you would share your time to look at our resources! I …"
click at [820, 471] on button "Send message now" at bounding box center [805, 481] width 535 height 37
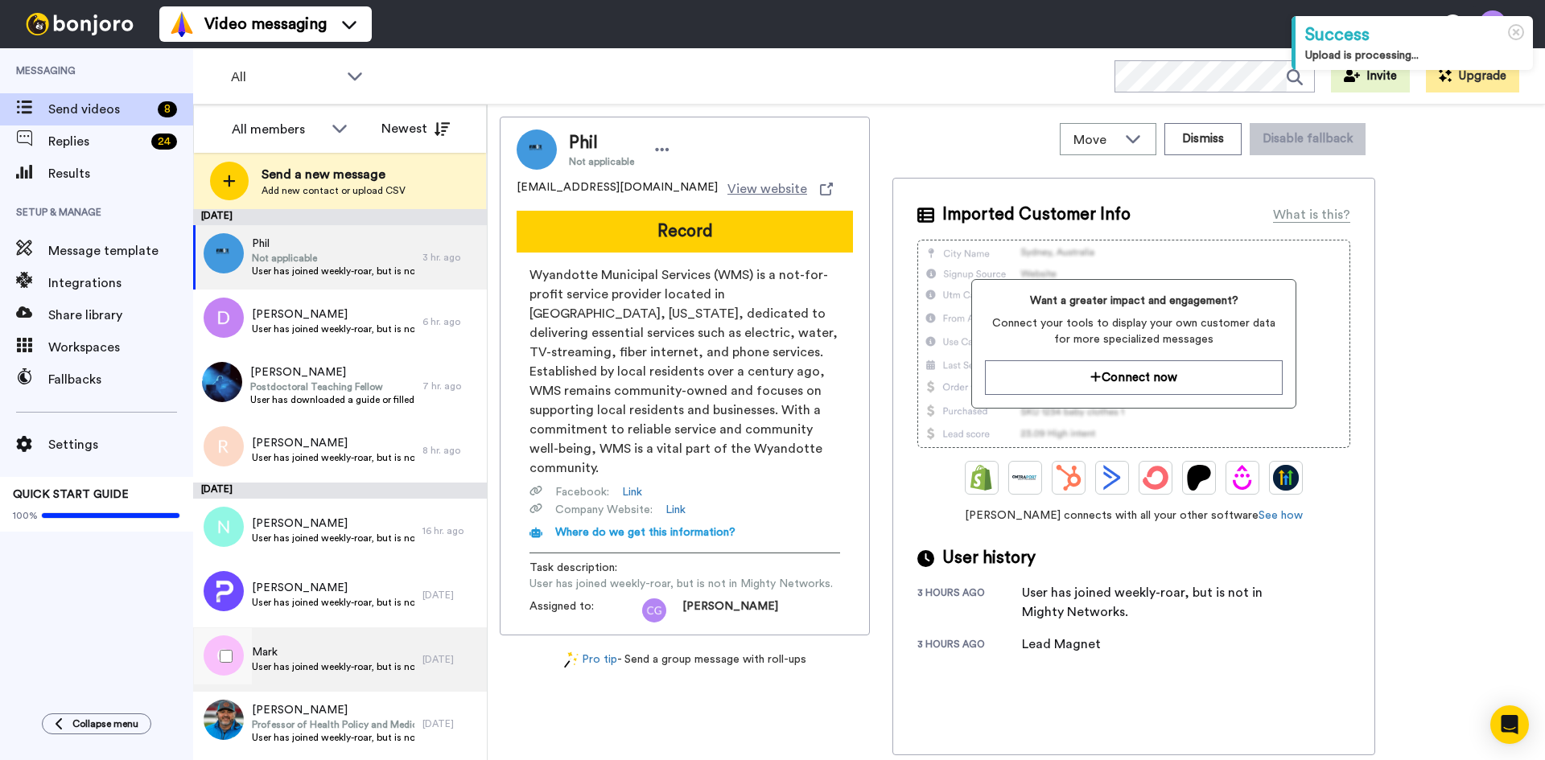
click at [352, 666] on span "User has joined weekly-roar, but is not in Mighty Networks." at bounding box center [333, 666] width 163 height 13
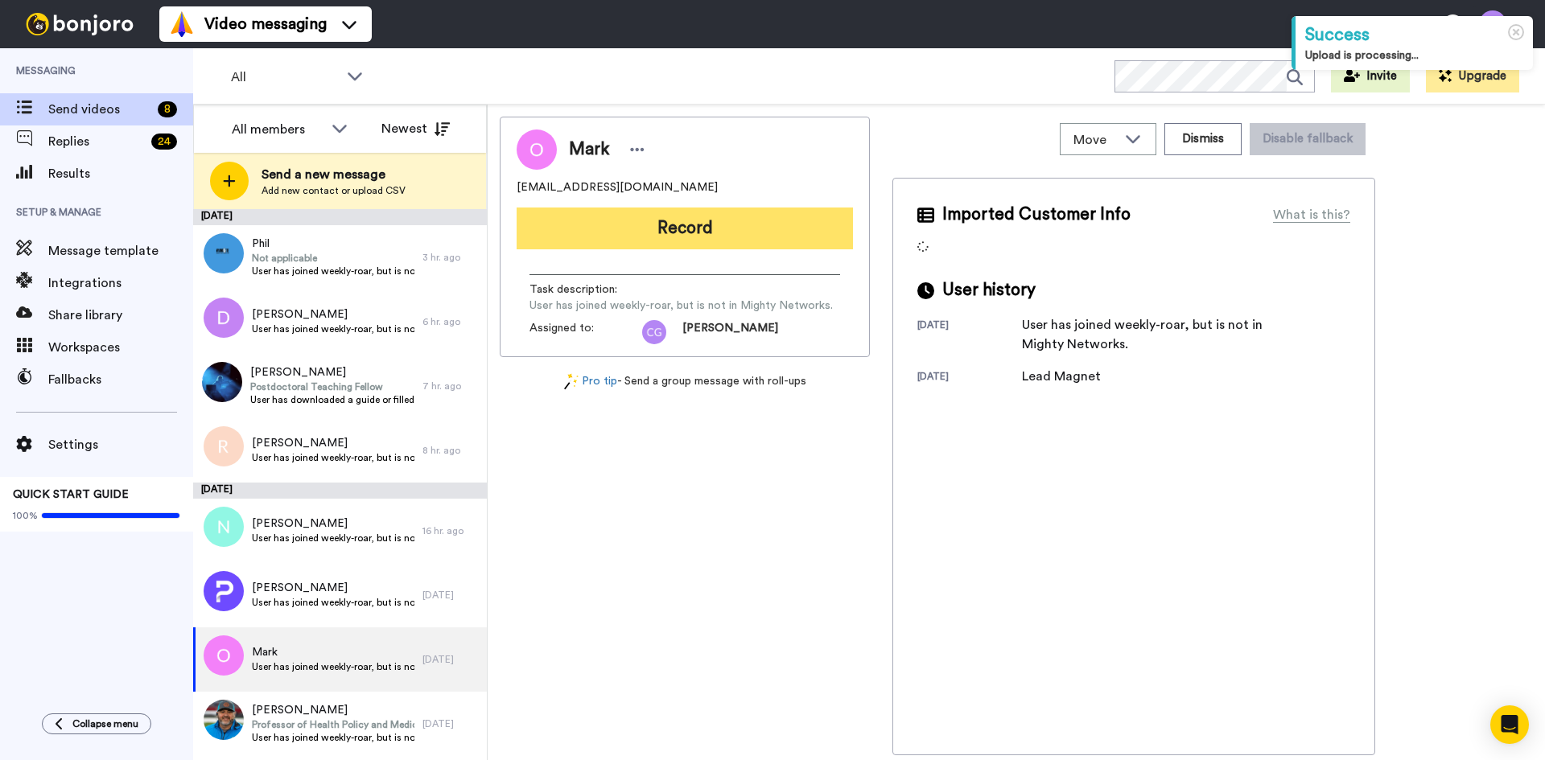
click at [697, 228] on button "Record" at bounding box center [684, 229] width 336 height 42
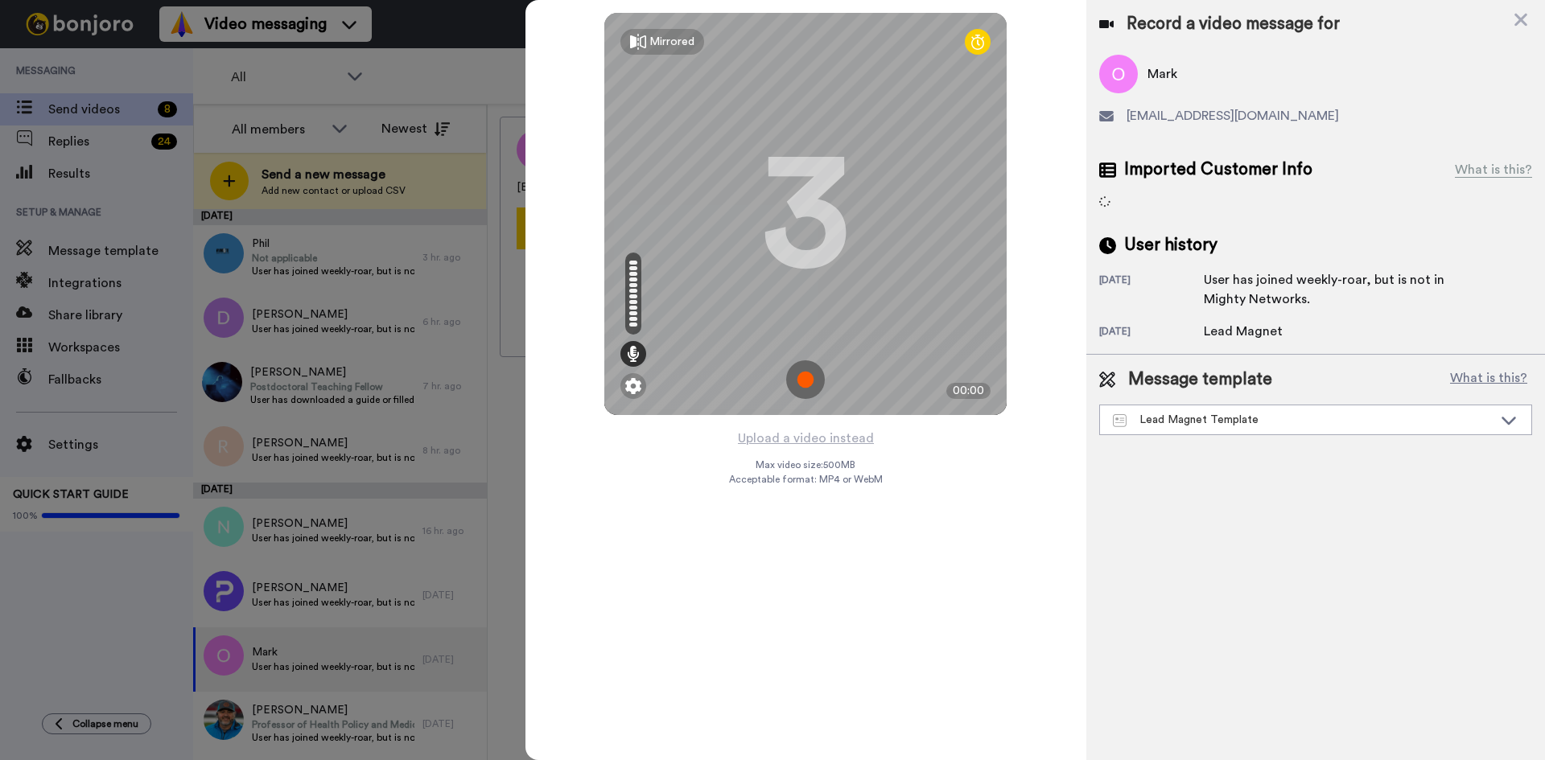
click at [800, 385] on img at bounding box center [805, 379] width 39 height 39
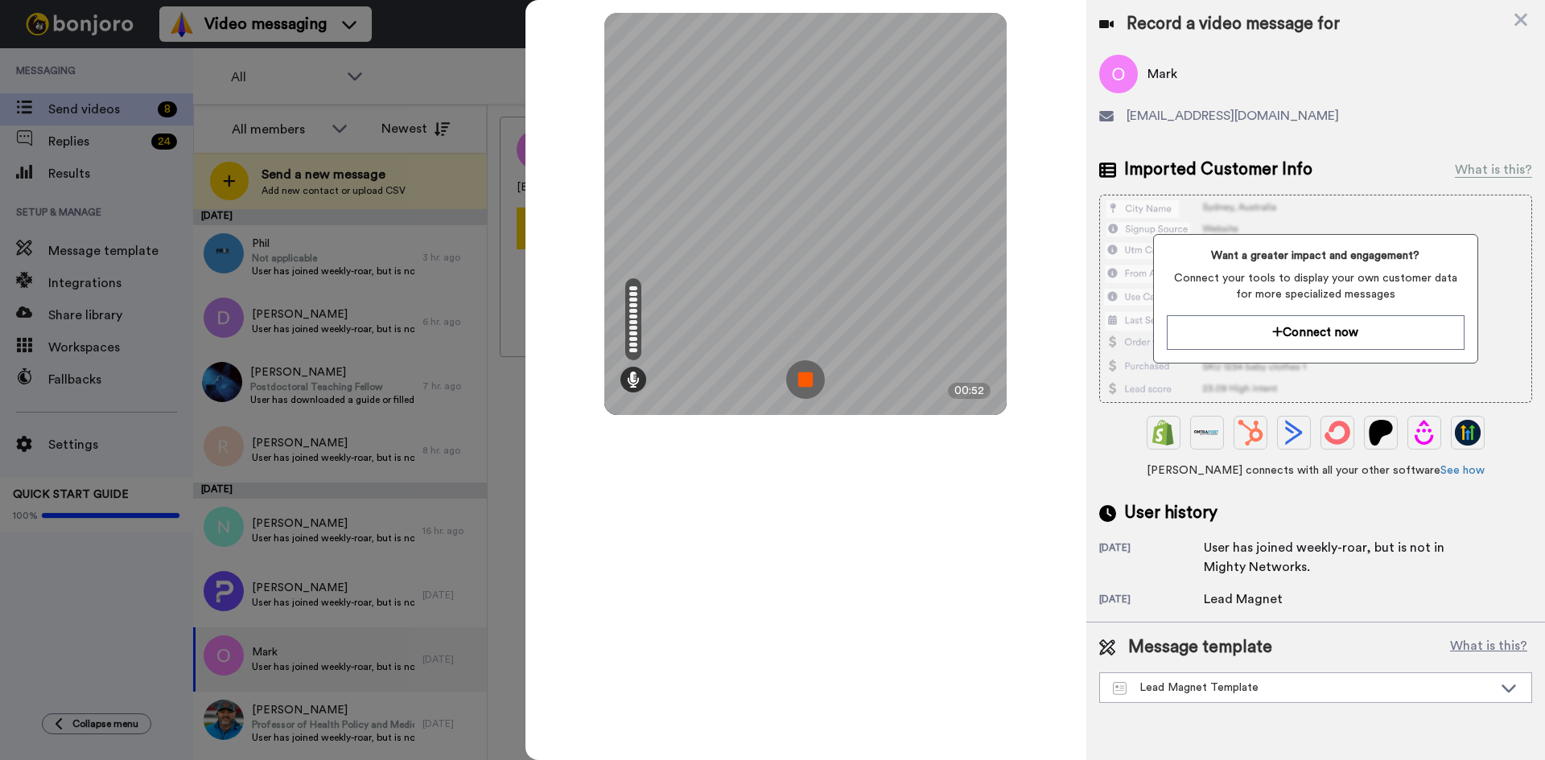
click at [803, 376] on img at bounding box center [805, 379] width 39 height 39
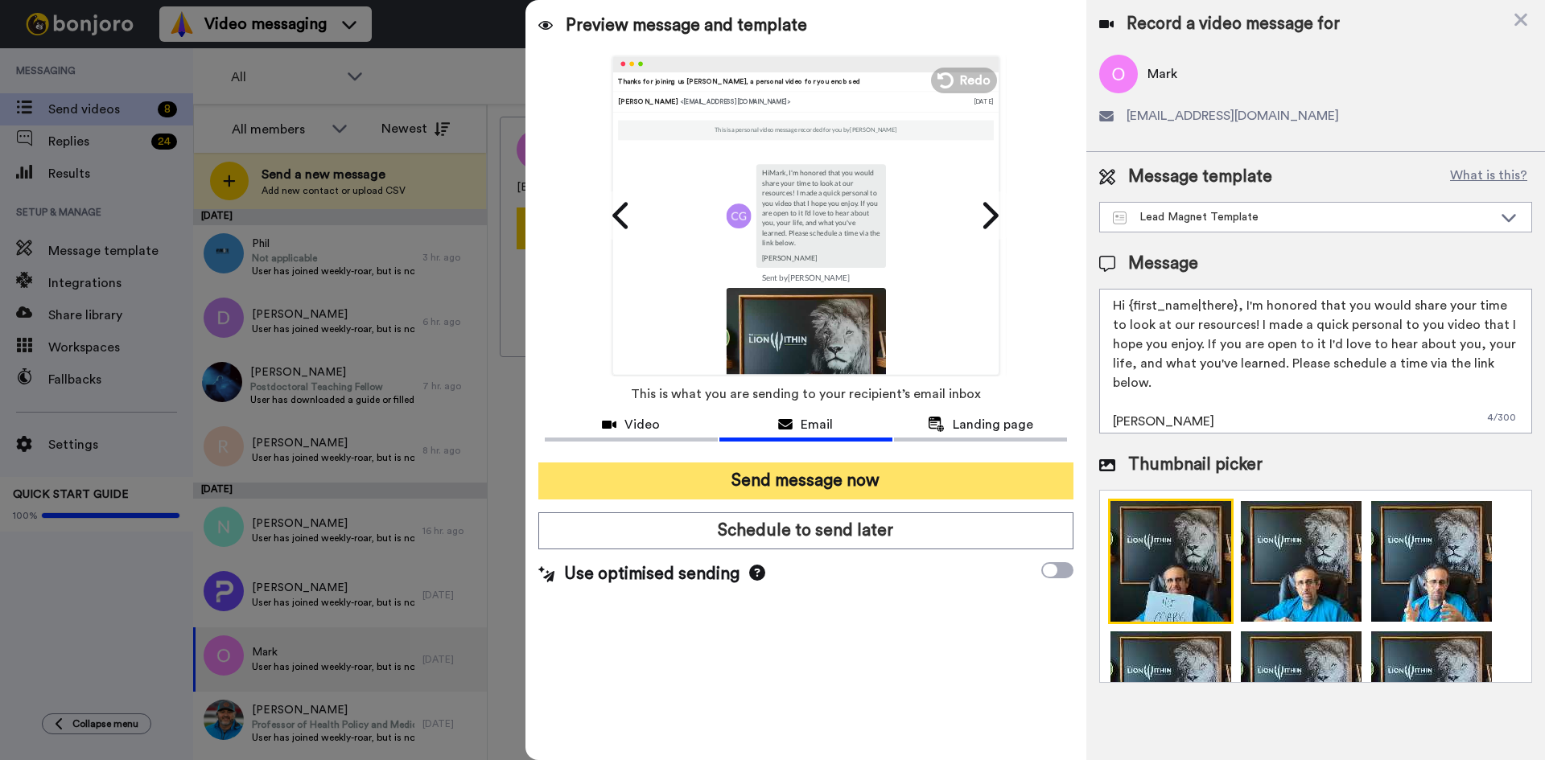
click at [809, 485] on button "Send message now" at bounding box center [805, 481] width 535 height 37
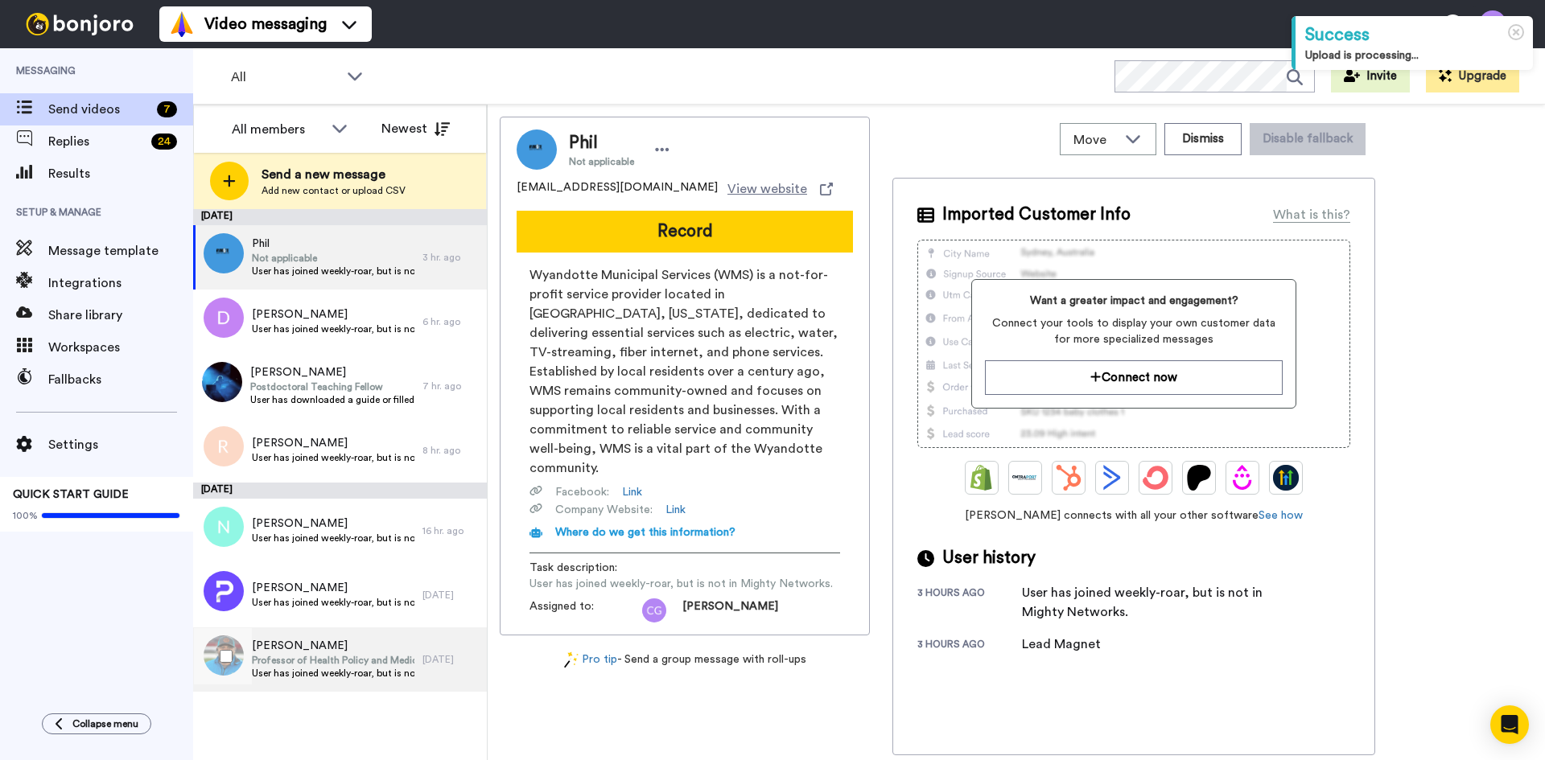
click at [330, 664] on span "Professor of Health Policy and Medicine" at bounding box center [333, 660] width 163 height 13
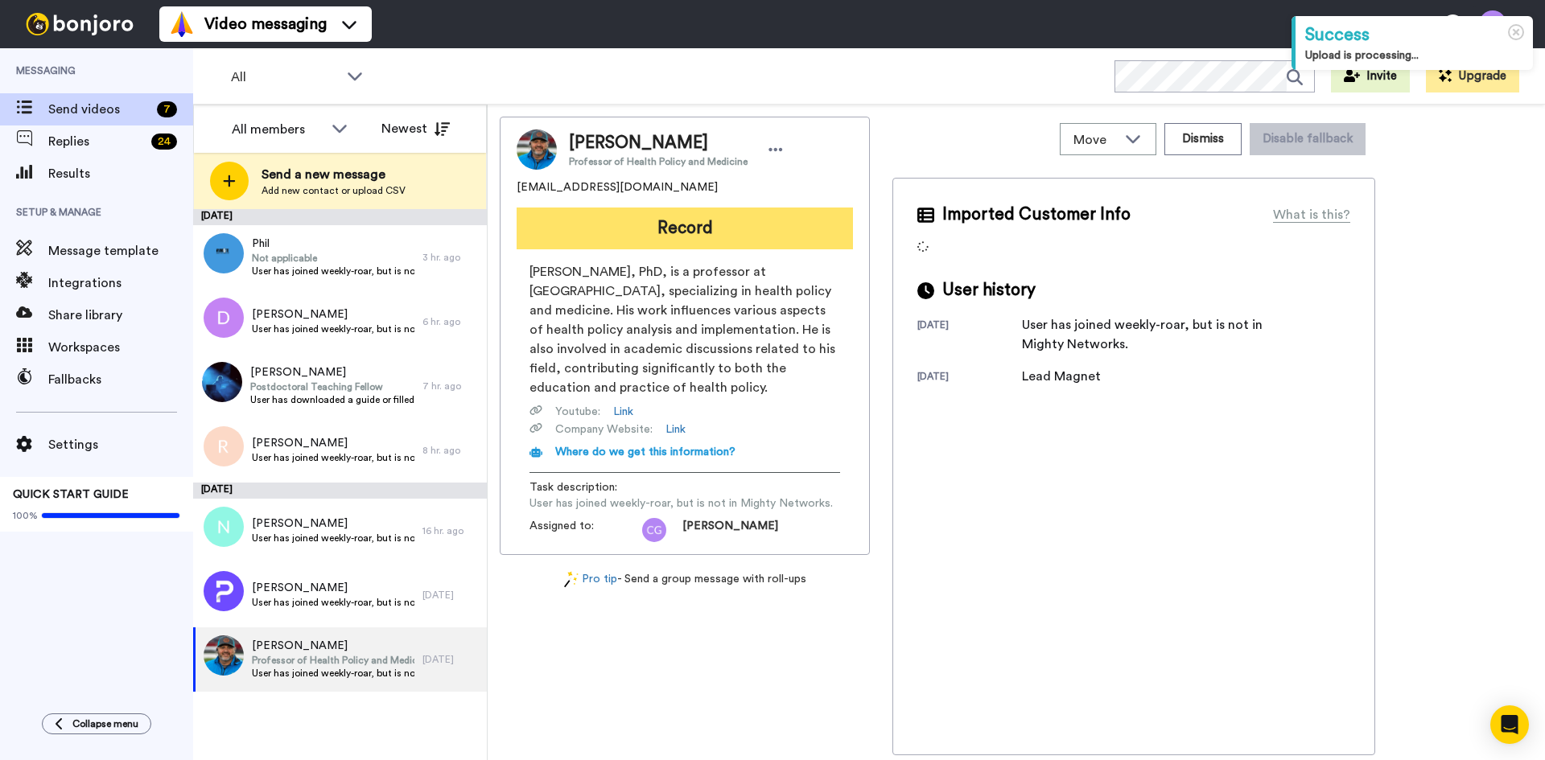
click at [692, 224] on button "Record" at bounding box center [684, 229] width 336 height 42
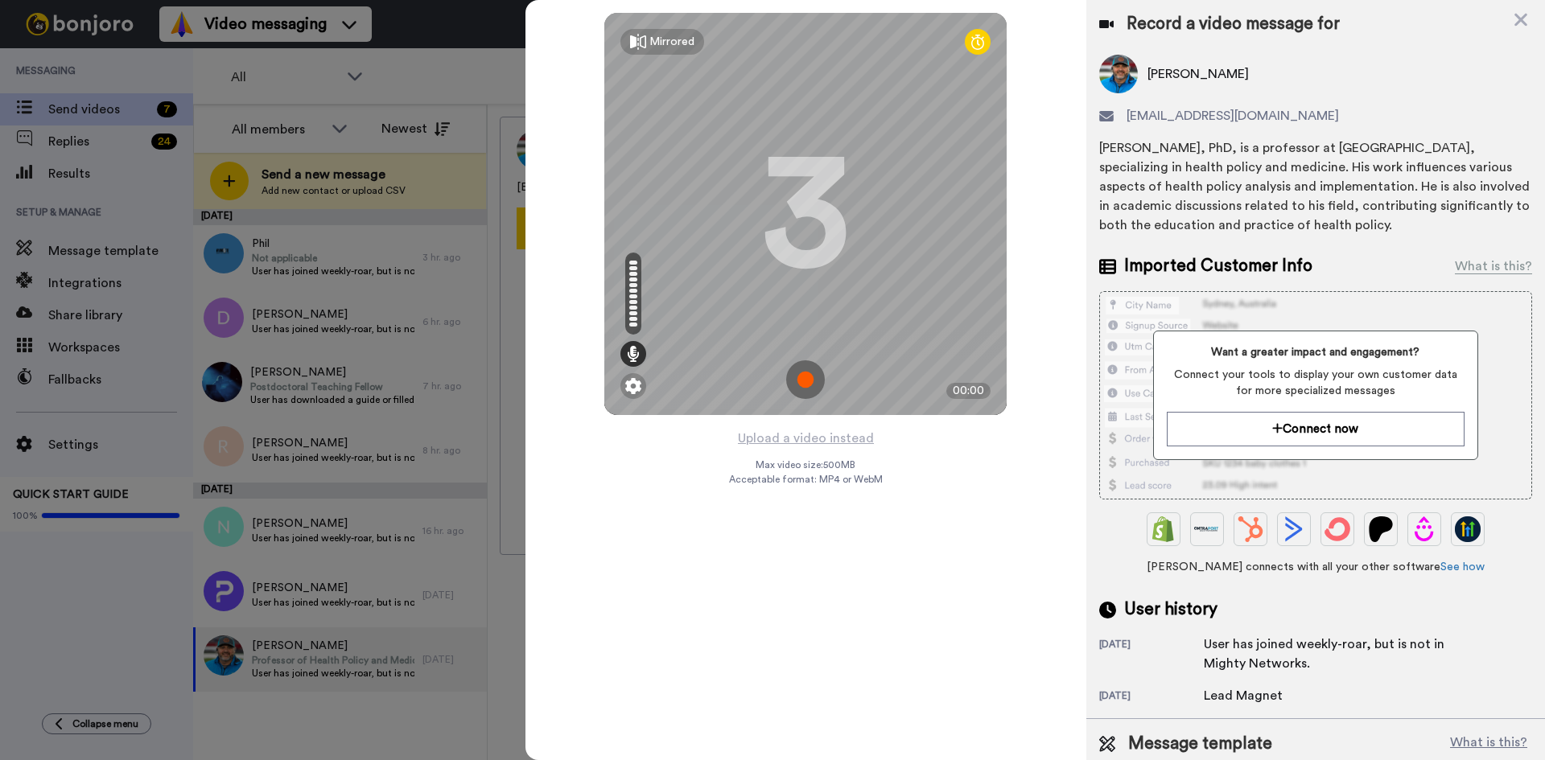
click at [800, 381] on img at bounding box center [805, 379] width 39 height 39
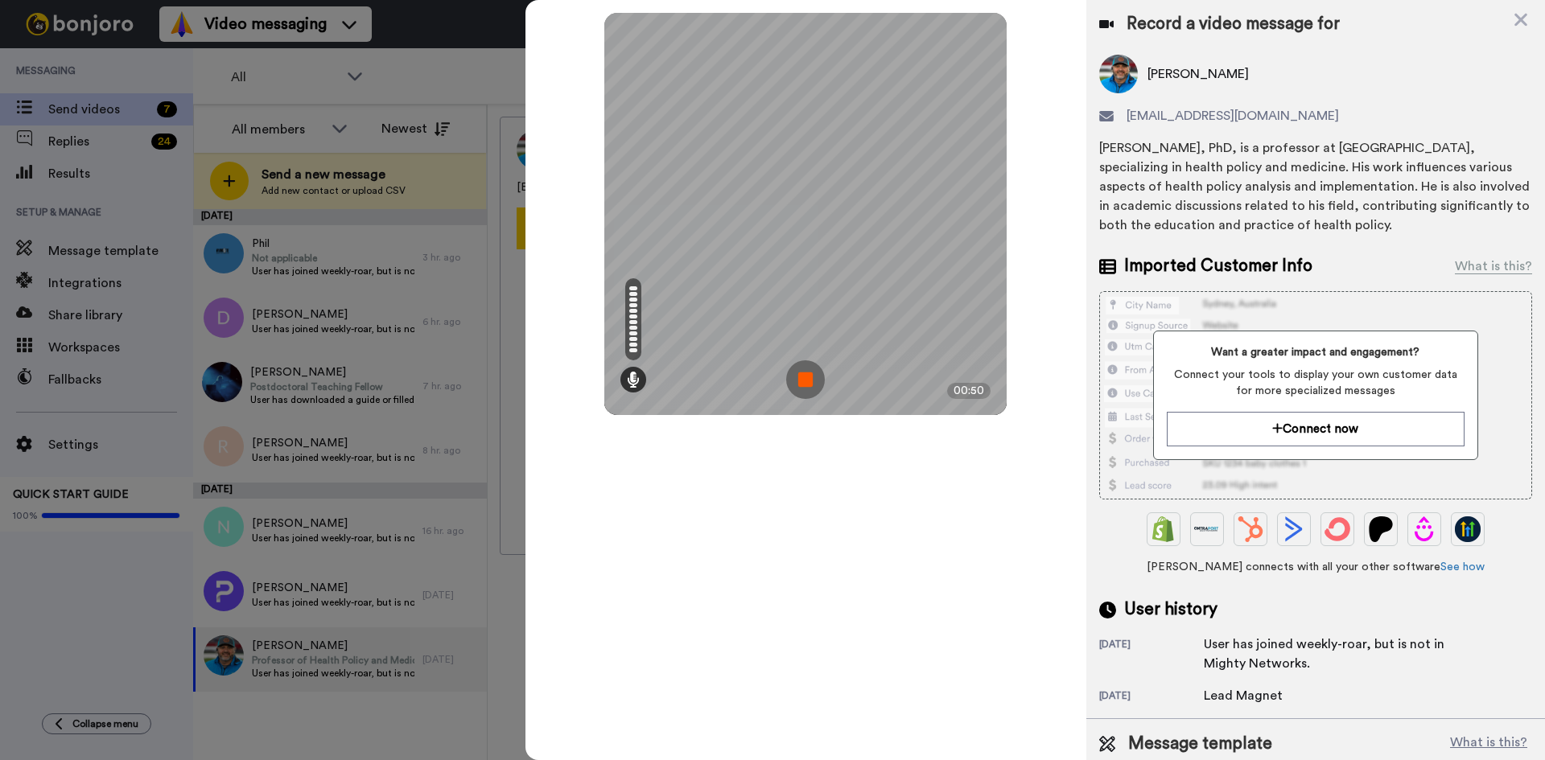
click at [811, 377] on img at bounding box center [805, 379] width 39 height 39
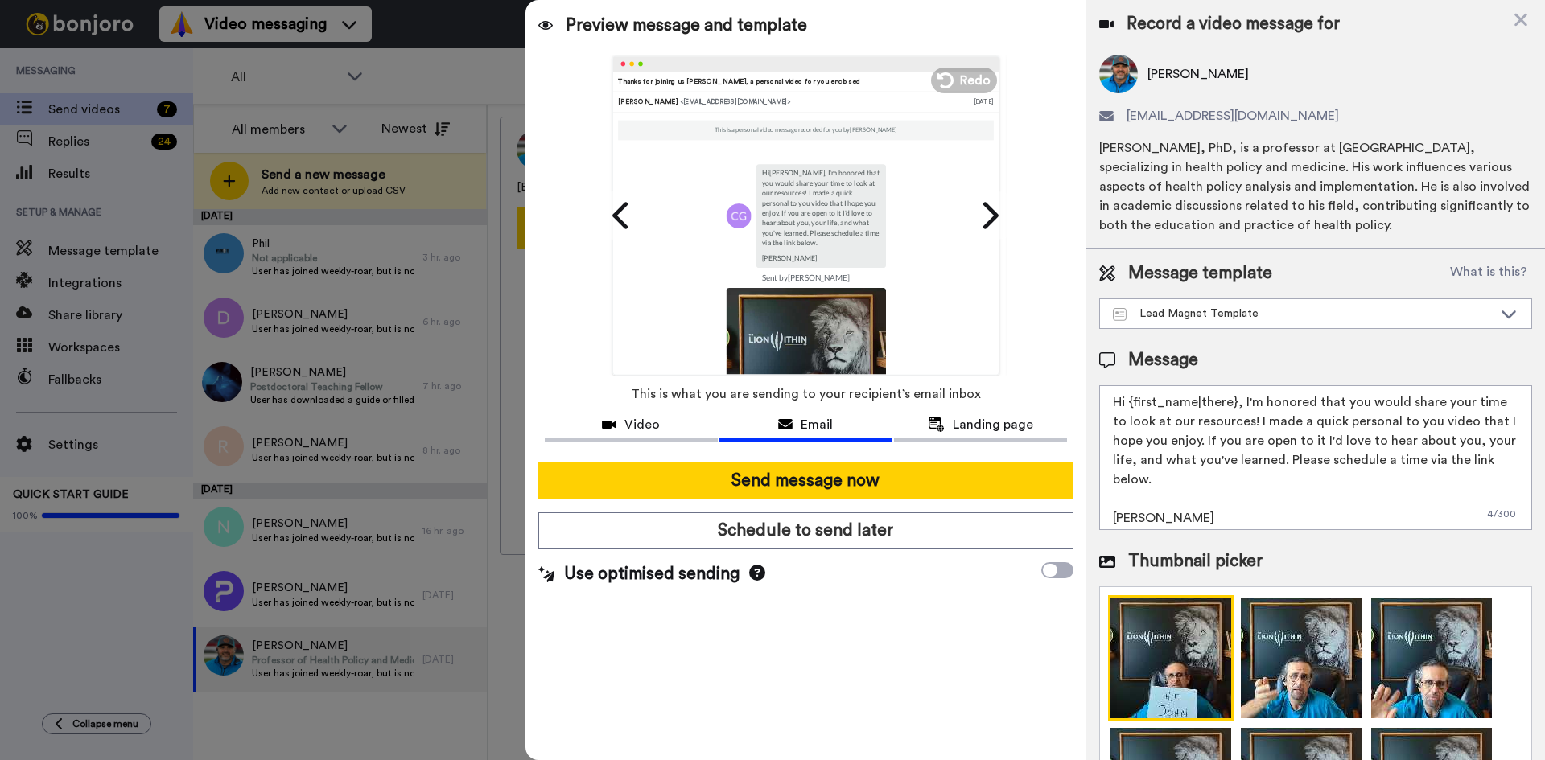
drag, startPoint x: 1131, startPoint y: 400, endPoint x: 1233, endPoint y: 405, distance: 102.3
click at [1233, 405] on textarea "Hi {first_name|there}, I'm honored that you would share your time to look at ou…" at bounding box center [1315, 457] width 433 height 145
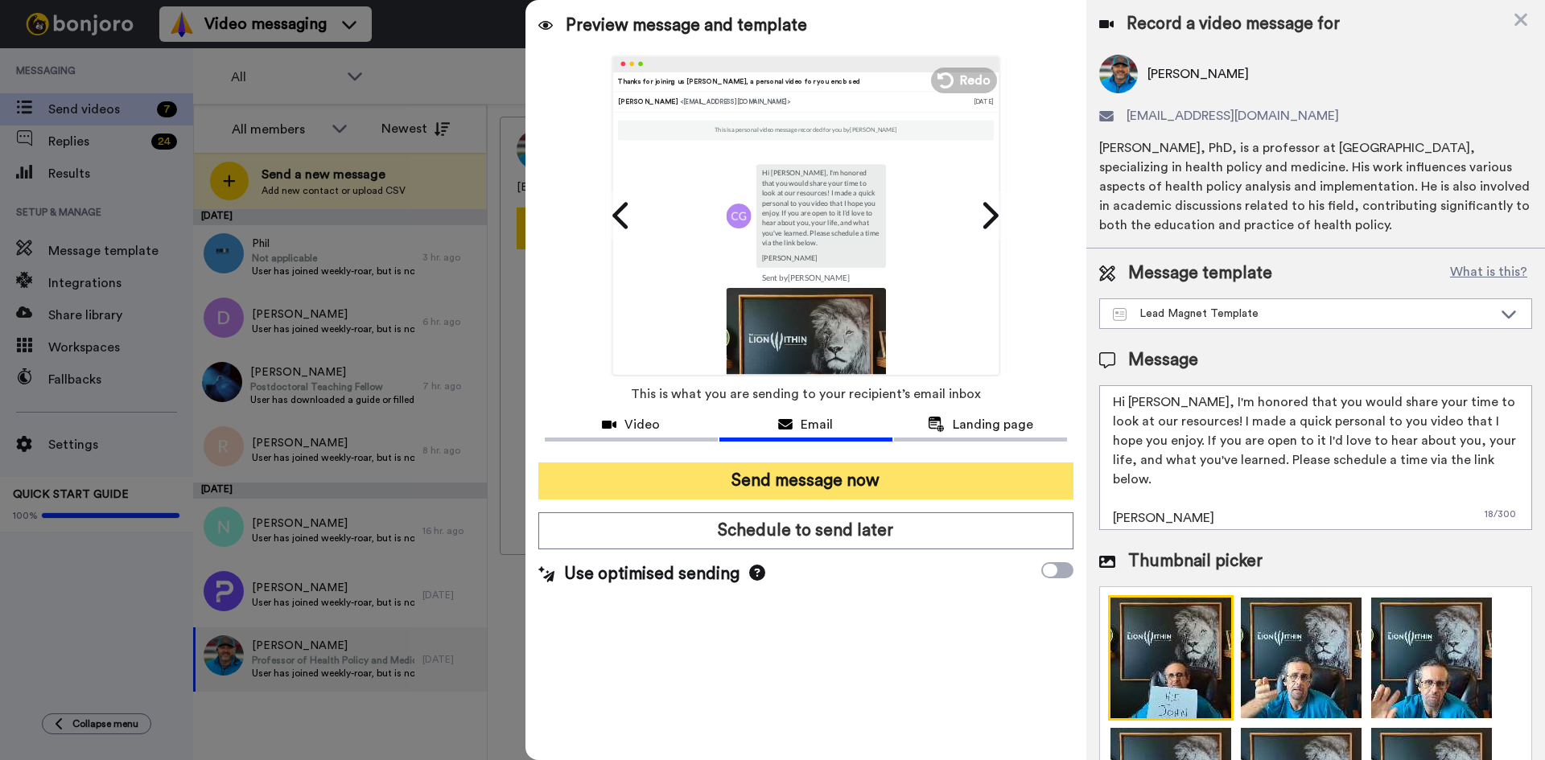
type textarea "Hi John, I'm honored that you would share your time to look at our resources! I…"
click at [891, 494] on button "Send message now" at bounding box center [805, 481] width 535 height 37
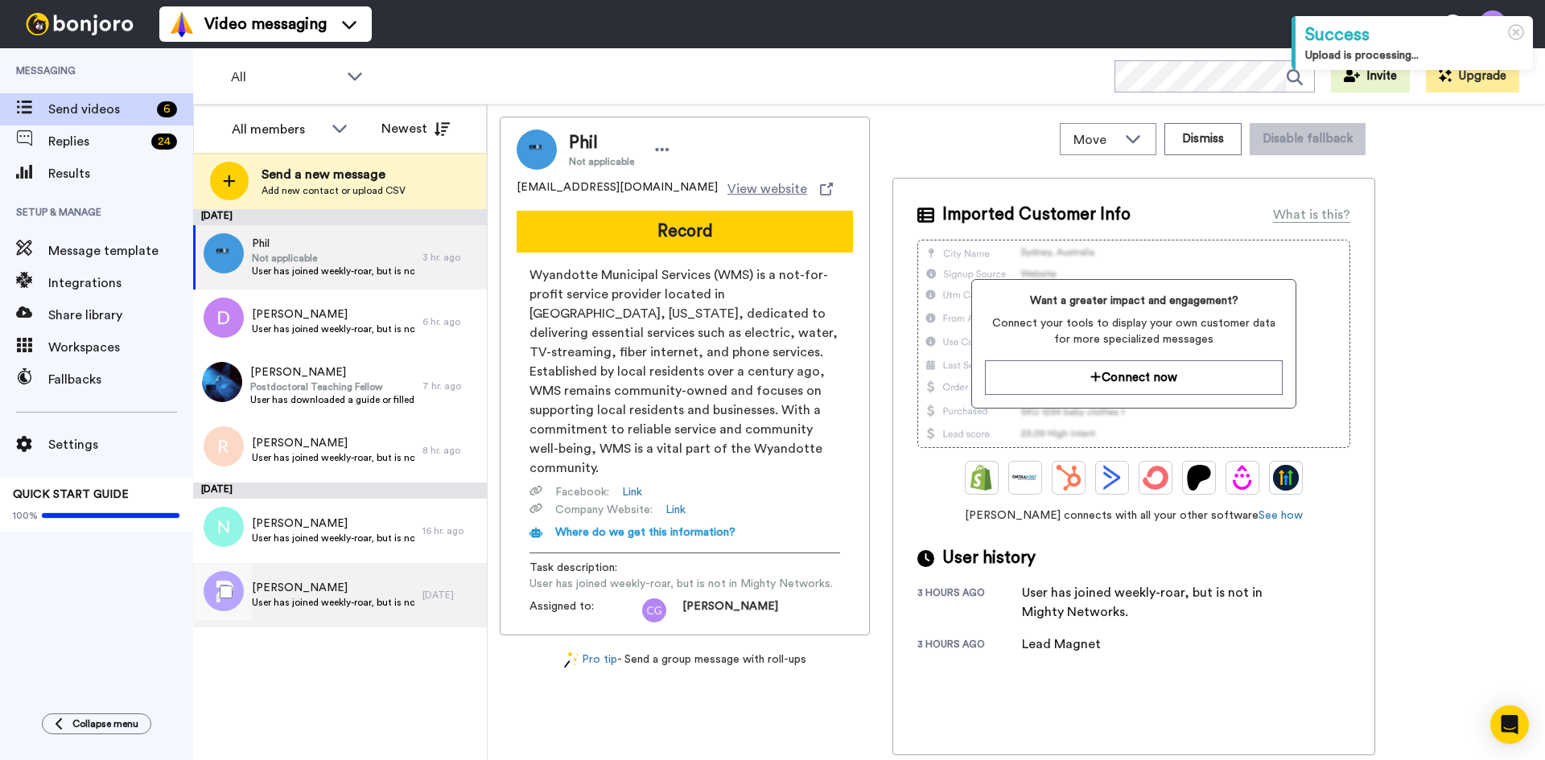
click at [401, 593] on span "[PERSON_NAME]" at bounding box center [333, 588] width 163 height 16
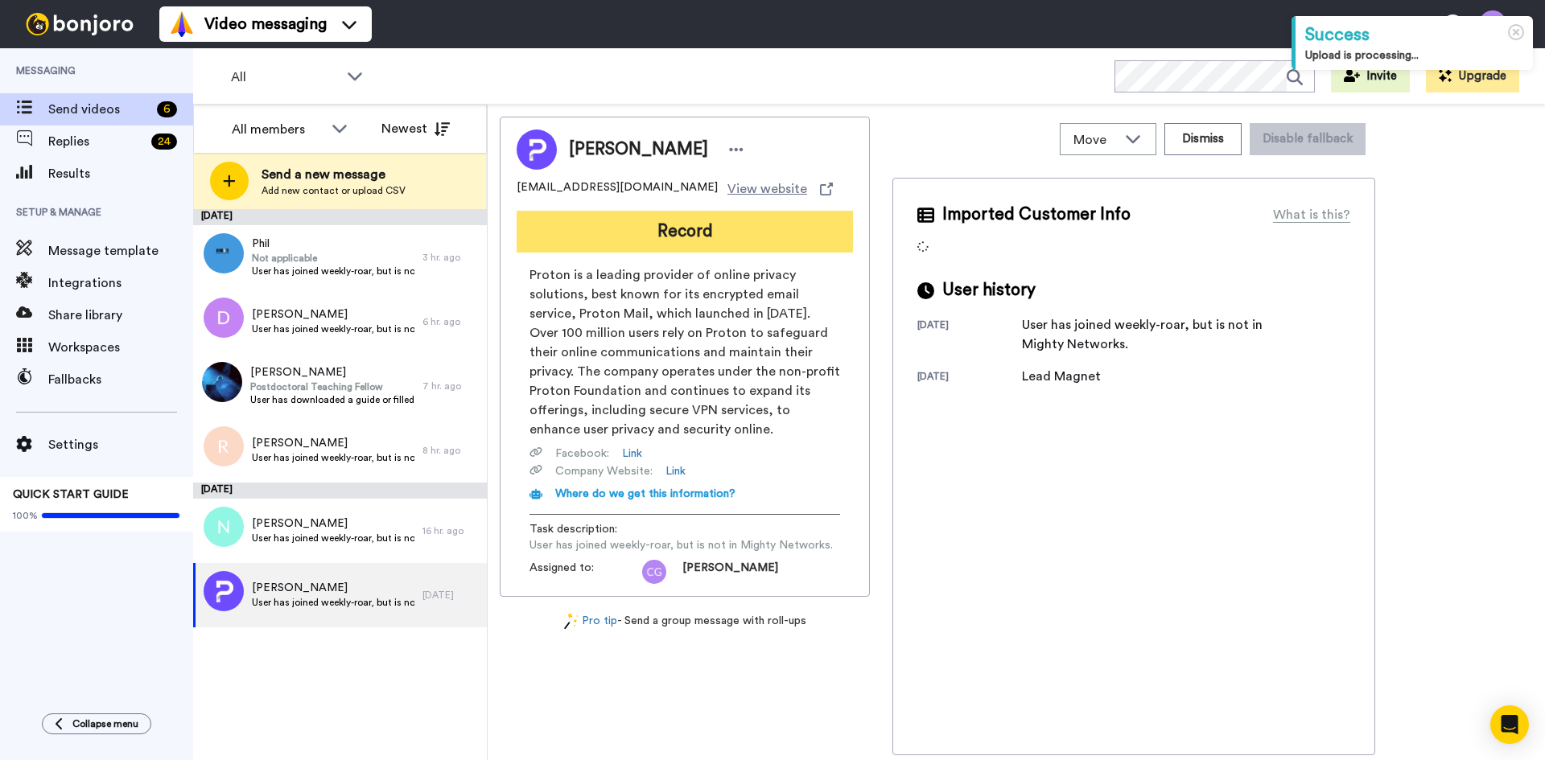
click at [693, 232] on button "Record" at bounding box center [684, 232] width 336 height 42
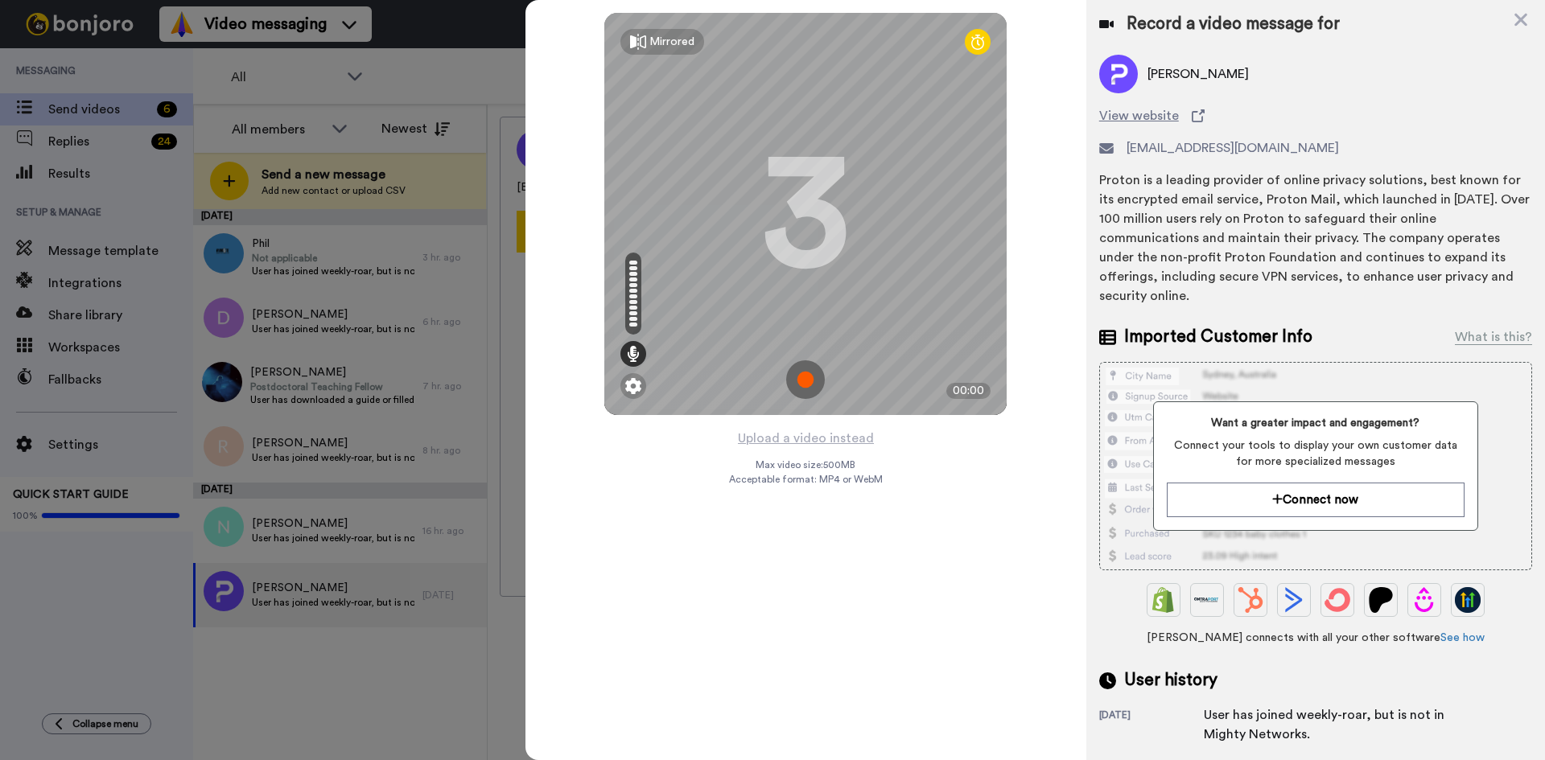
click at [809, 386] on img at bounding box center [805, 379] width 39 height 39
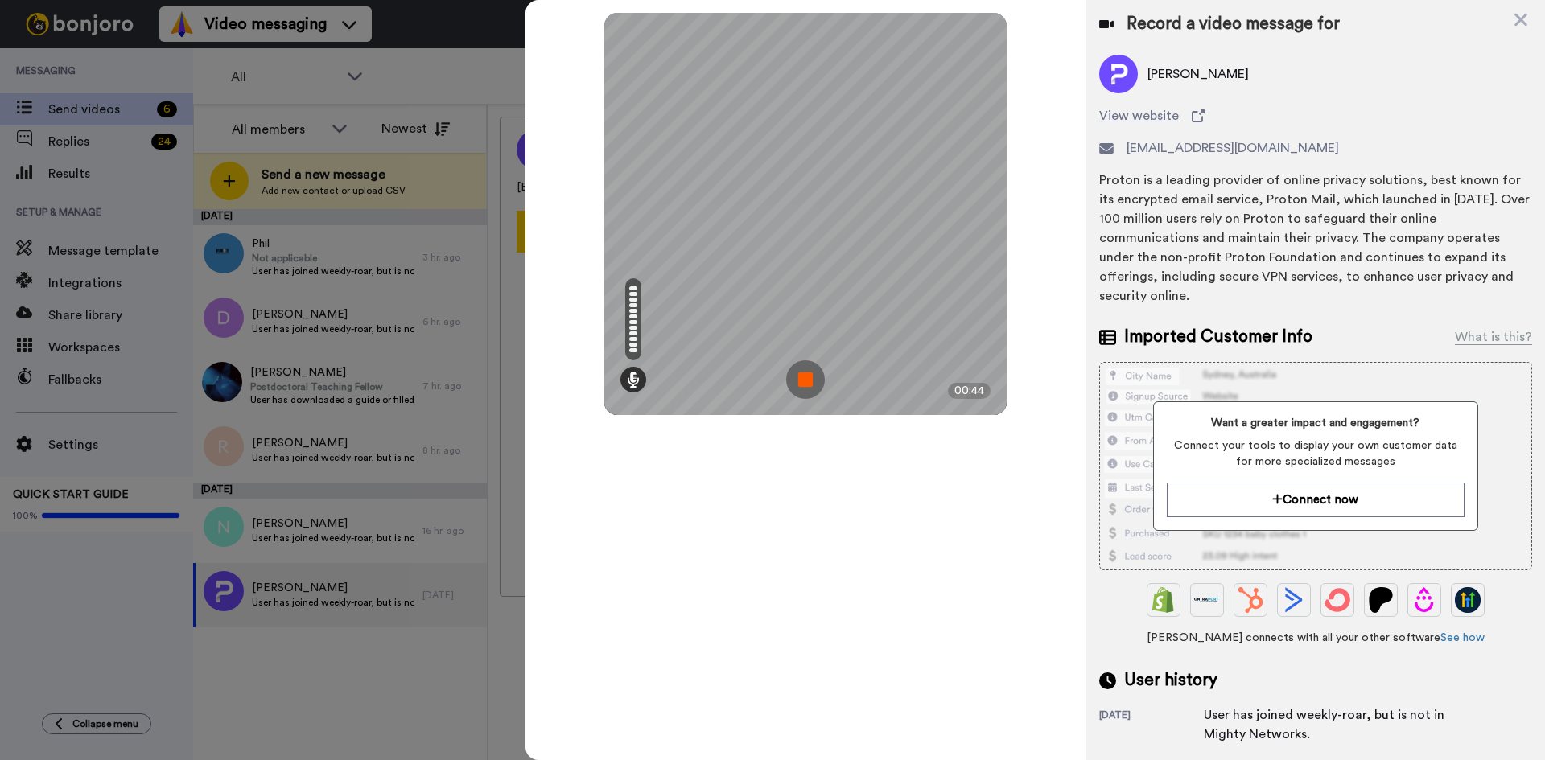
click at [803, 378] on img at bounding box center [805, 379] width 39 height 39
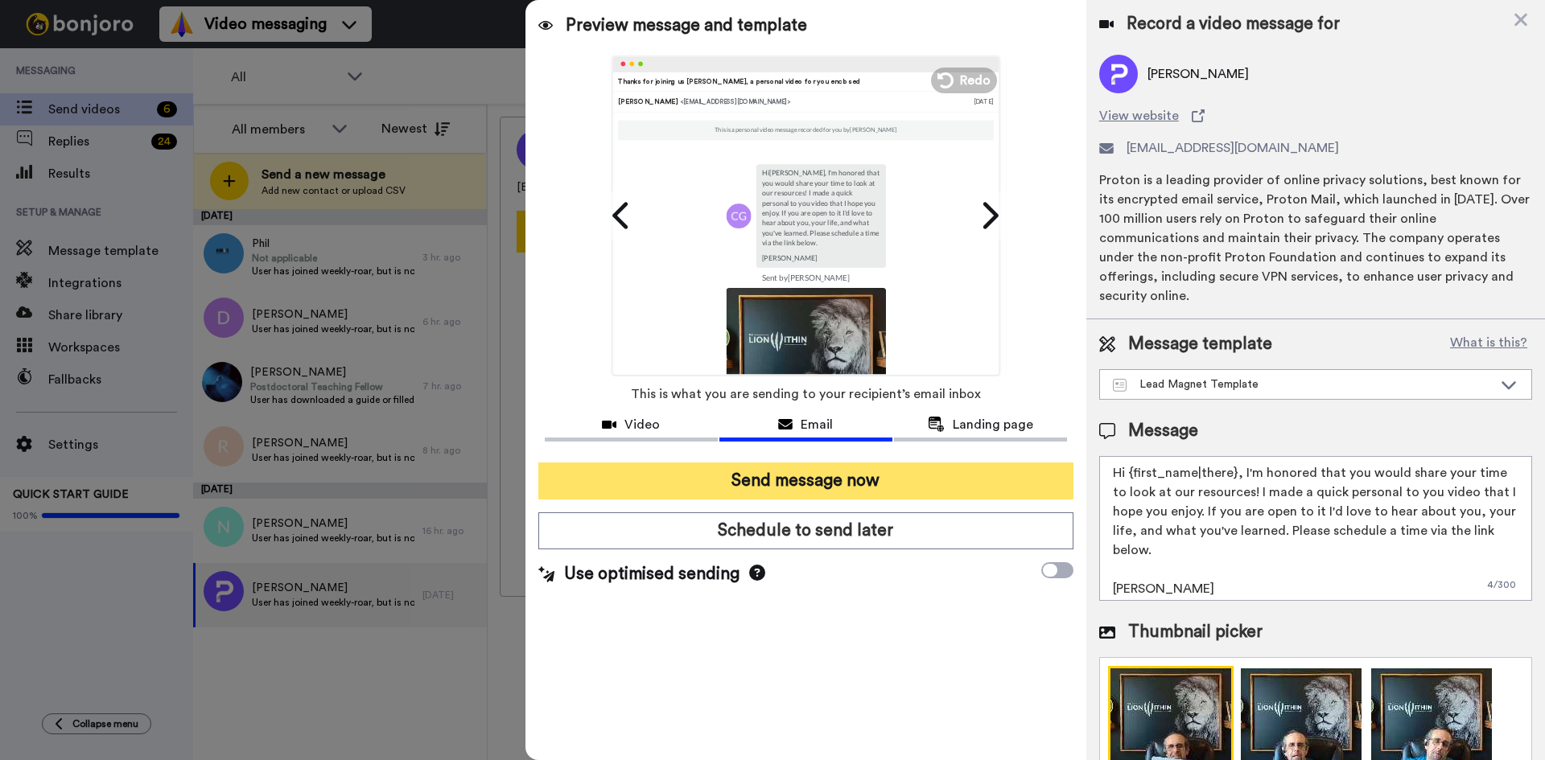
click at [825, 483] on button "Send message now" at bounding box center [805, 481] width 535 height 37
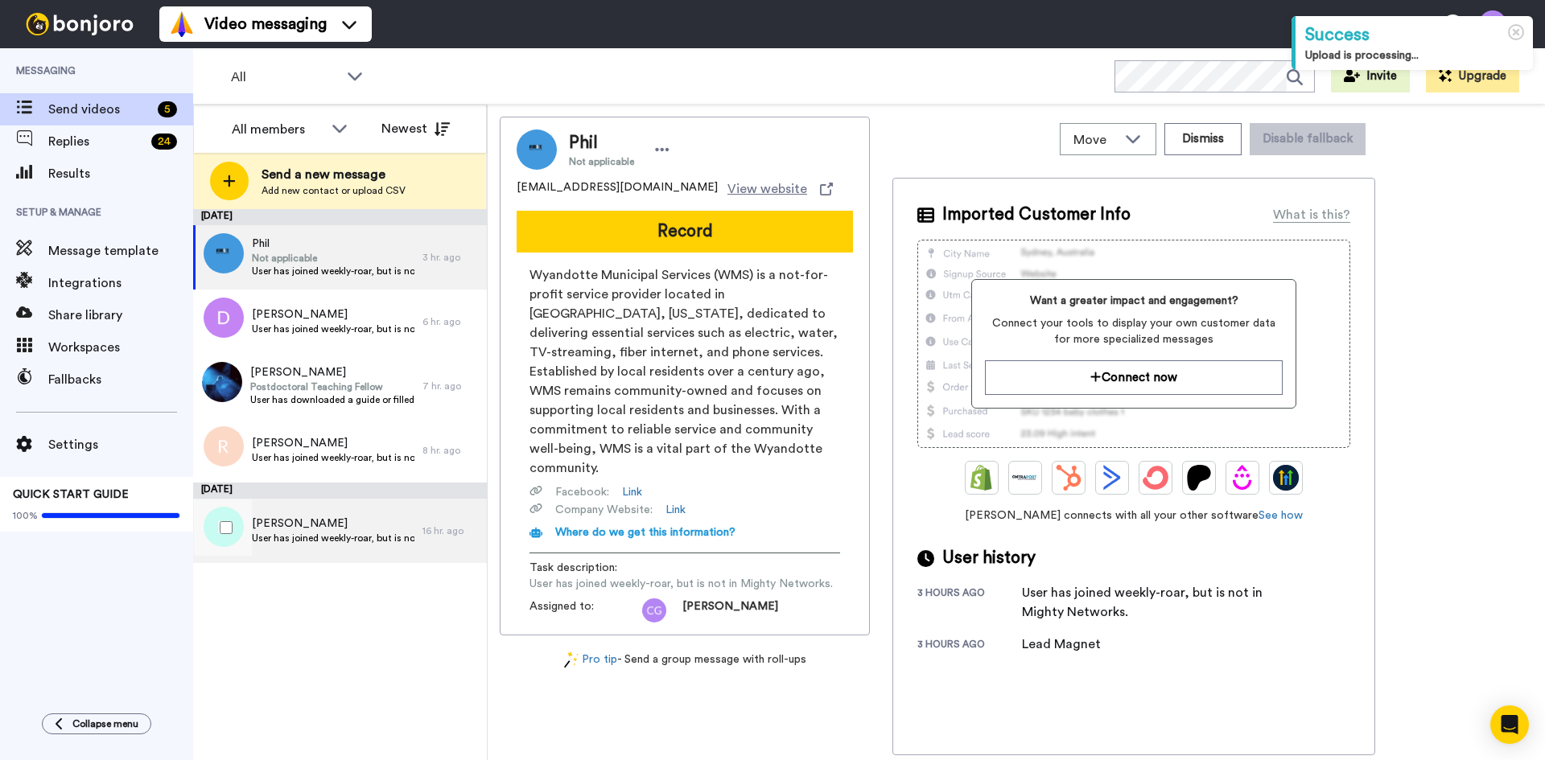
click at [298, 529] on span "Nathan" at bounding box center [333, 524] width 163 height 16
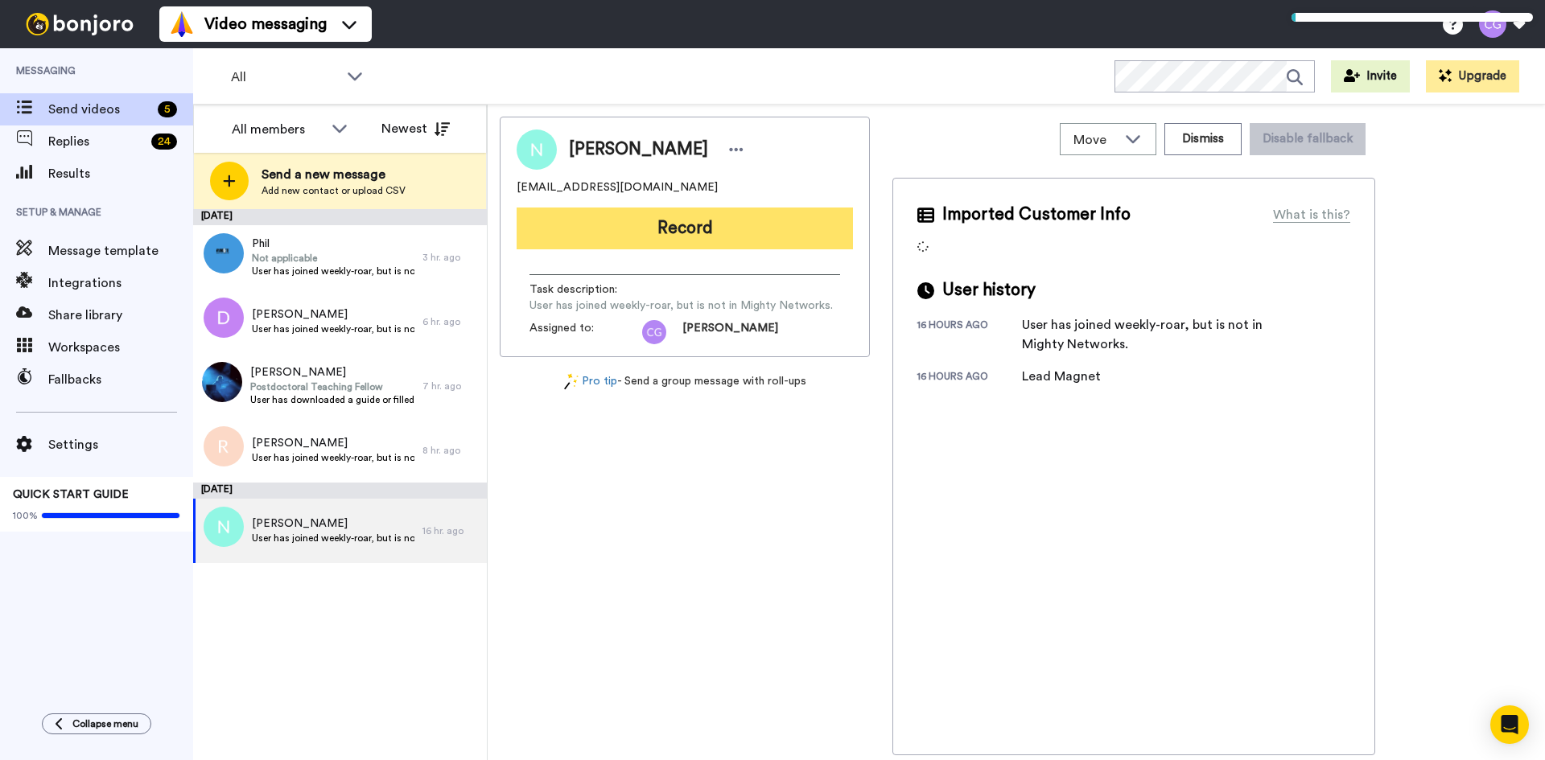
click at [719, 232] on button "Record" at bounding box center [684, 229] width 336 height 42
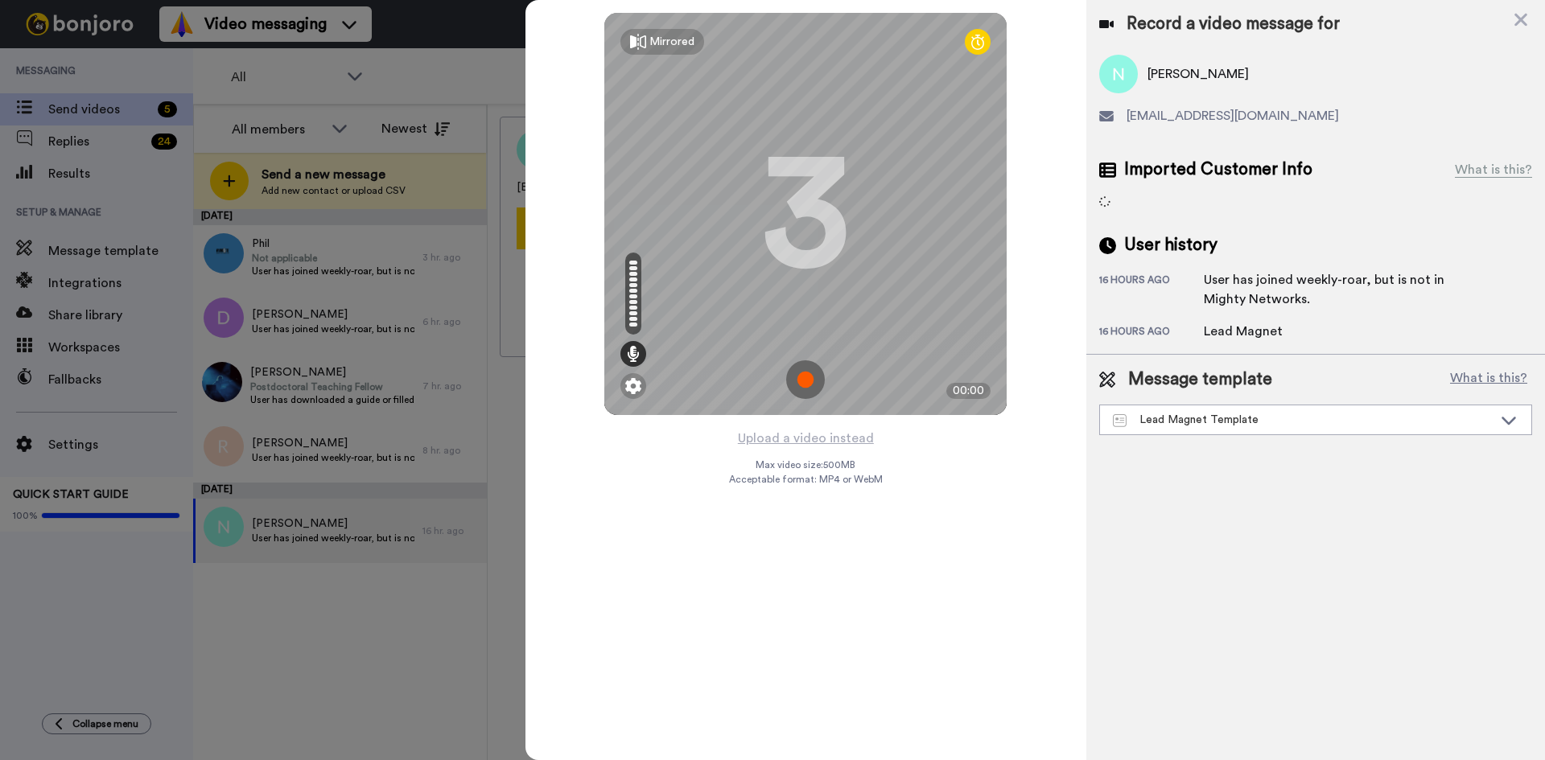
click at [818, 380] on img at bounding box center [805, 379] width 39 height 39
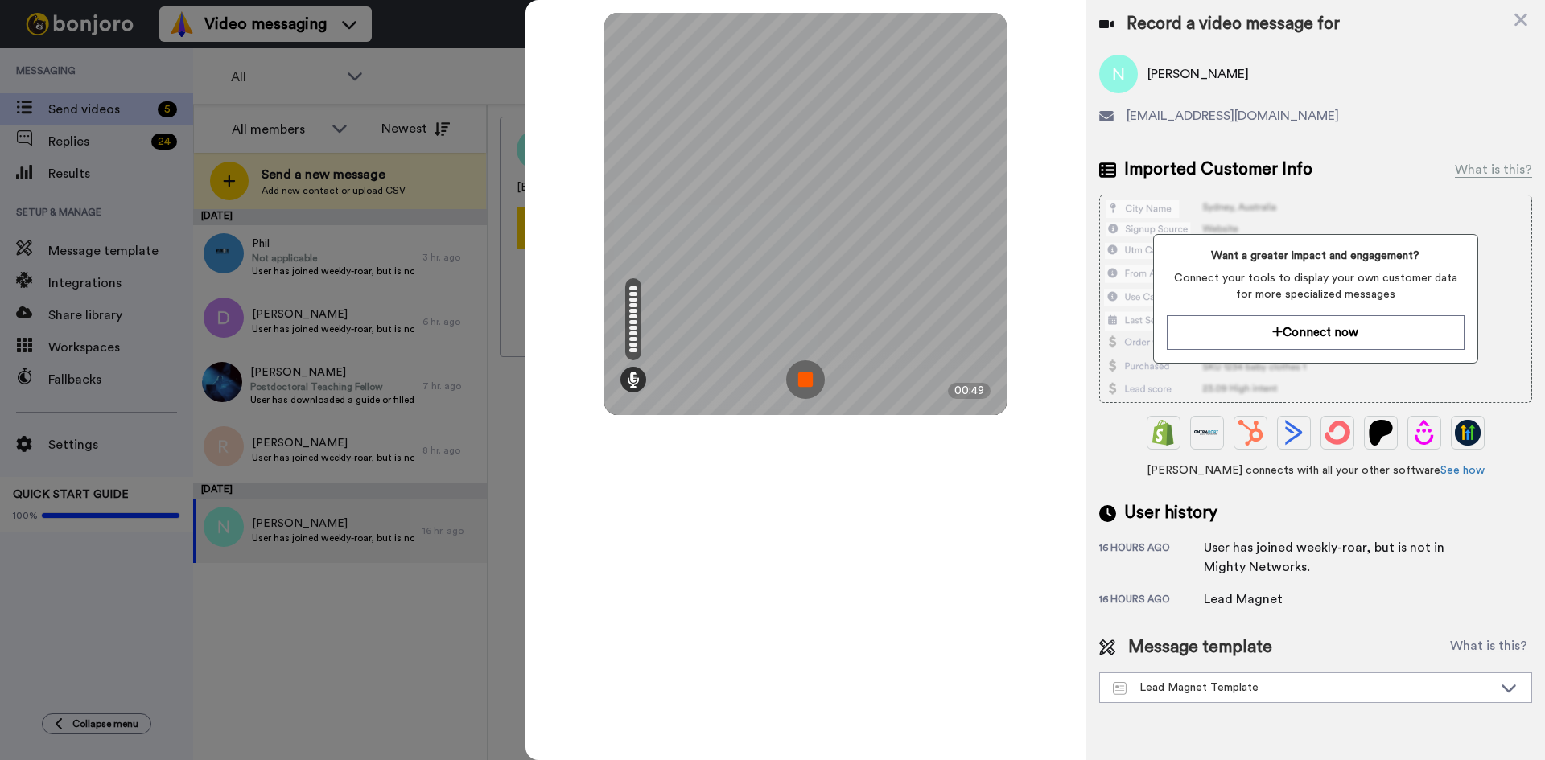
click at [813, 381] on img at bounding box center [805, 379] width 39 height 39
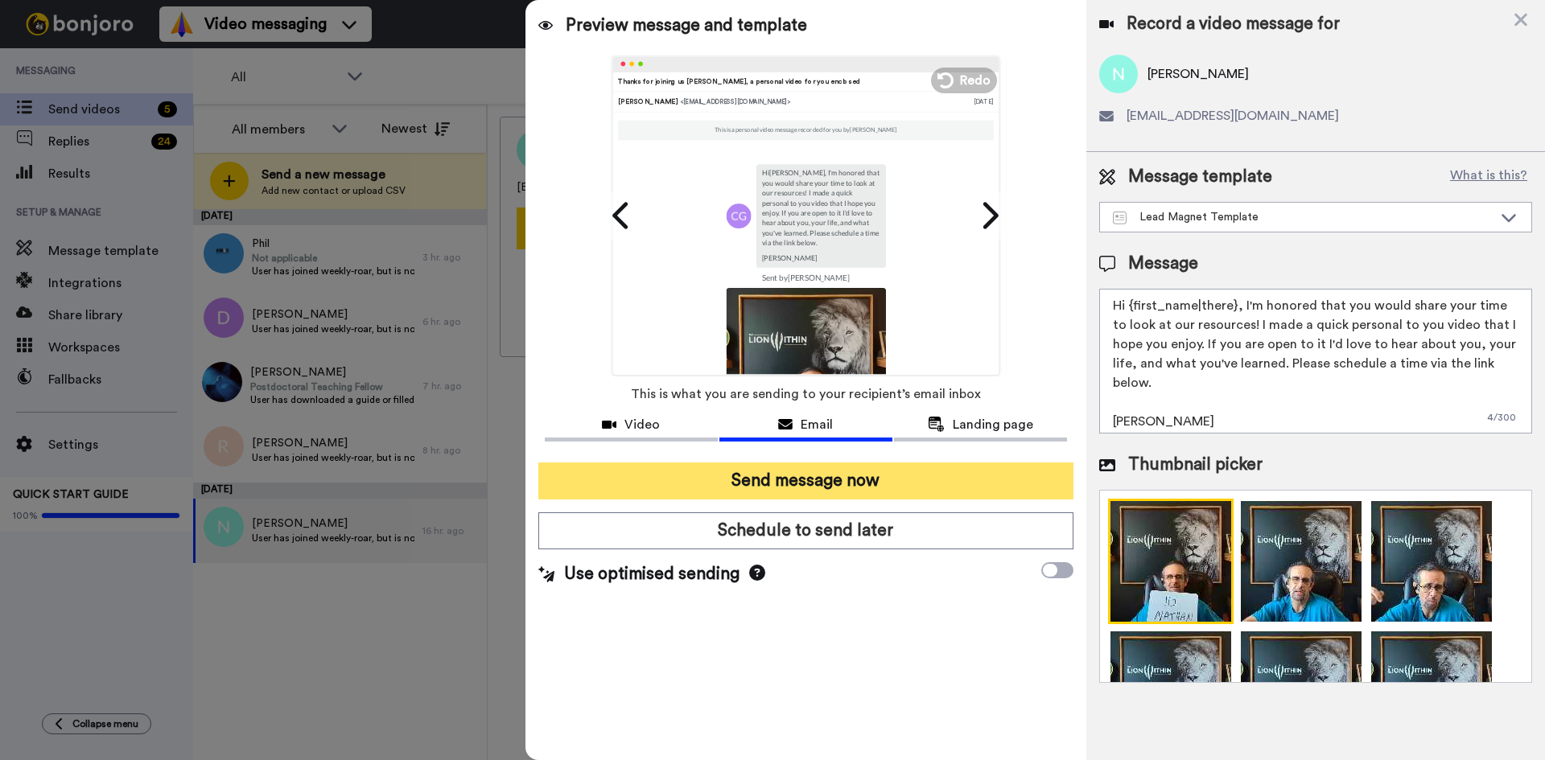
click at [748, 484] on button "Send message now" at bounding box center [805, 481] width 535 height 37
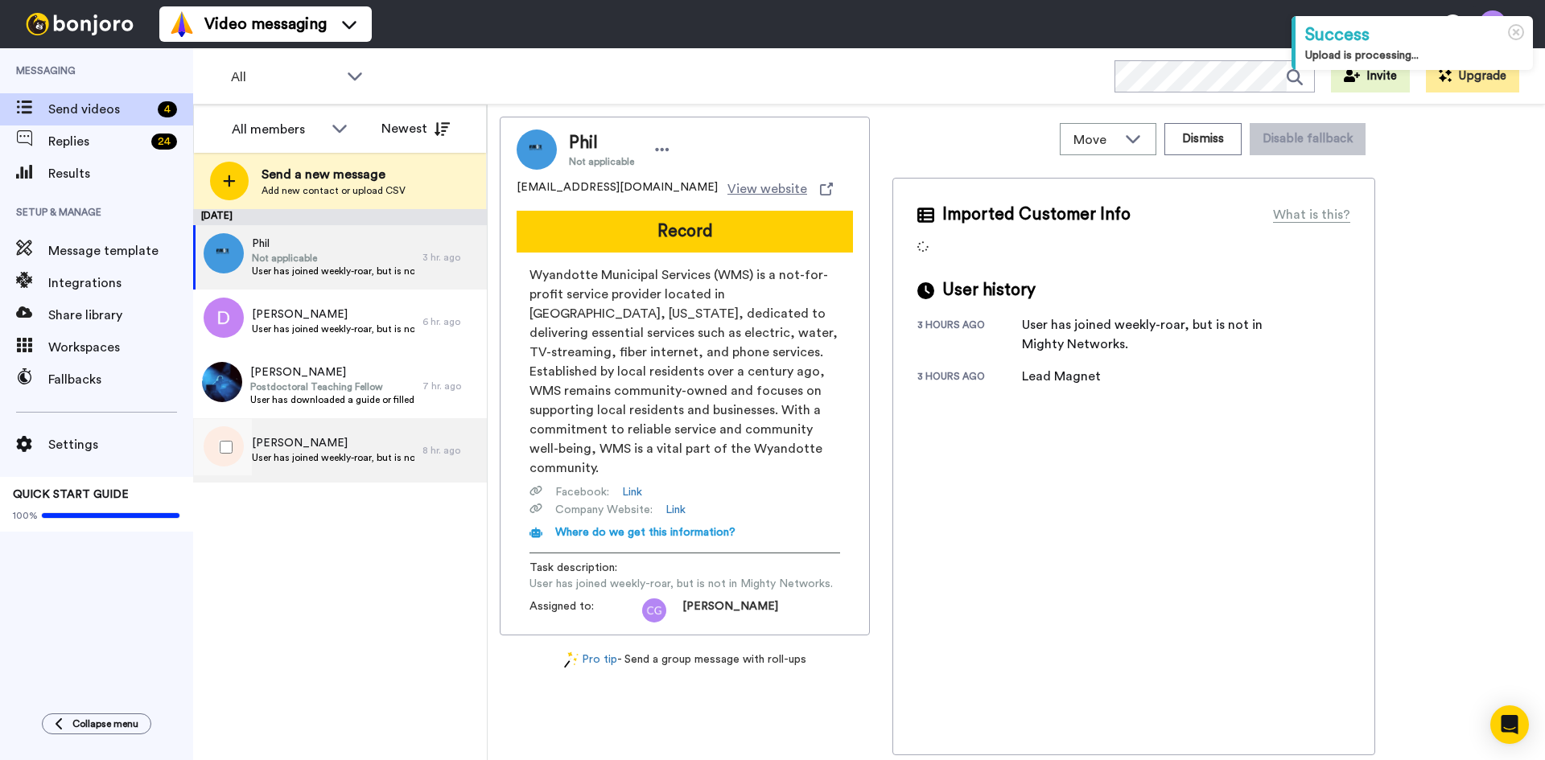
click at [268, 424] on div "Rodney User has joined weekly-roar, but is not in Mighty Networks." at bounding box center [307, 450] width 229 height 64
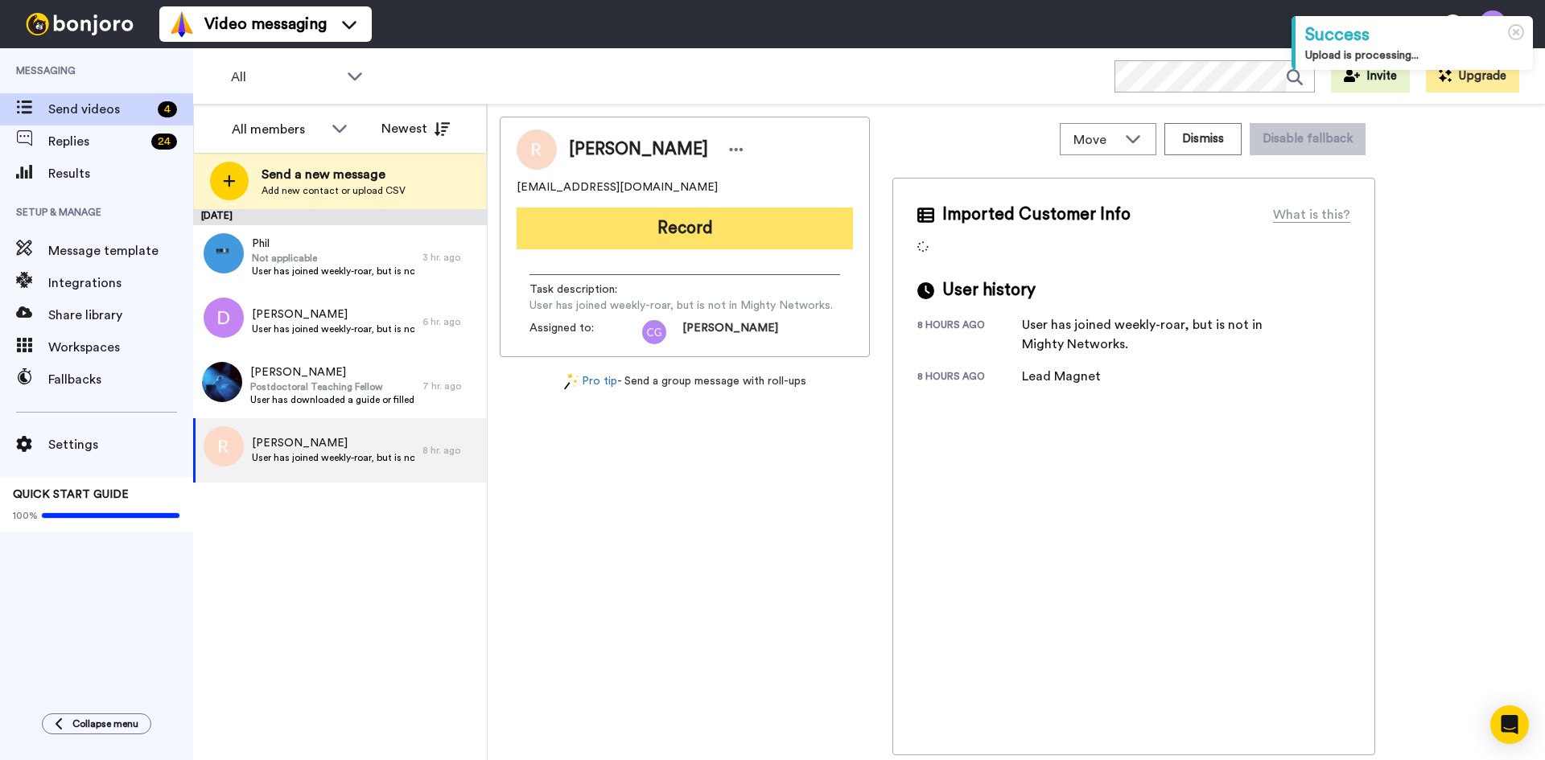
click at [718, 229] on button "Record" at bounding box center [684, 229] width 336 height 42
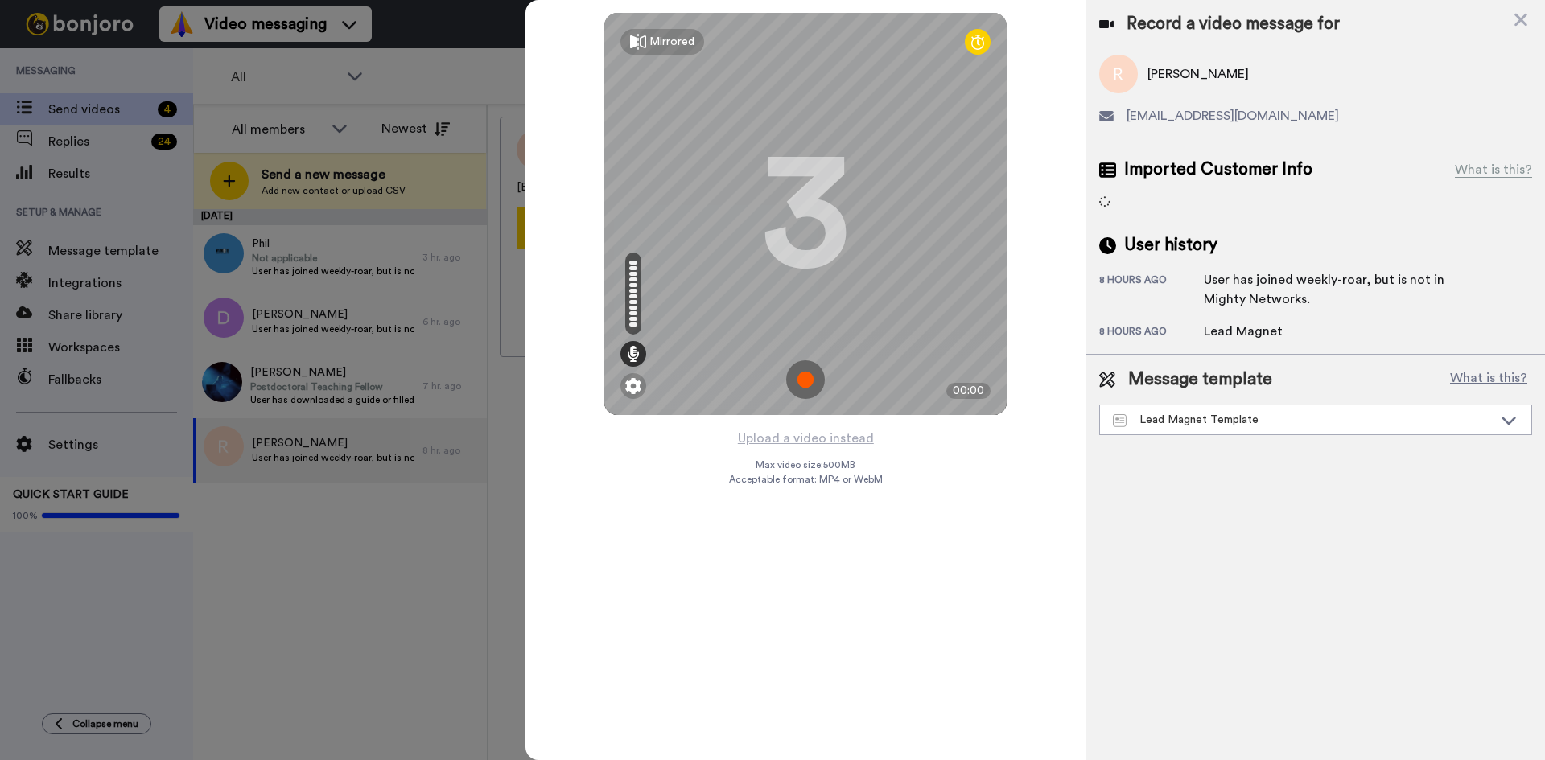
click at [800, 371] on img at bounding box center [805, 379] width 39 height 39
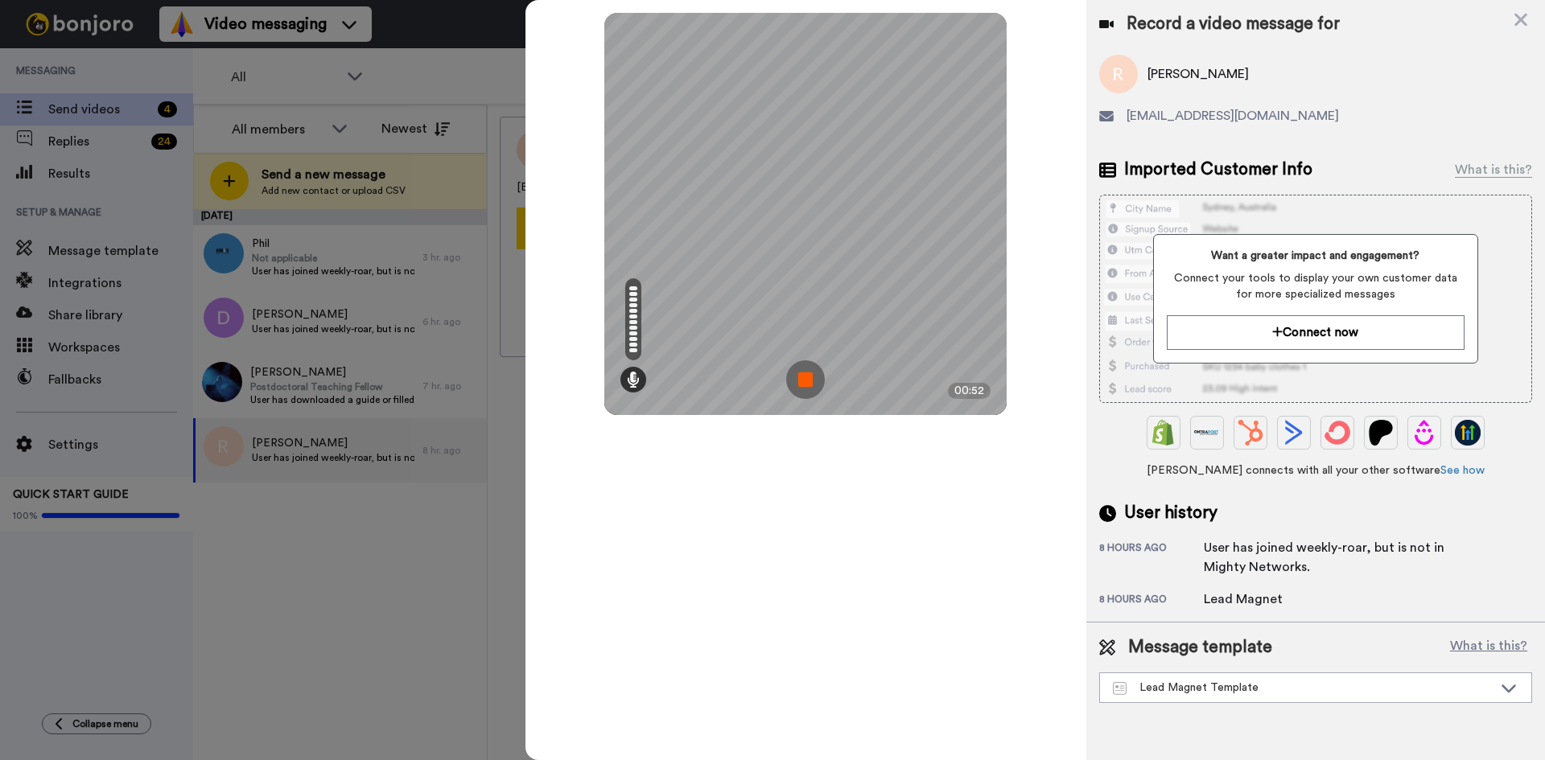
click at [809, 377] on img at bounding box center [805, 379] width 39 height 39
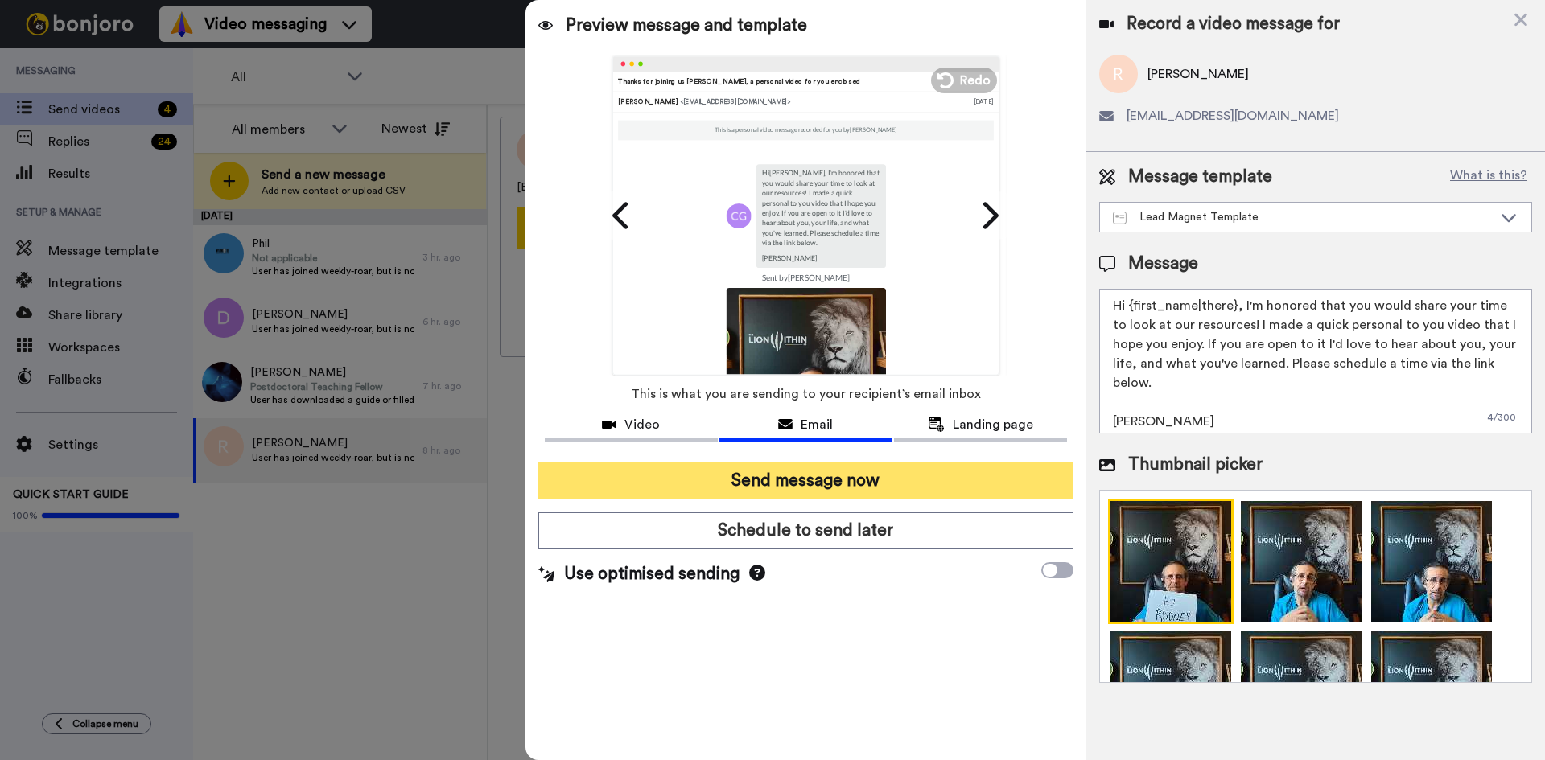
click at [792, 484] on button "Send message now" at bounding box center [805, 481] width 535 height 37
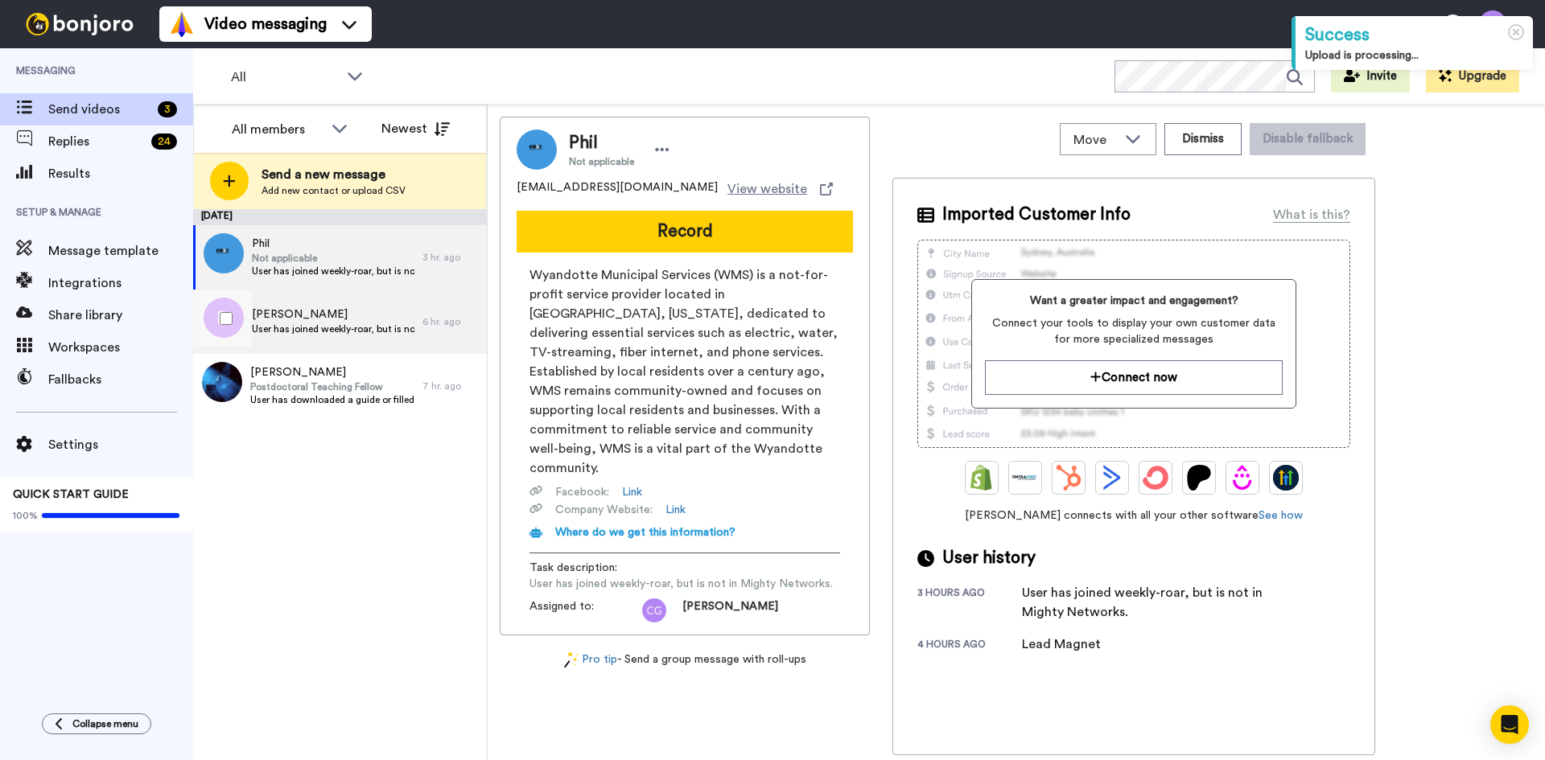
click at [348, 321] on span "[PERSON_NAME]" at bounding box center [333, 315] width 163 height 16
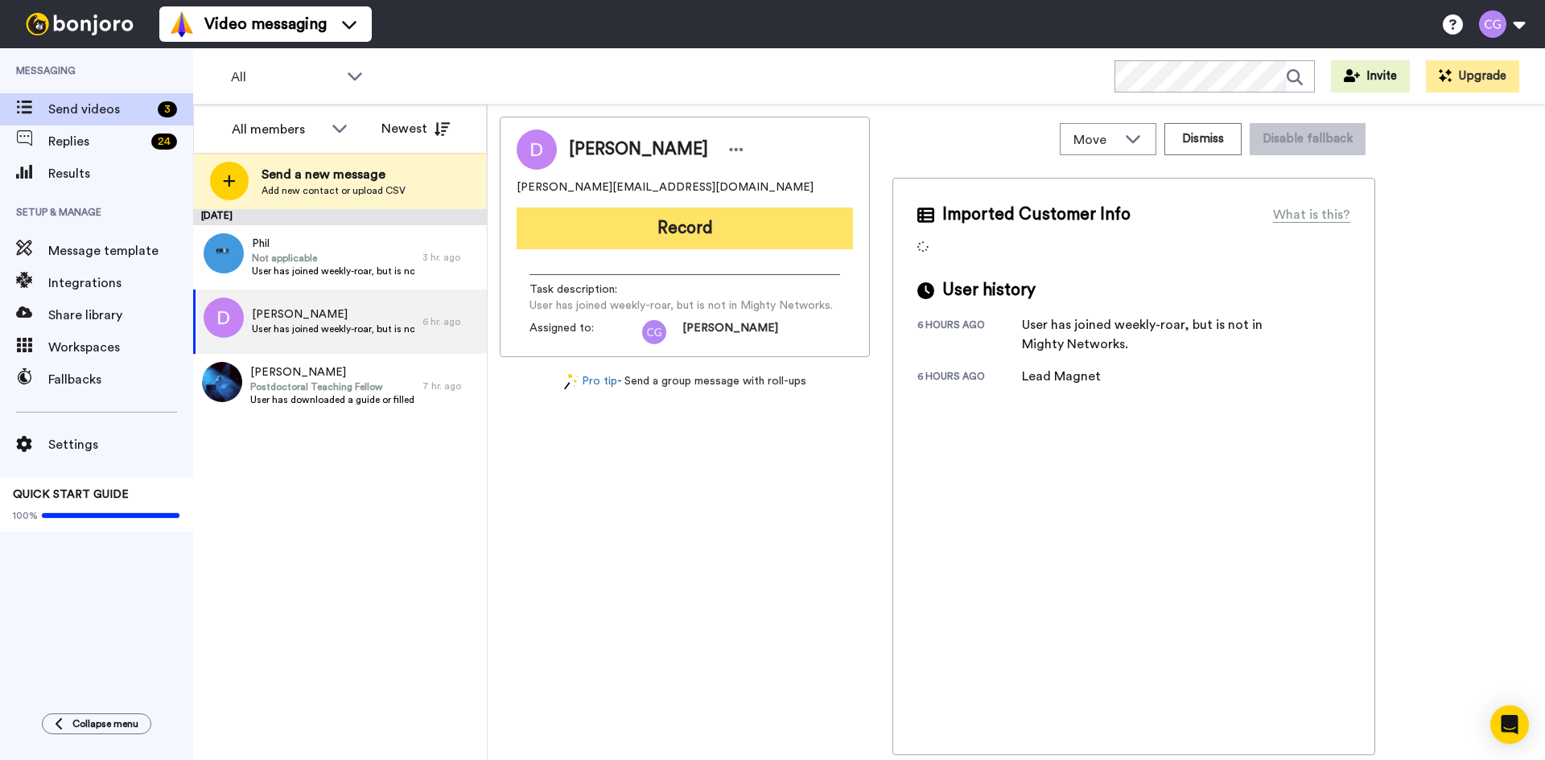
click at [679, 229] on button "Record" at bounding box center [684, 229] width 336 height 42
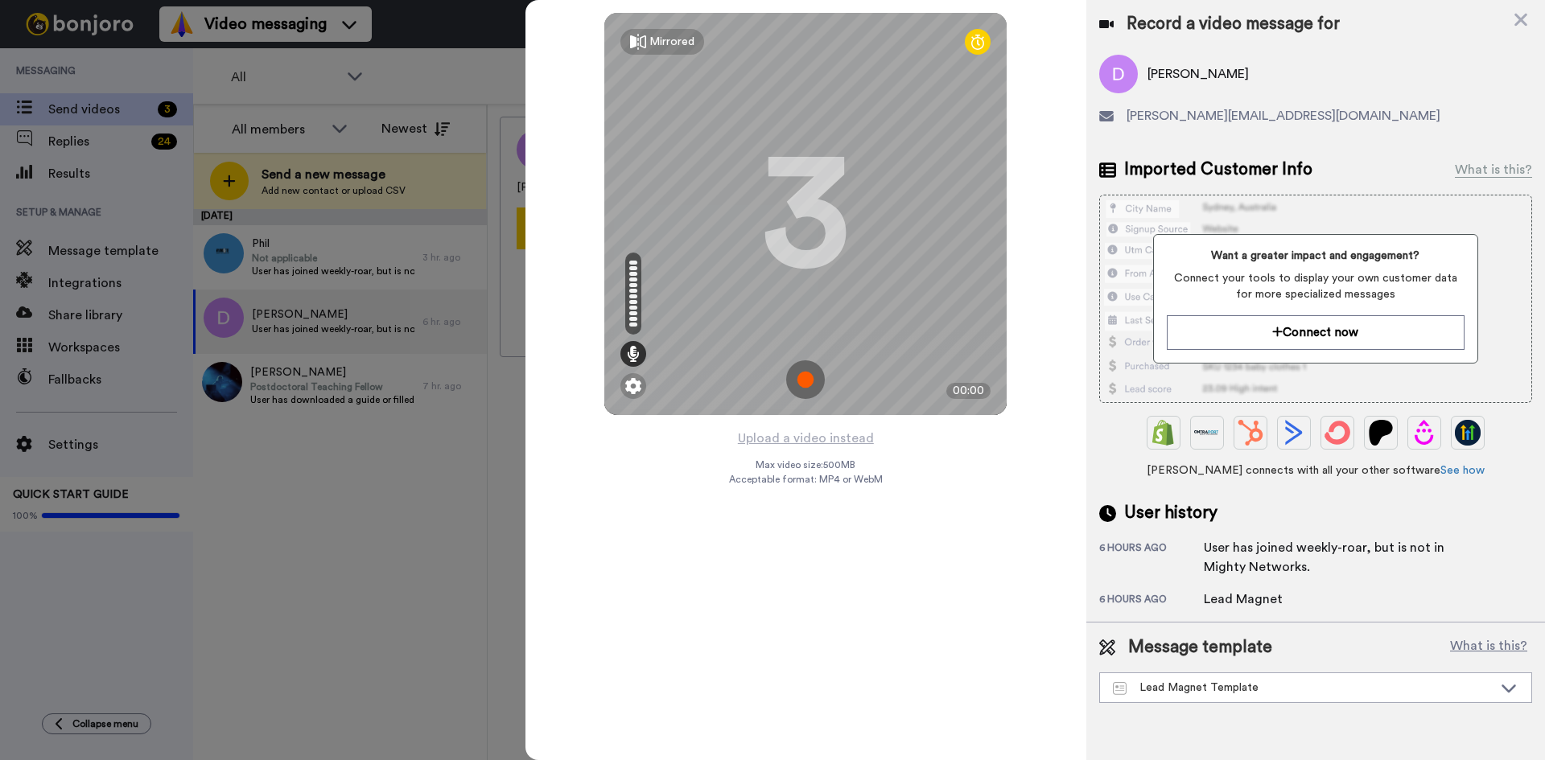
click at [799, 376] on img at bounding box center [805, 379] width 39 height 39
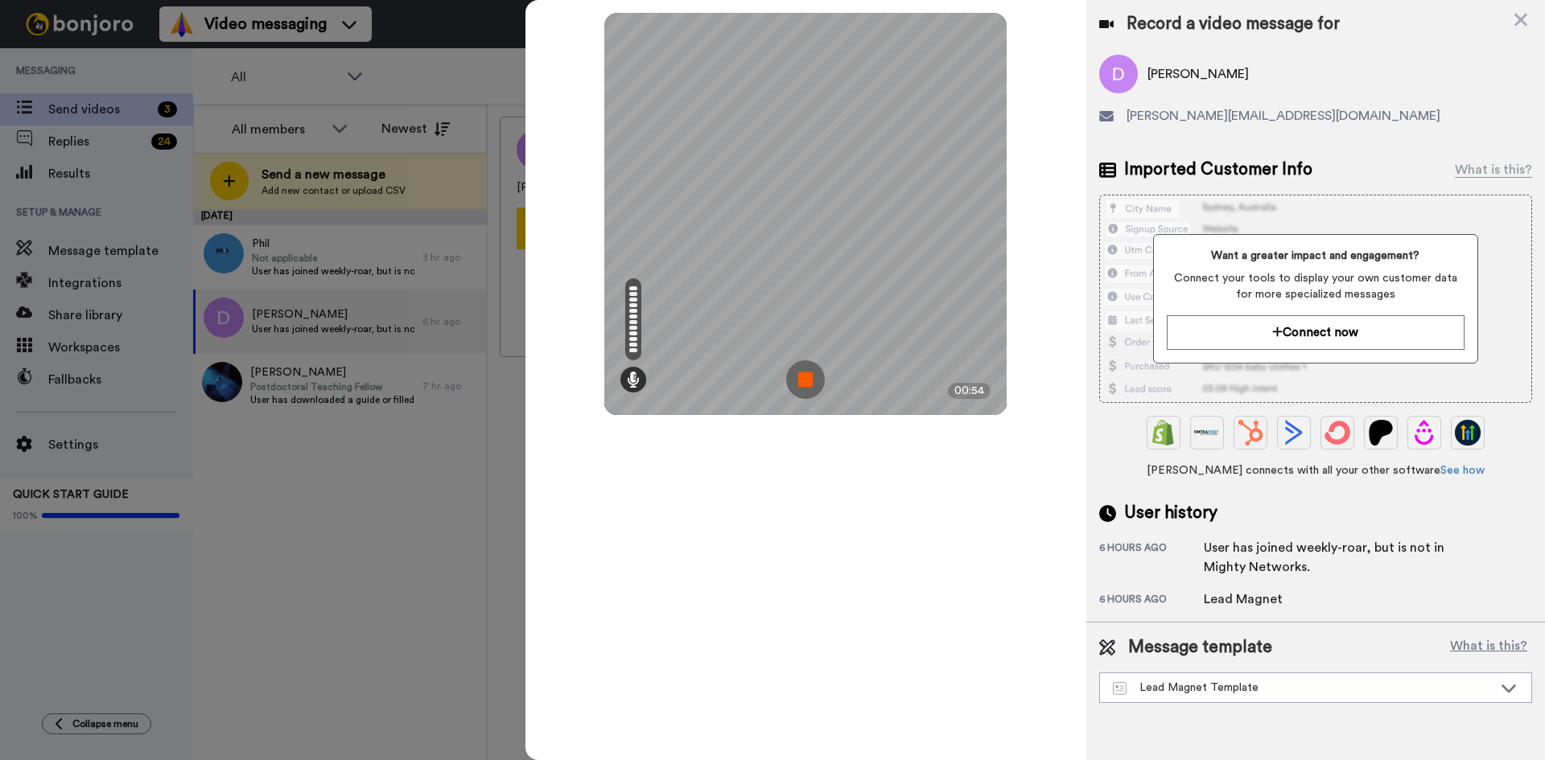
click at [801, 375] on img at bounding box center [805, 379] width 39 height 39
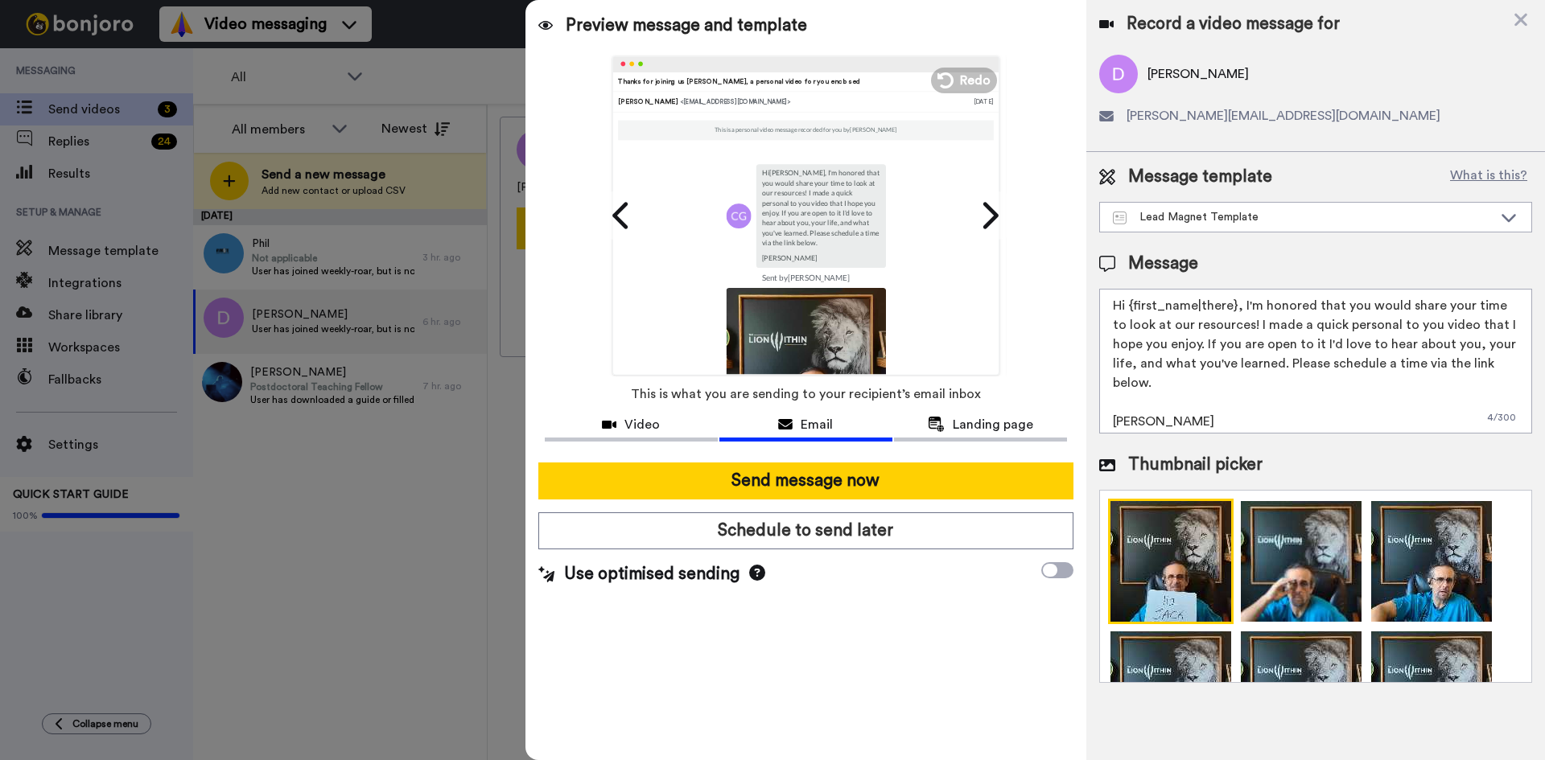
click at [1130, 302] on textarea "Hi {first_name|there}, I'm honored that you would share your time to look at ou…" at bounding box center [1315, 361] width 433 height 145
click at [1132, 303] on textarea "Hi {first_name|there}, I'm honored that you would share your time to look at ou…" at bounding box center [1315, 361] width 433 height 145
click at [1130, 303] on textarea "Hi {first_name|there}, I'm honored that you would share your time to look at ou…" at bounding box center [1315, 361] width 433 height 145
drag, startPoint x: 1130, startPoint y: 303, endPoint x: 1232, endPoint y: 312, distance: 103.4
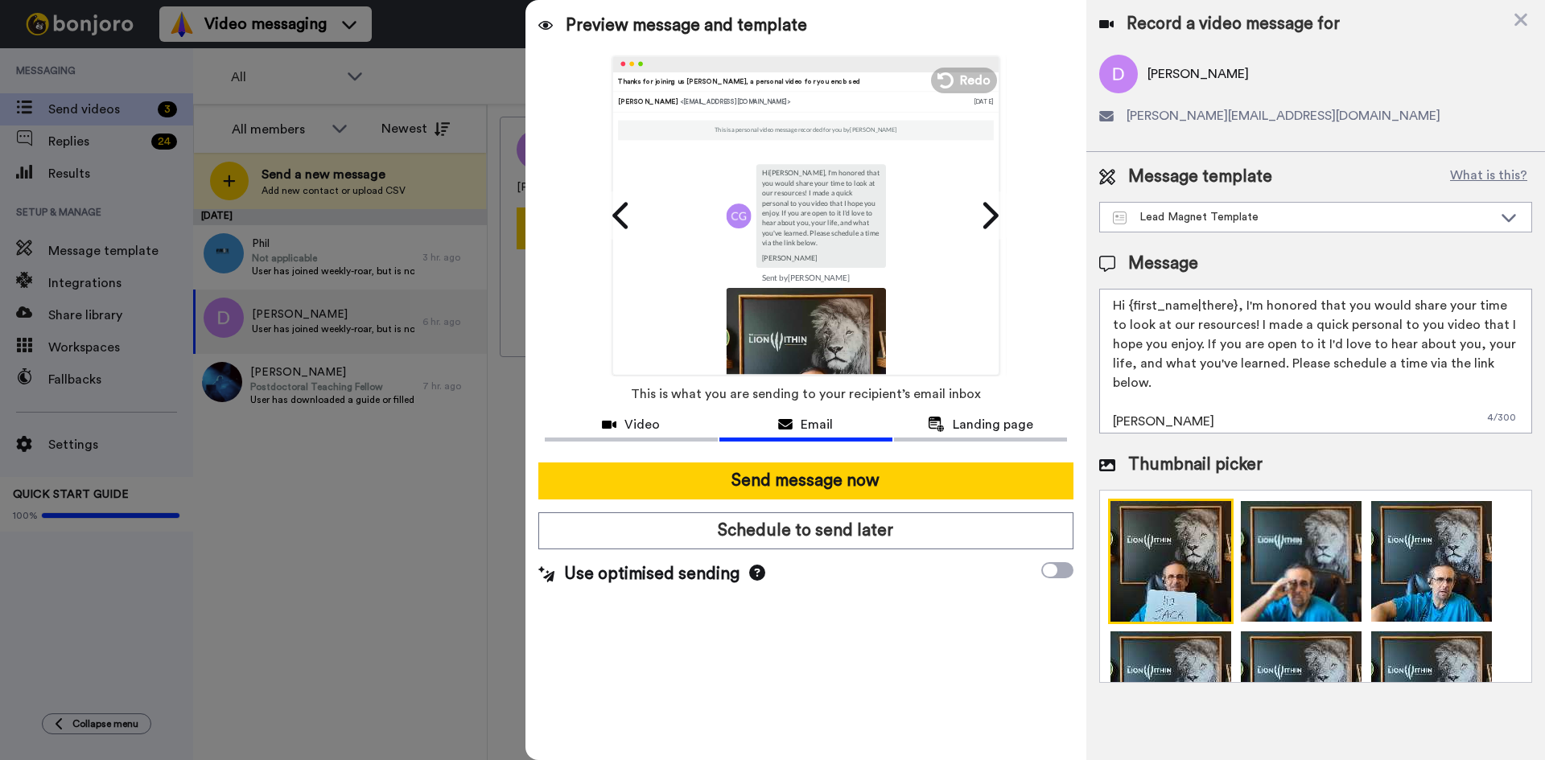
click at [1232, 312] on textarea "Hi {first_name|there}, I'm honored that you would share your time to look at ou…" at bounding box center [1315, 361] width 433 height 145
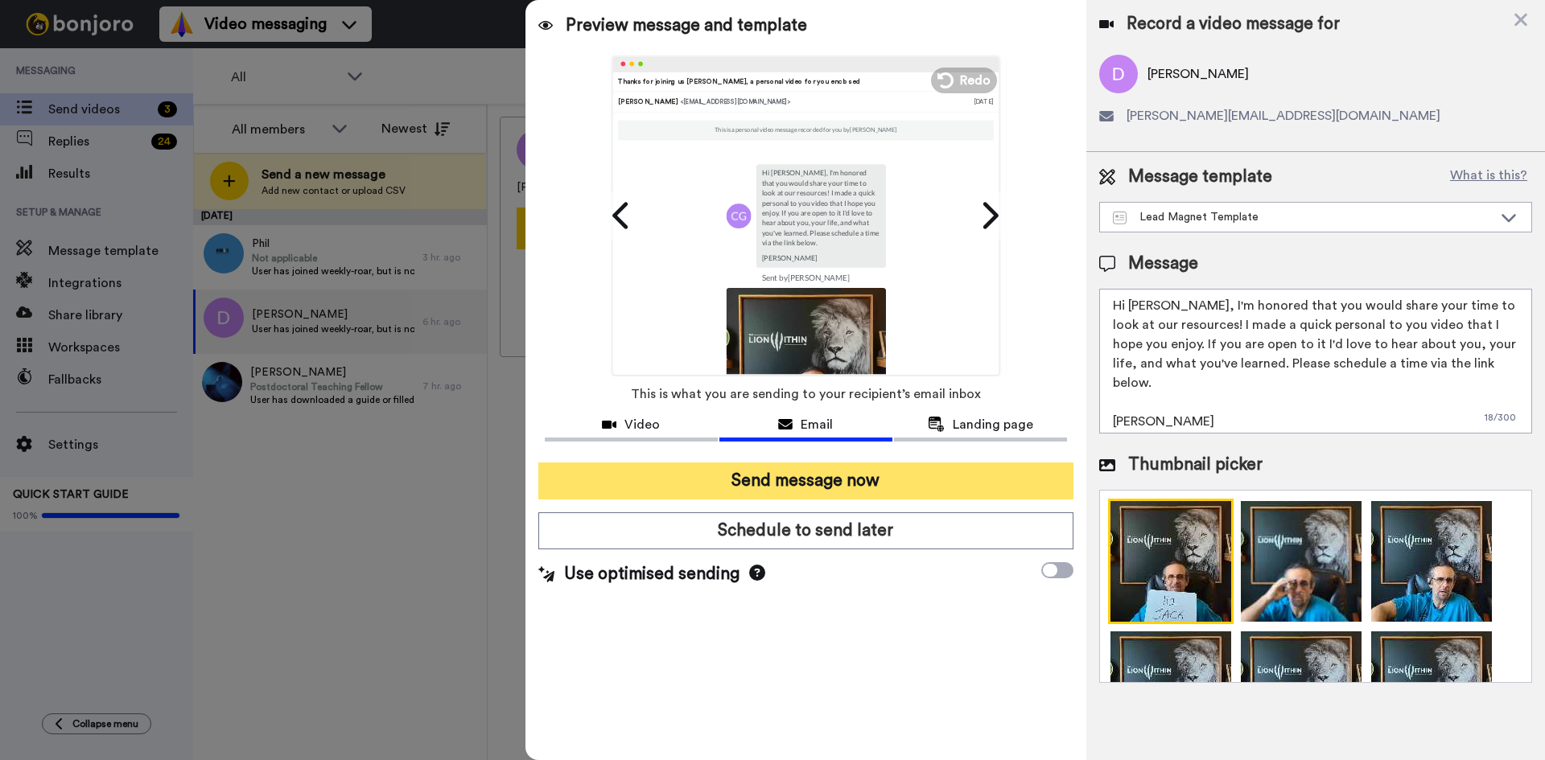
type textarea "Hi Jack, I'm honored that you would share your time to look at our resources! I…"
click at [850, 471] on button "Send message now" at bounding box center [805, 481] width 535 height 37
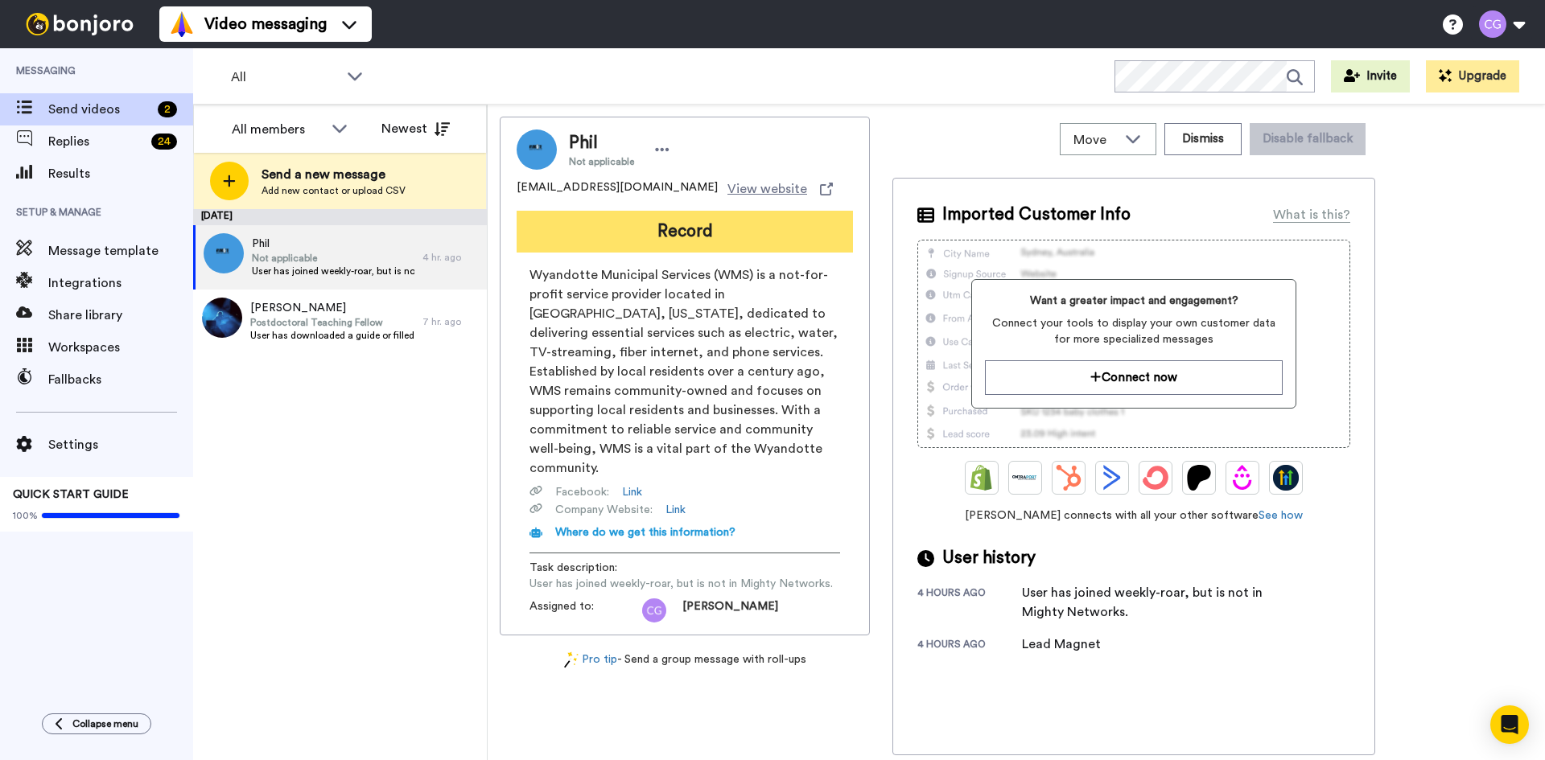
click at [683, 237] on button "Record" at bounding box center [684, 232] width 336 height 42
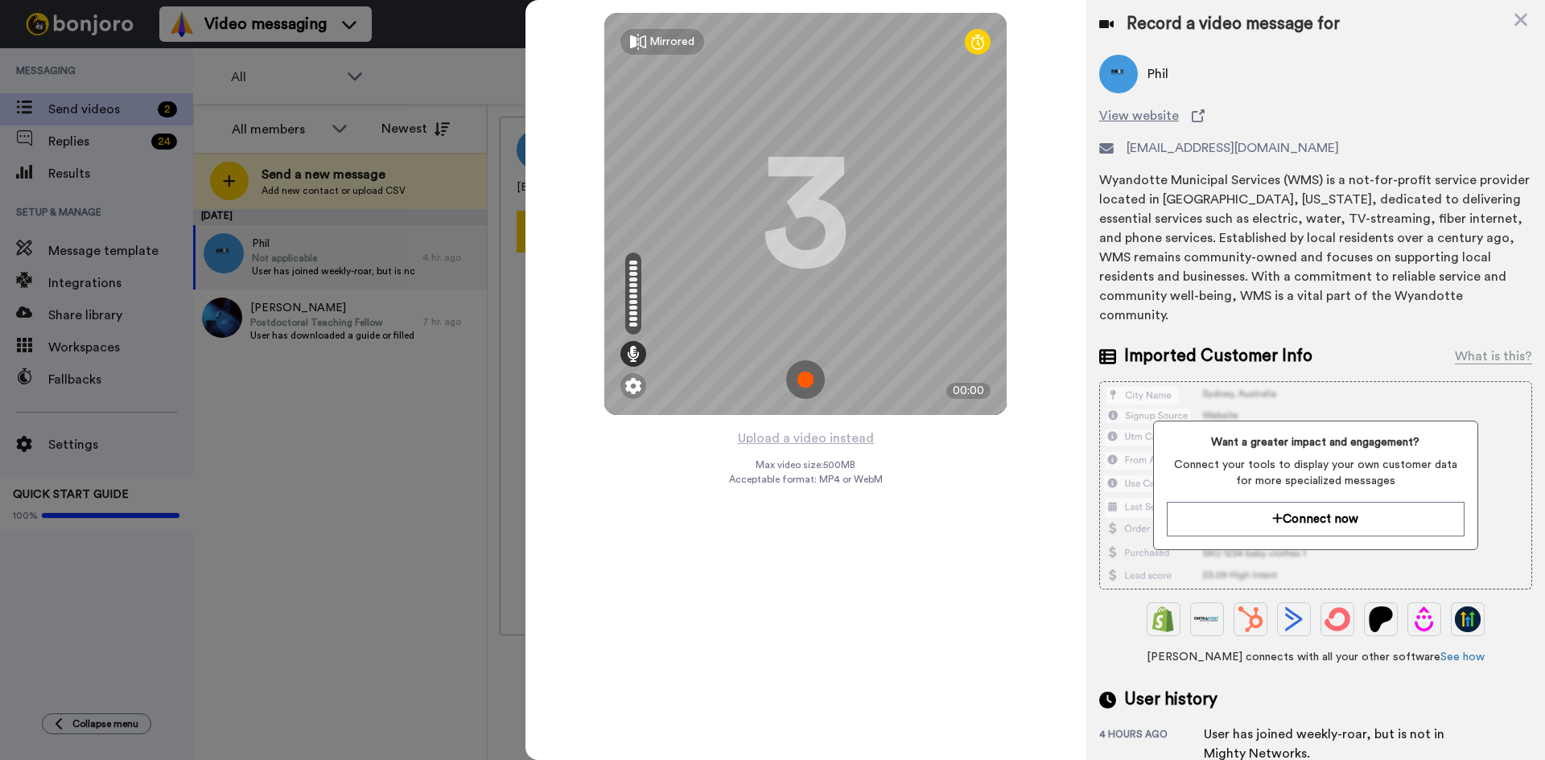
click at [807, 373] on img at bounding box center [805, 379] width 39 height 39
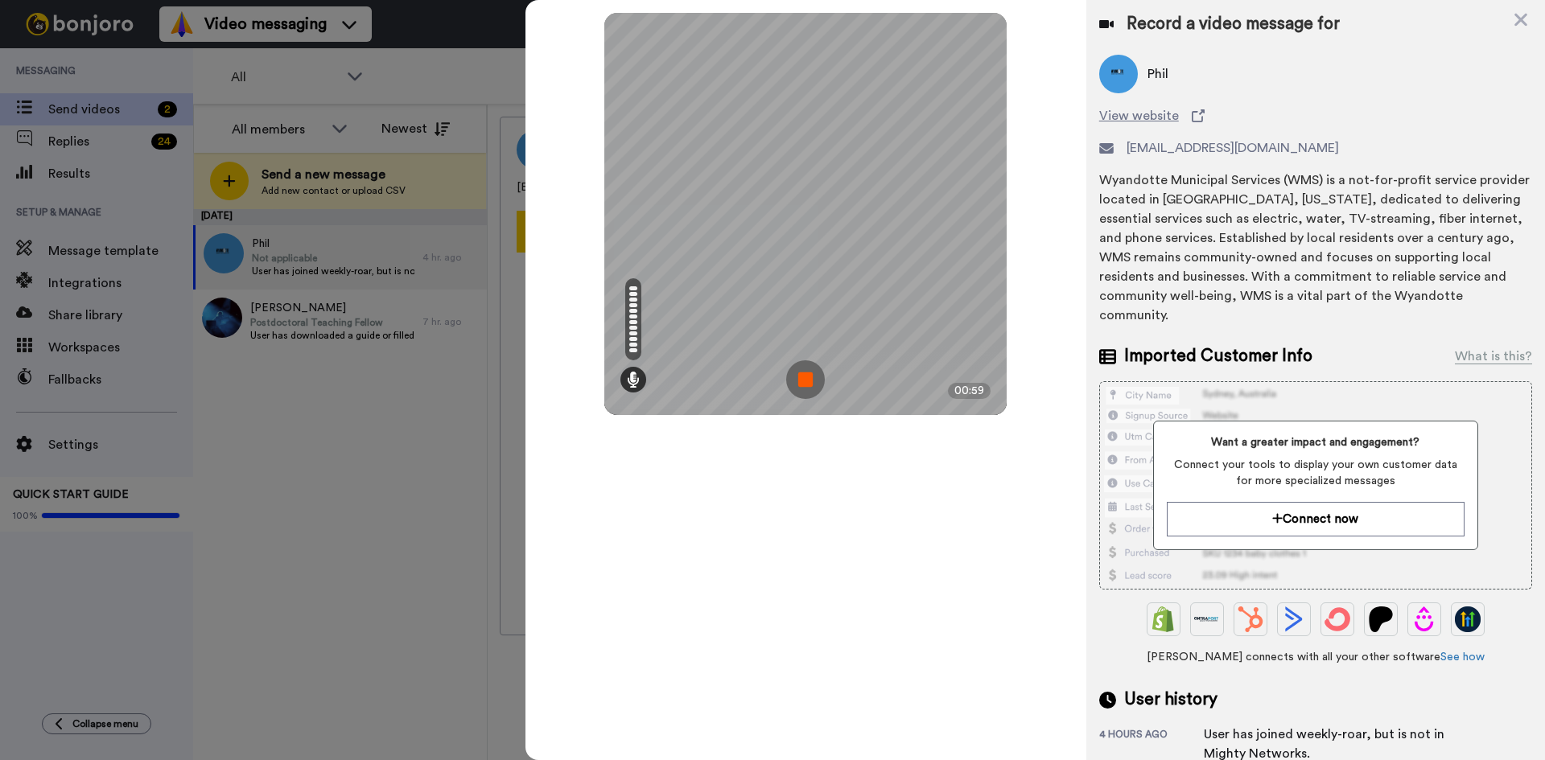
click at [802, 382] on img at bounding box center [805, 379] width 39 height 39
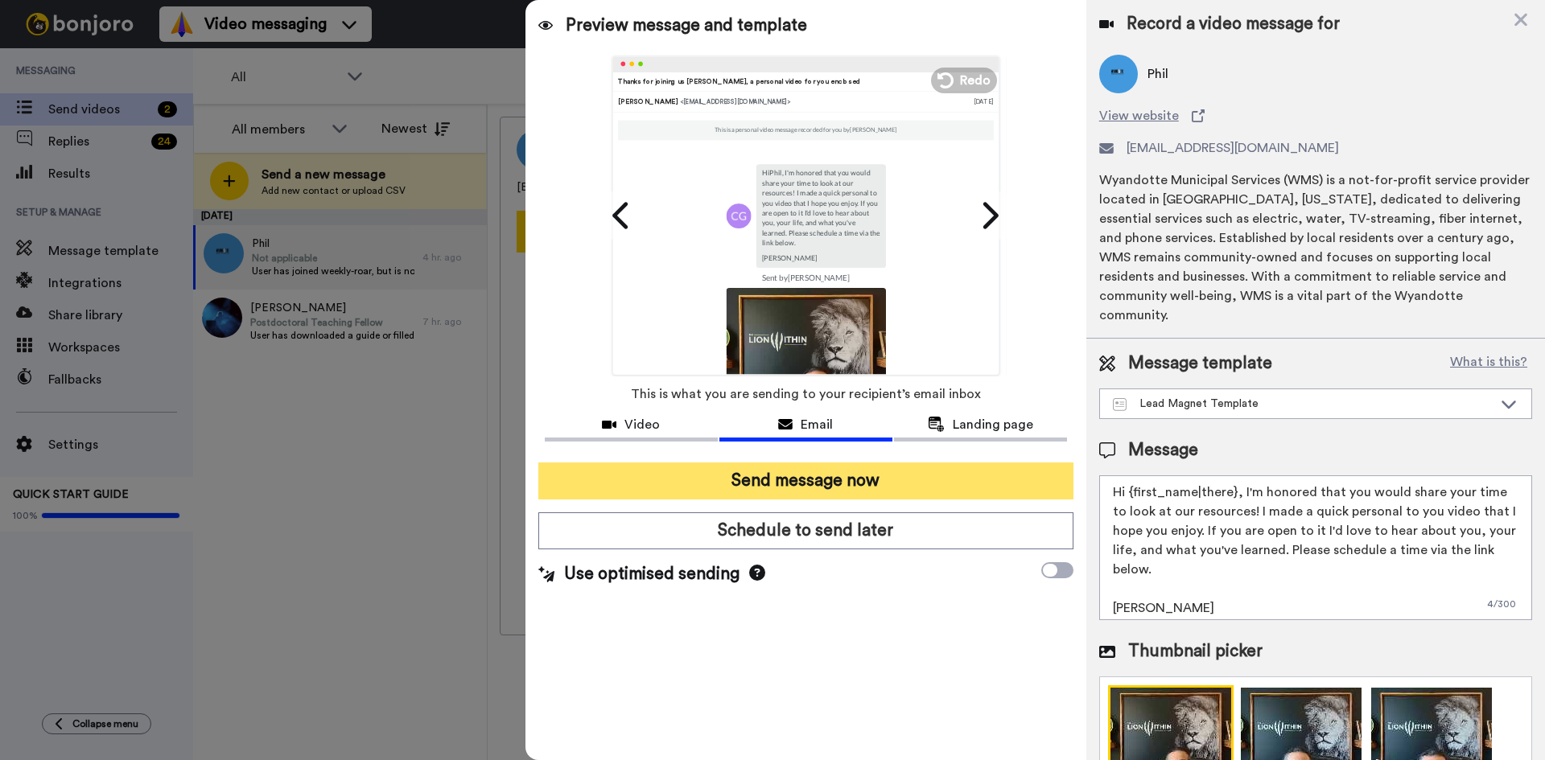
click at [835, 464] on button "Send message now" at bounding box center [805, 481] width 535 height 37
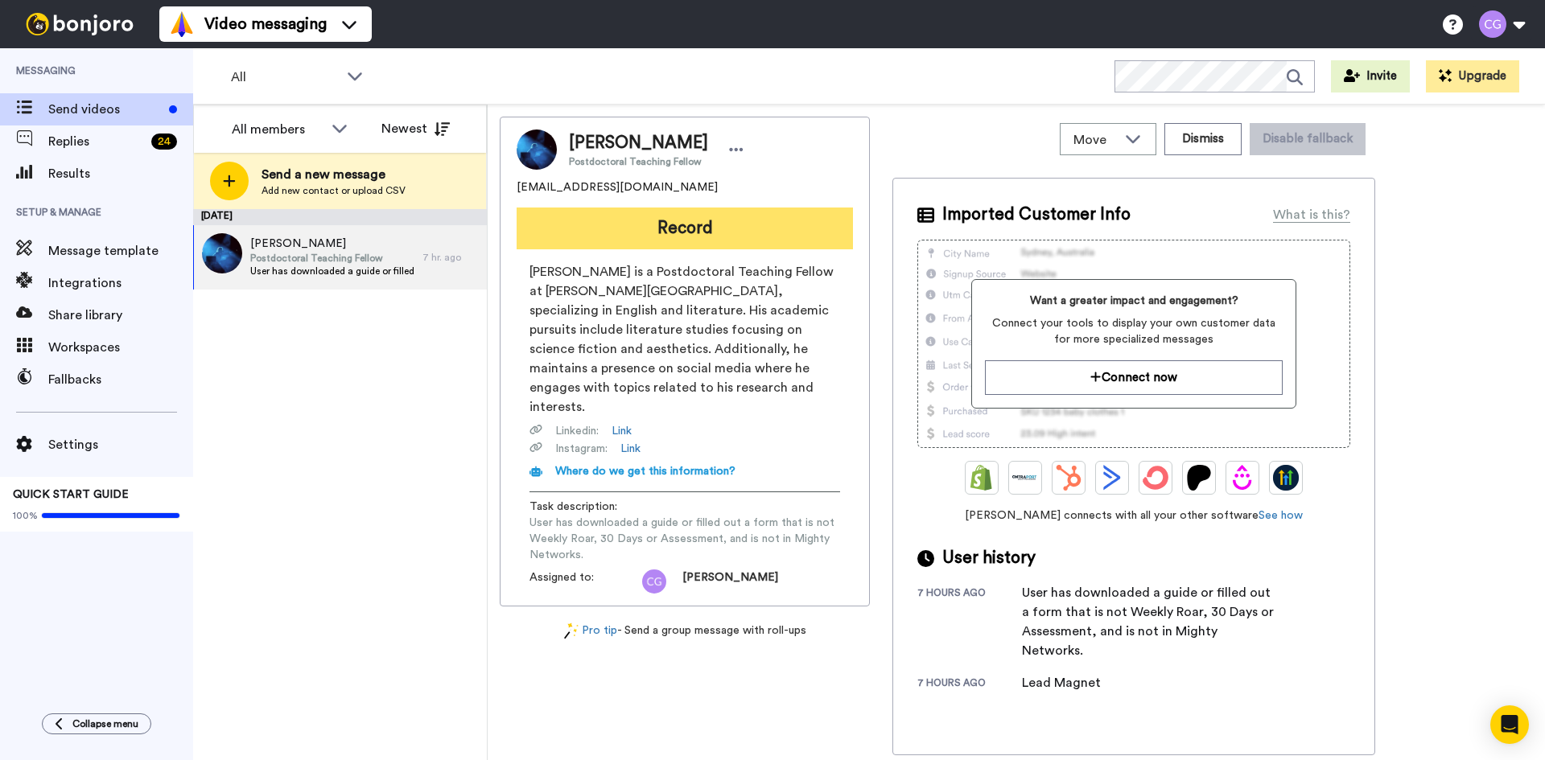
click at [629, 235] on button "Record" at bounding box center [684, 229] width 336 height 42
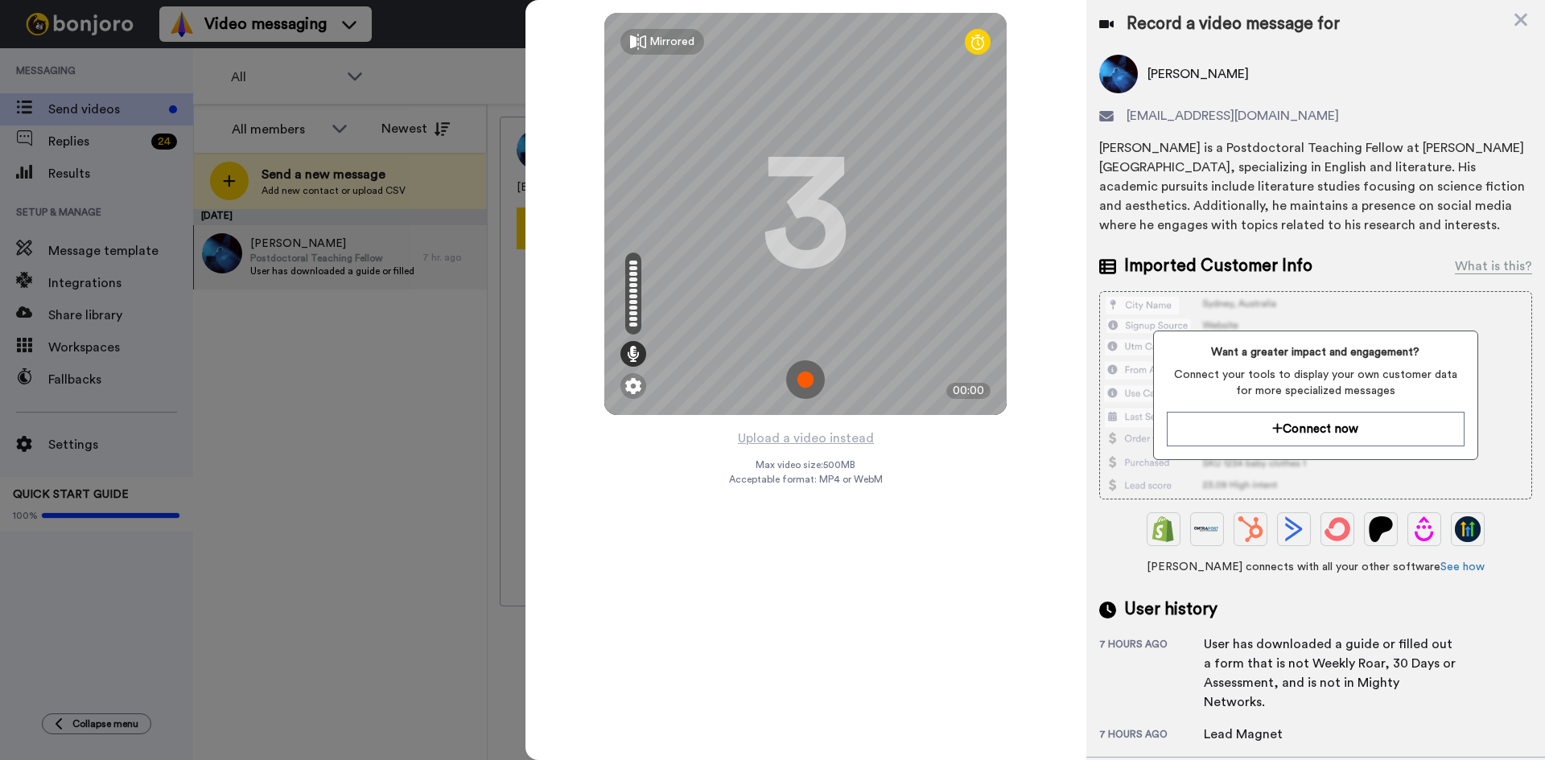
click at [806, 384] on img at bounding box center [805, 379] width 39 height 39
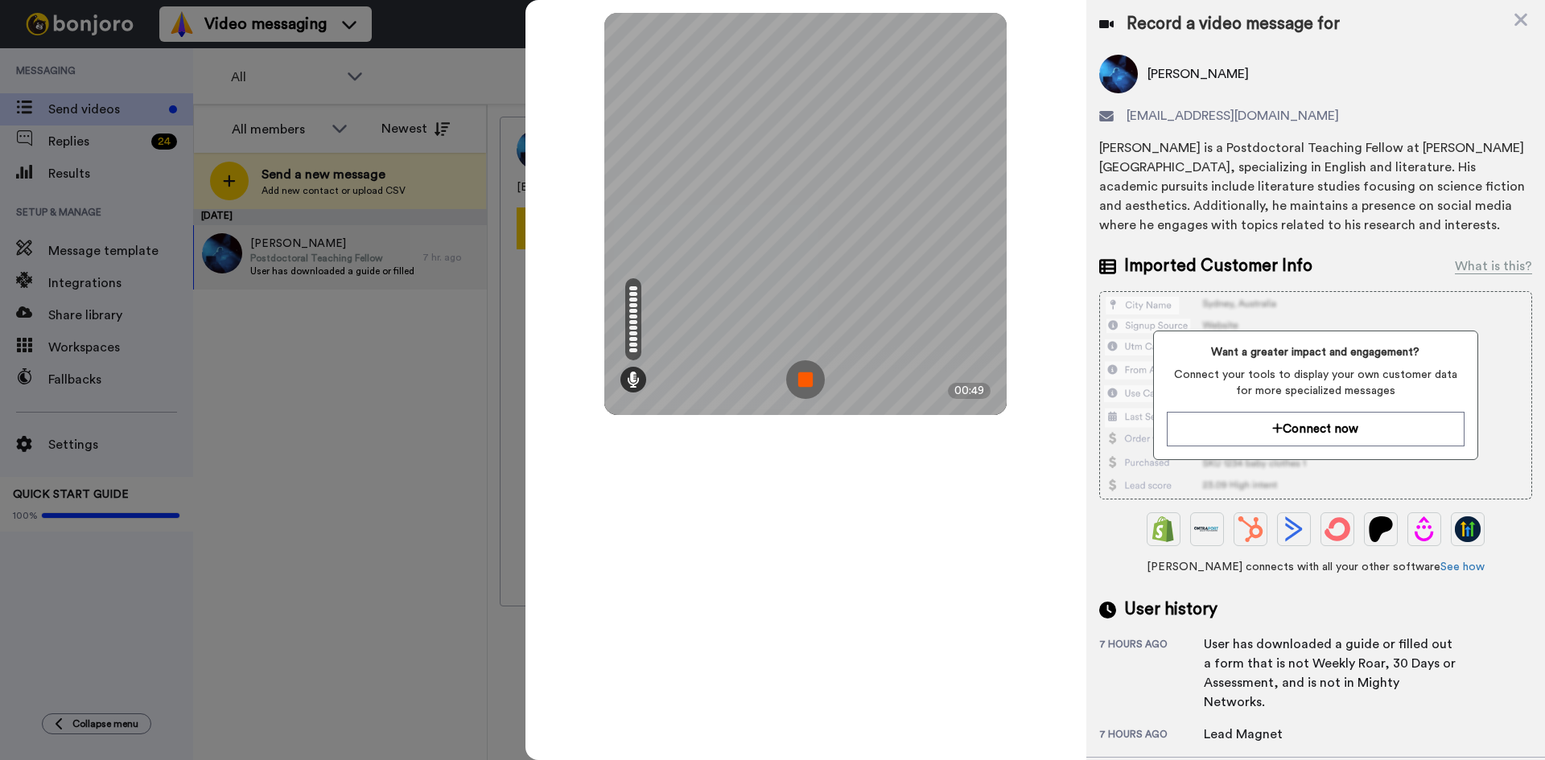
click at [805, 382] on img at bounding box center [805, 379] width 39 height 39
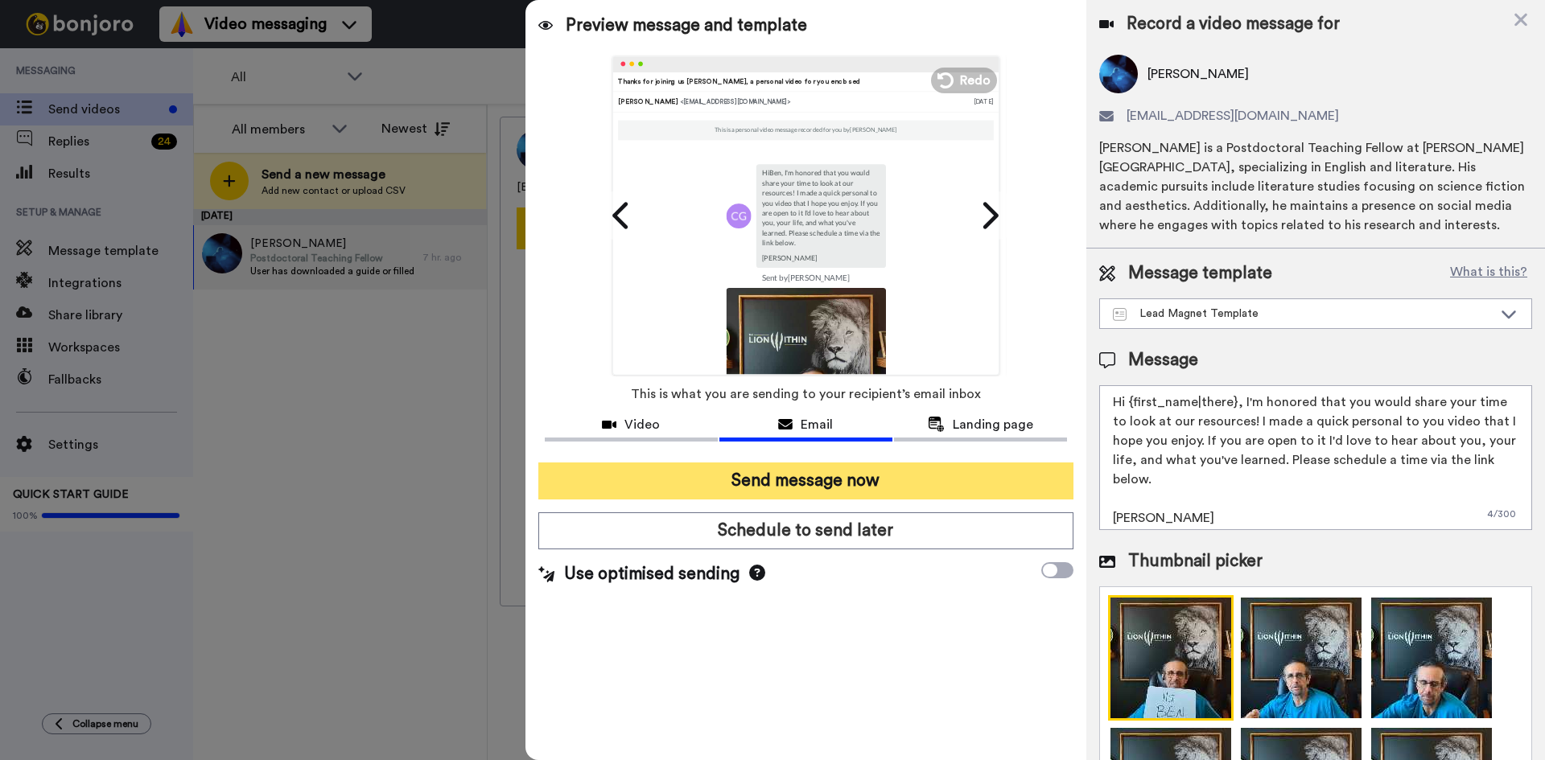
click at [803, 493] on button "Send message now" at bounding box center [805, 481] width 535 height 37
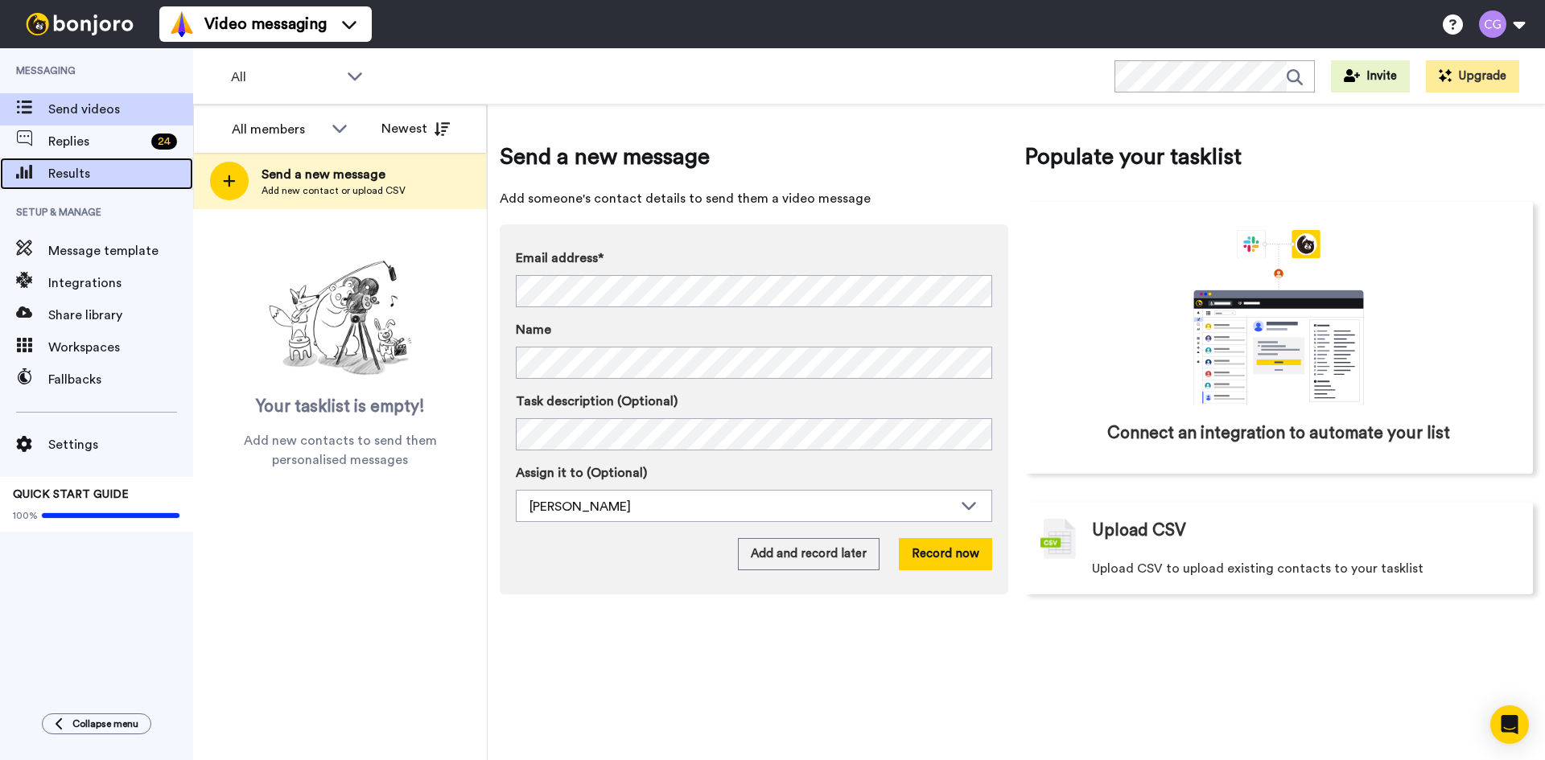
click at [128, 177] on span "Results" at bounding box center [120, 173] width 145 height 19
